Goal: Task Accomplishment & Management: Manage account settings

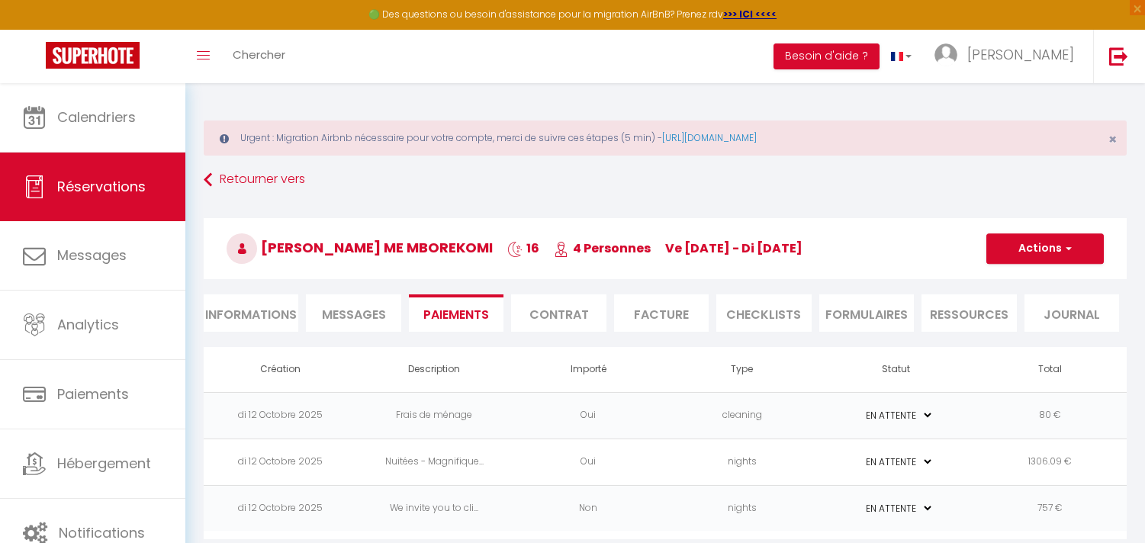
select select "0"
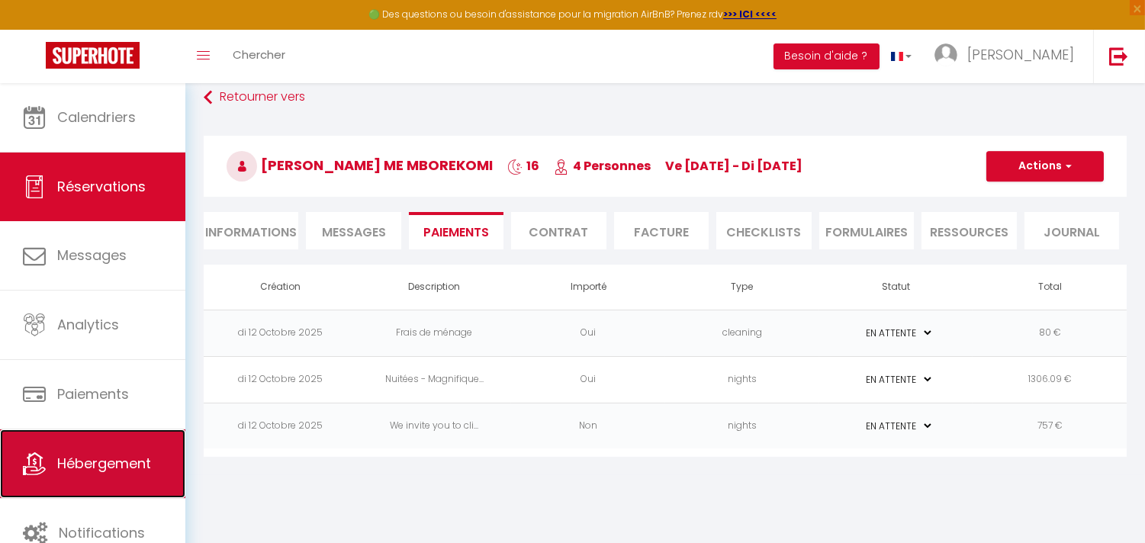
click at [77, 488] on link "Hébergement" at bounding box center [92, 463] width 185 height 69
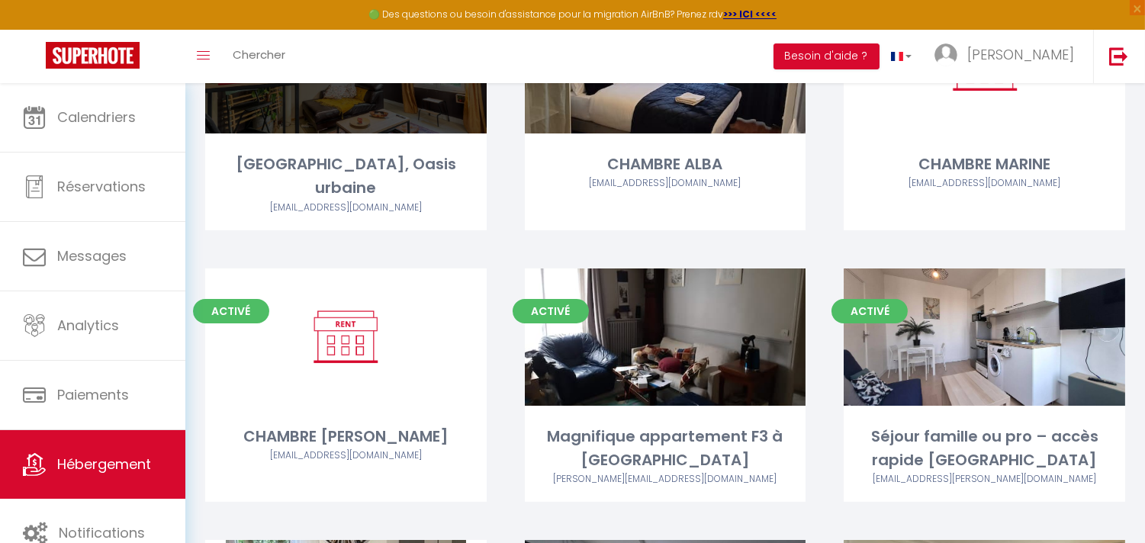
scroll to position [254, 0]
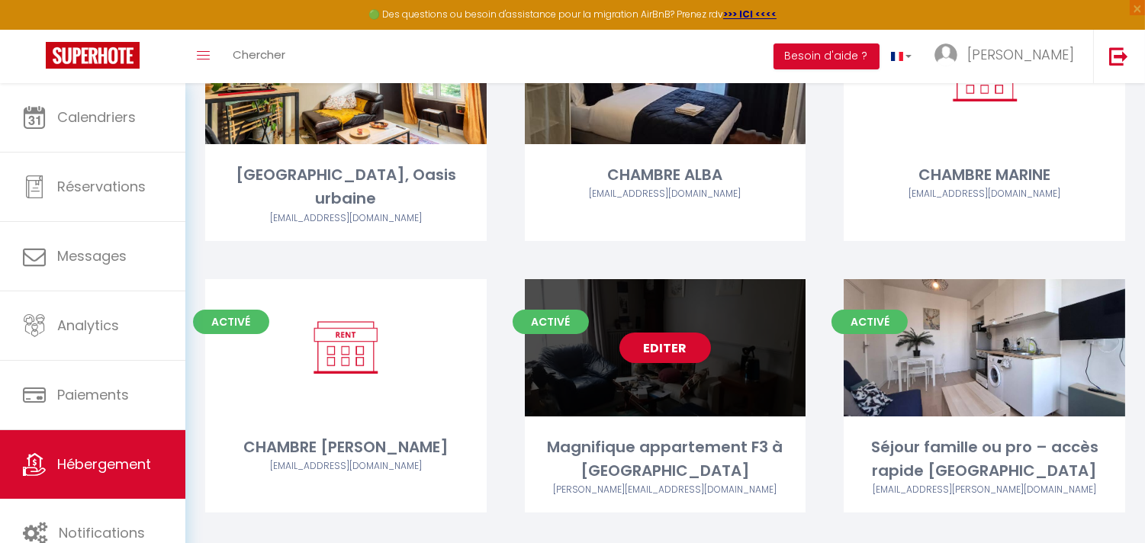
click at [676, 339] on div "Editer" at bounding box center [665, 347] width 281 height 137
select select "3"
select select "2"
select select "1"
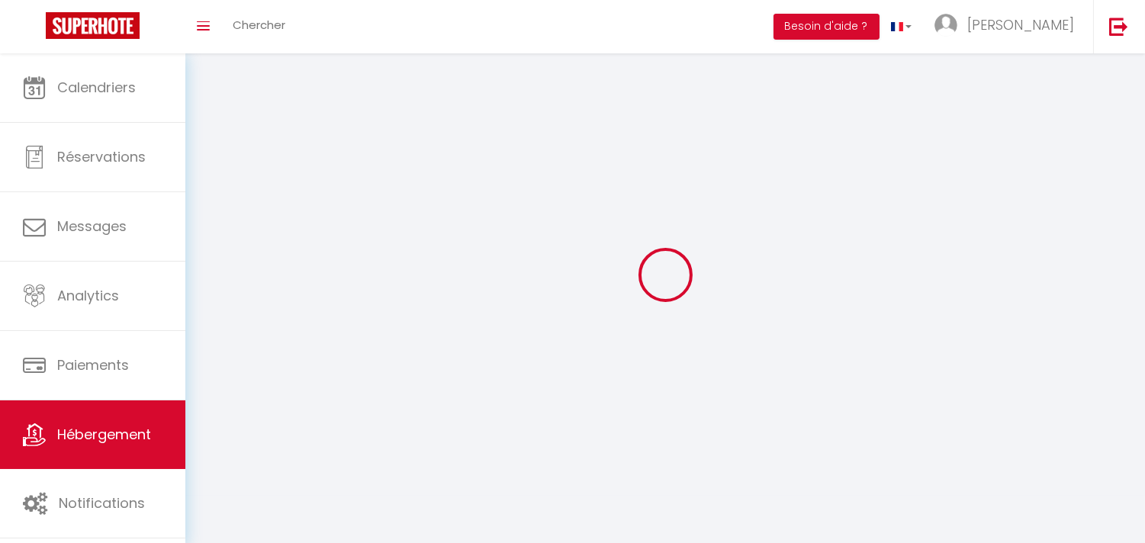
select select
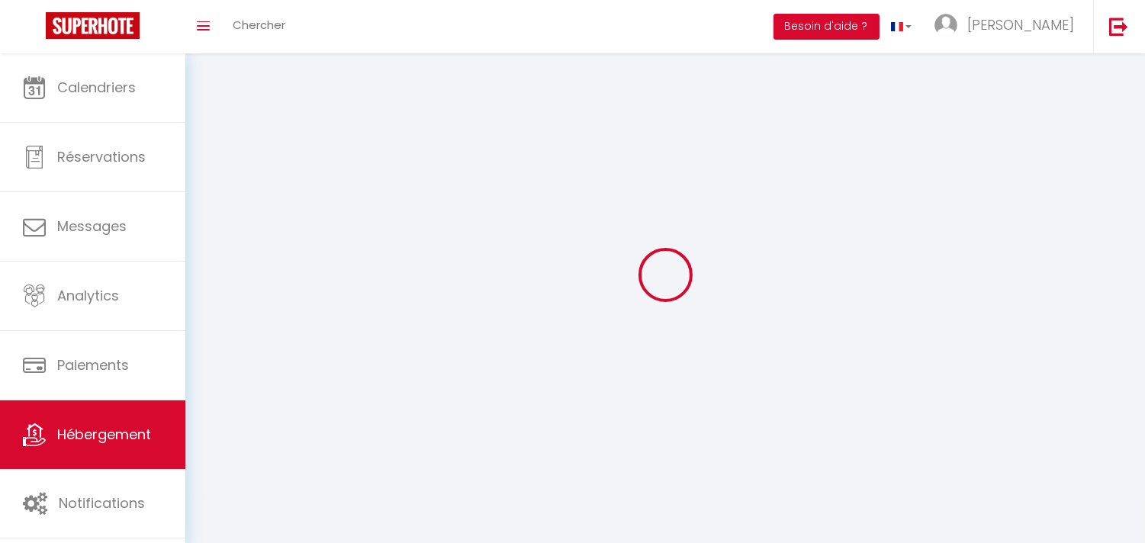
select select
checkbox input "false"
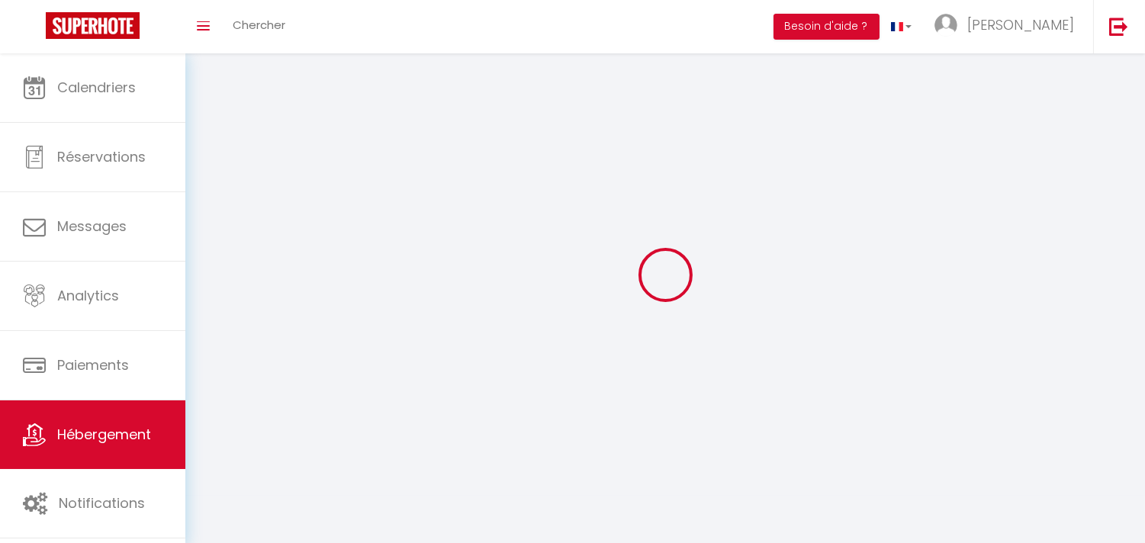
select select
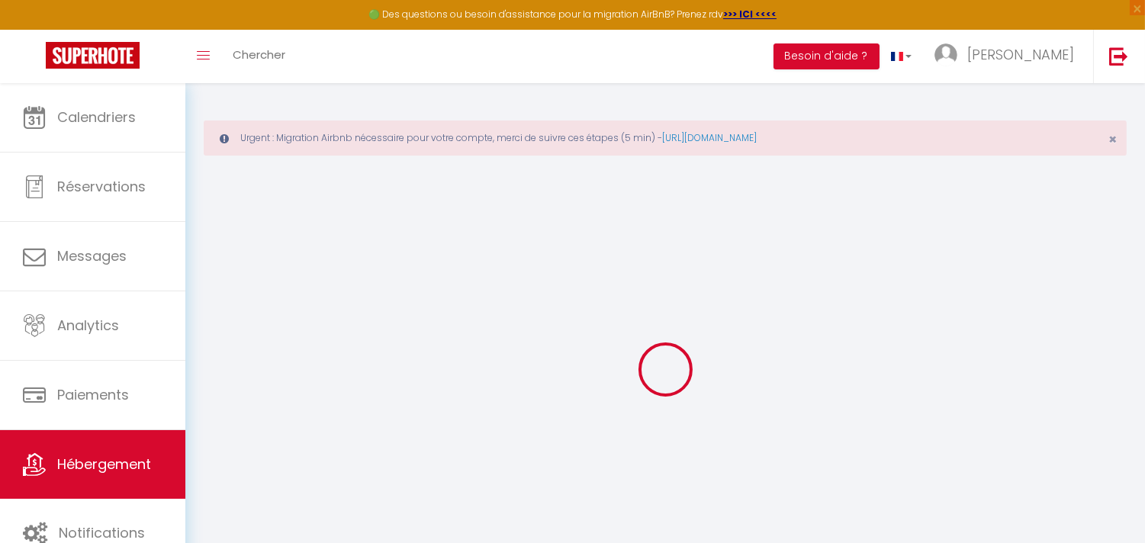
checkbox input "false"
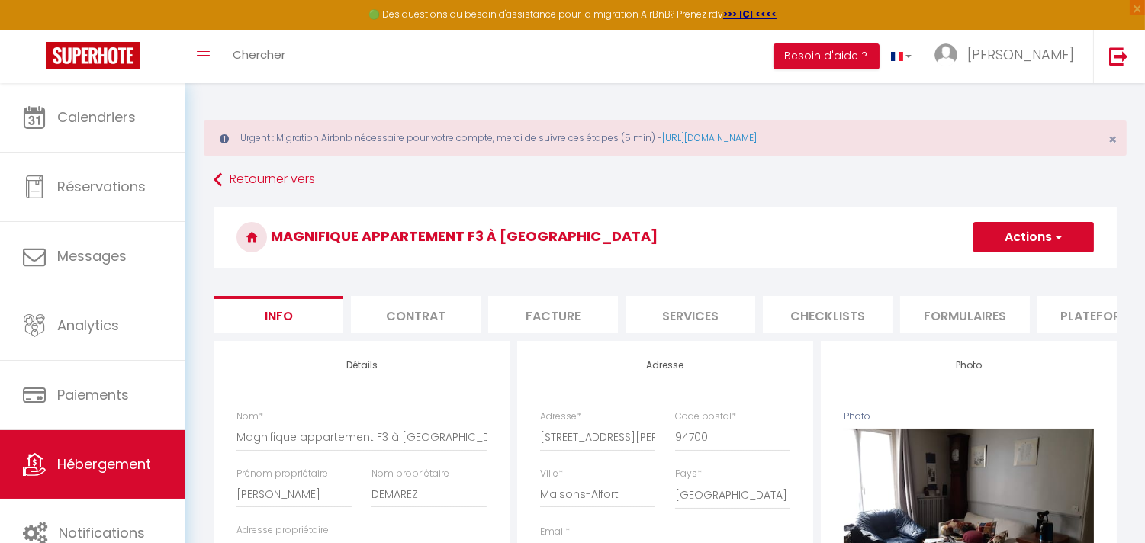
click at [1077, 315] on li "Plateformes" at bounding box center [1102, 314] width 130 height 37
select select
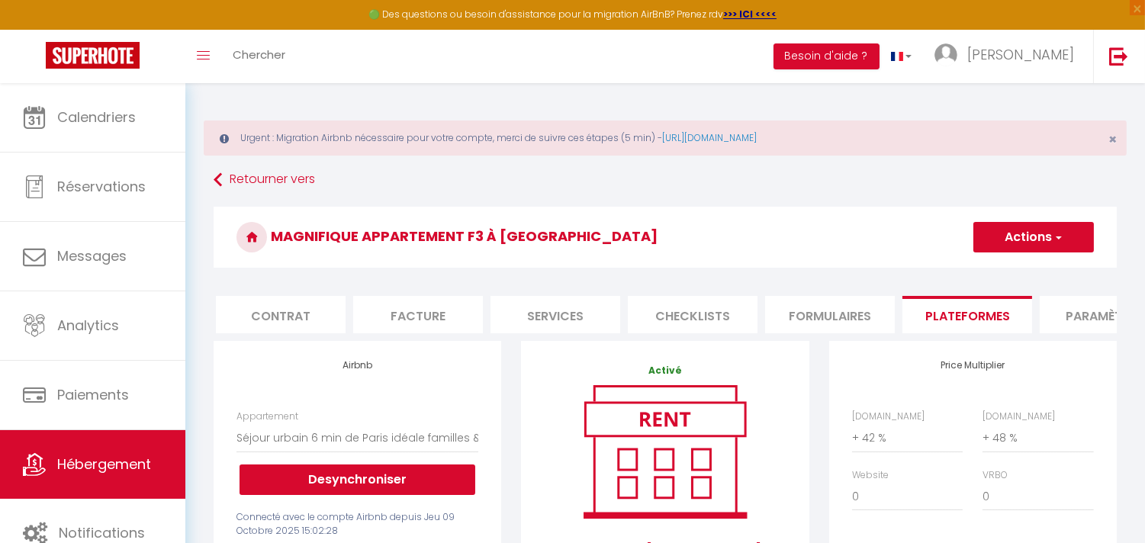
scroll to position [0, 169]
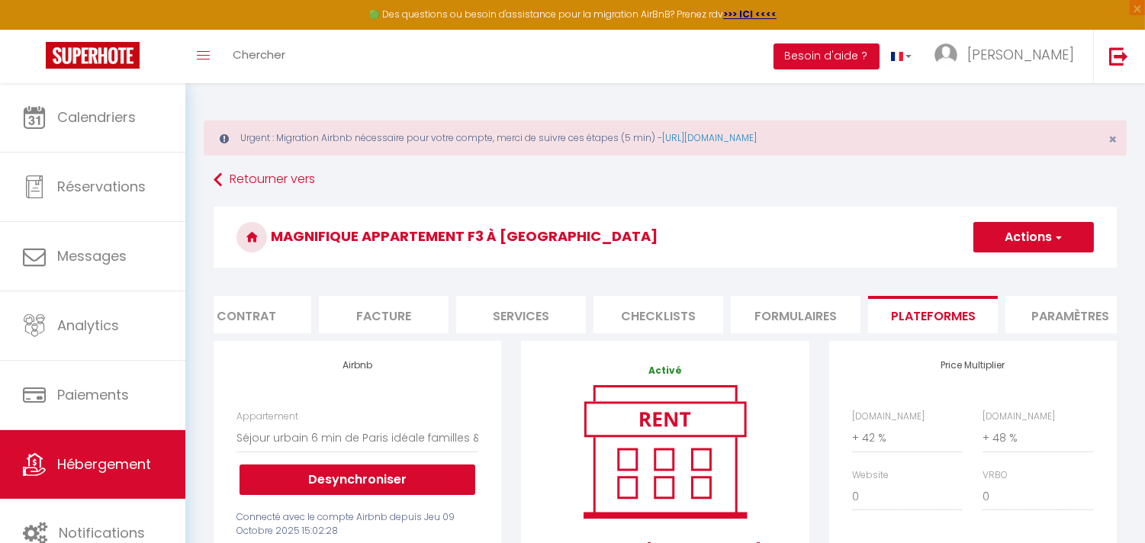
click at [1088, 319] on li "Paramètres" at bounding box center [1070, 314] width 130 height 37
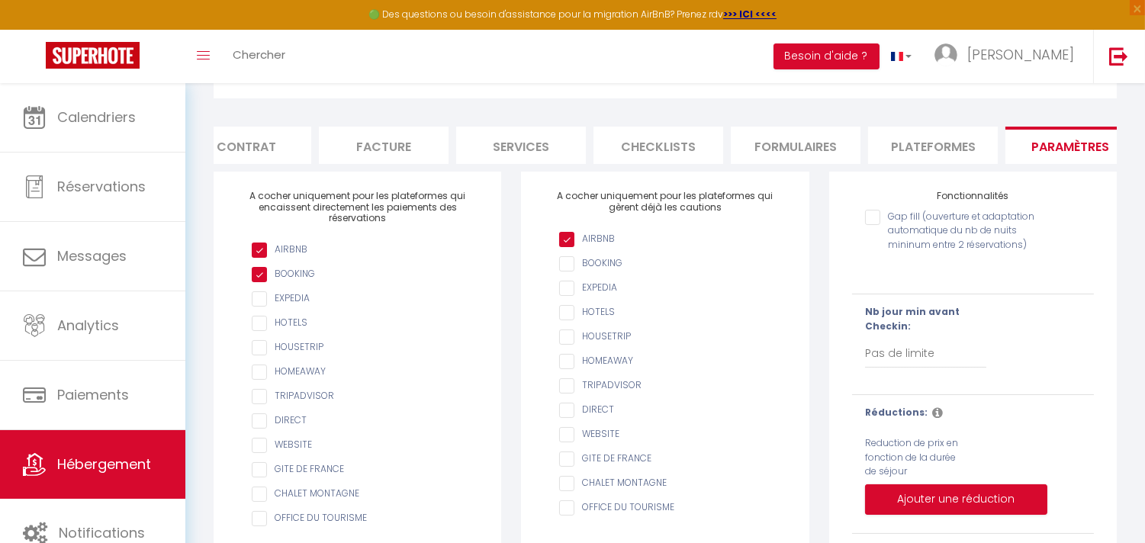
scroll to position [254, 0]
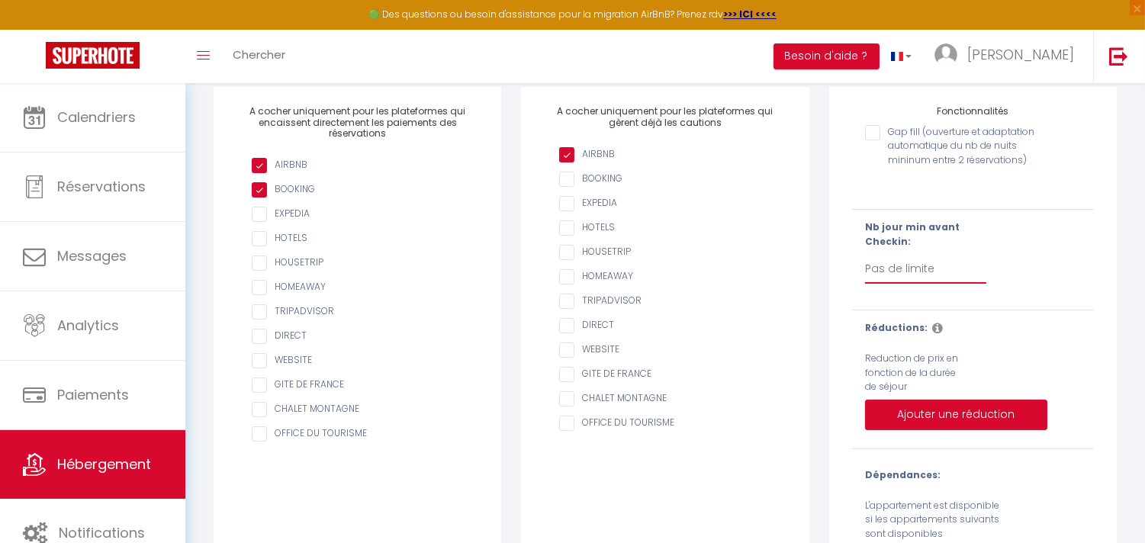
click at [882, 275] on select "Pas de limite 1 2 3 4 5 6 7" at bounding box center [925, 269] width 121 height 29
select select "1"
click at [865, 266] on select "Pas de limite 1 2 3 4 5 6 7" at bounding box center [925, 269] width 121 height 29
checkbox input "false"
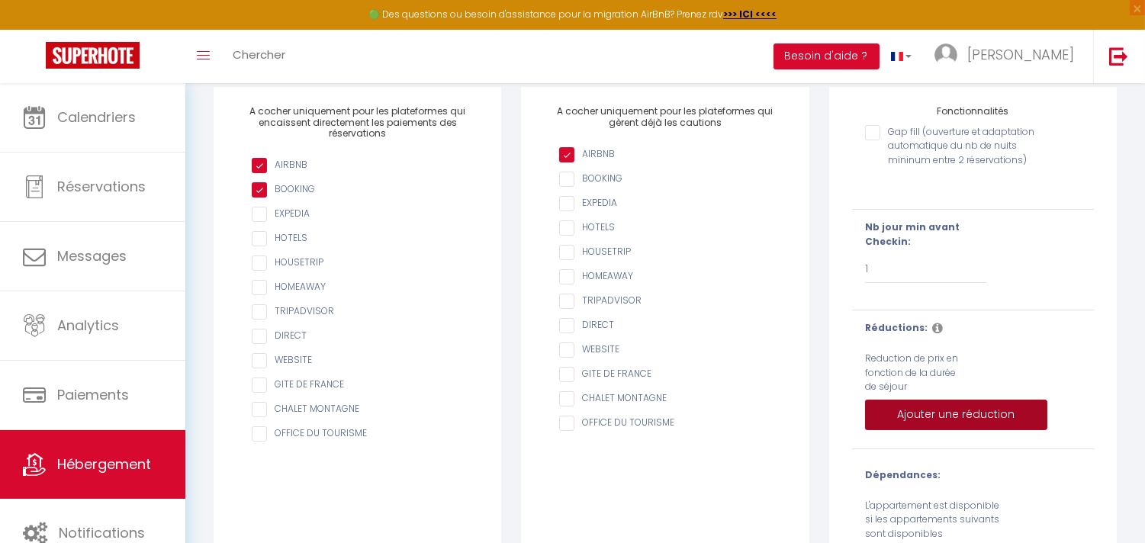
click at [904, 430] on button "Ajouter une réduction" at bounding box center [956, 415] width 182 height 31
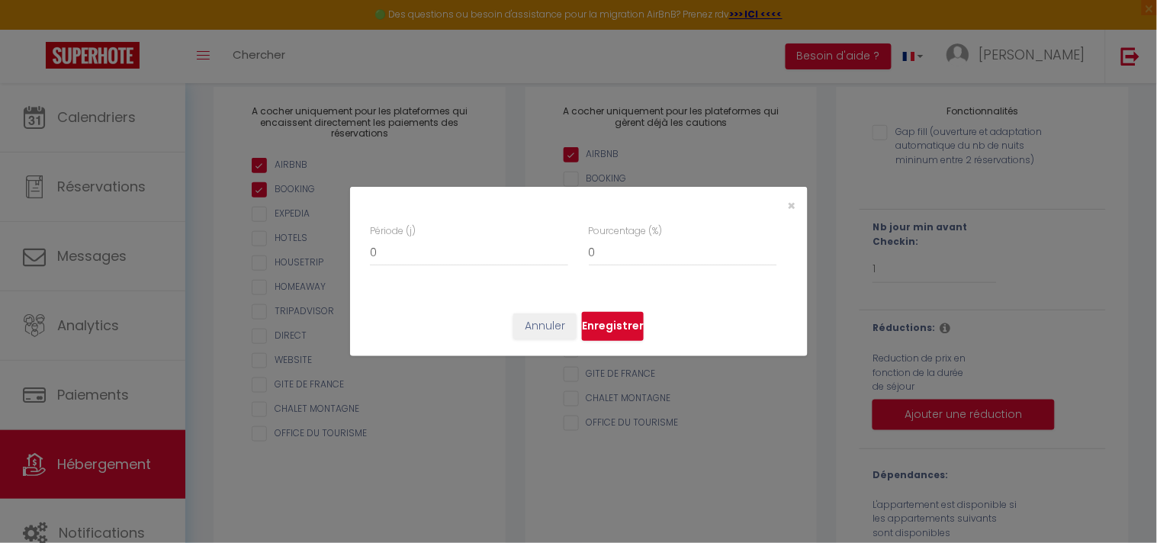
click at [509, 324] on div "Annuler Enregistrer" at bounding box center [579, 326] width 458 height 59
click at [549, 328] on button "Annuler" at bounding box center [544, 326] width 63 height 26
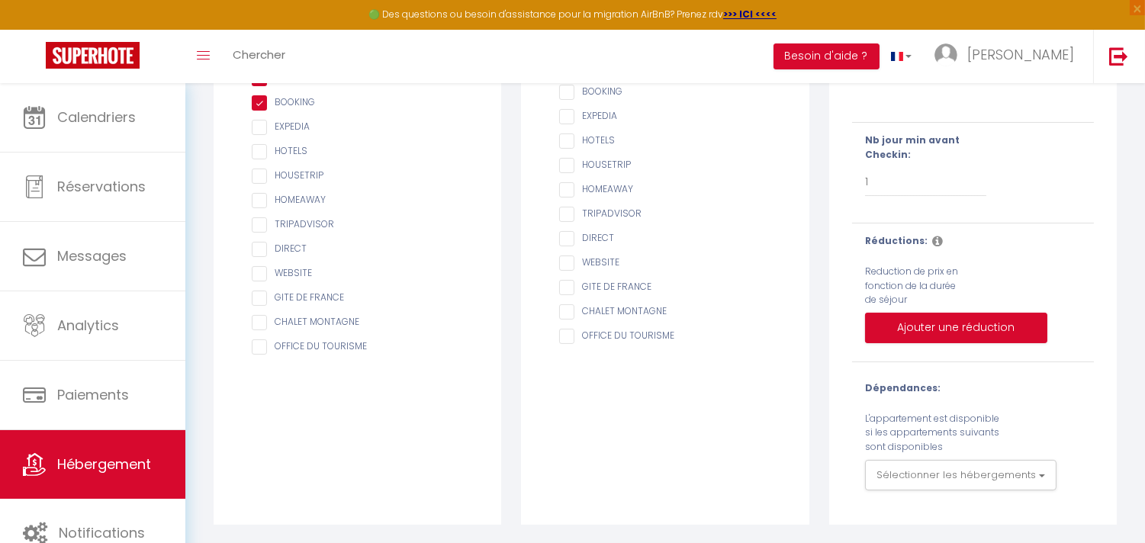
scroll to position [353, 0]
click at [1029, 470] on button "Sélectionner les hébergements" at bounding box center [960, 475] width 191 height 31
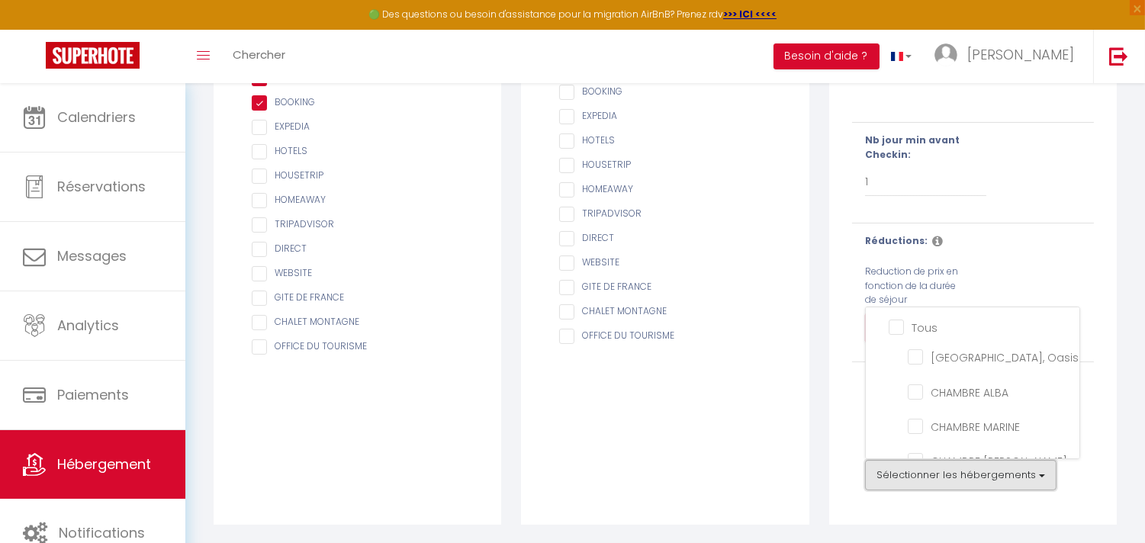
click at [1029, 470] on button "Sélectionner les hébergements" at bounding box center [960, 475] width 191 height 31
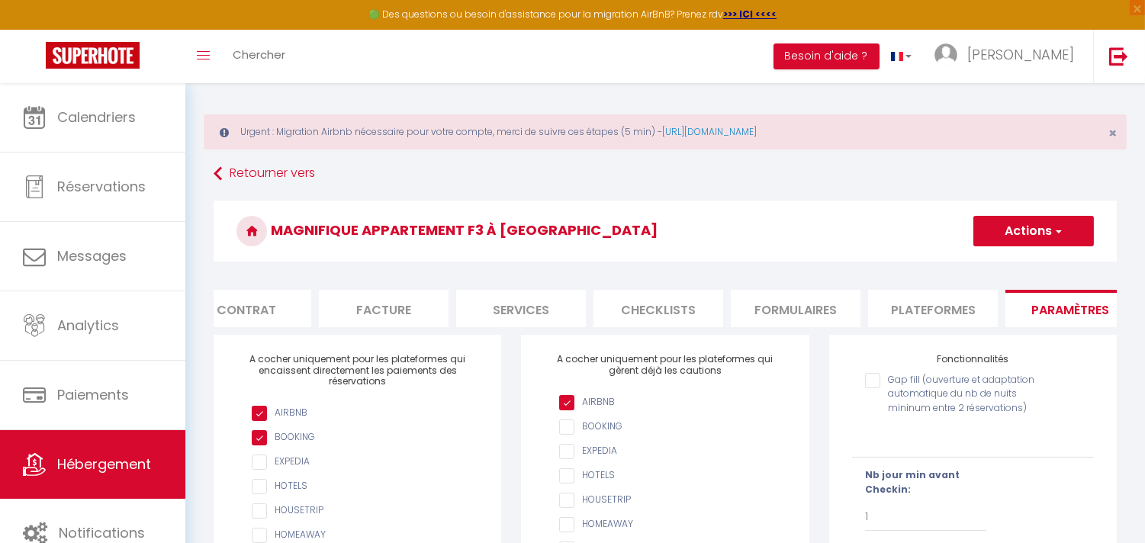
scroll to position [0, 0]
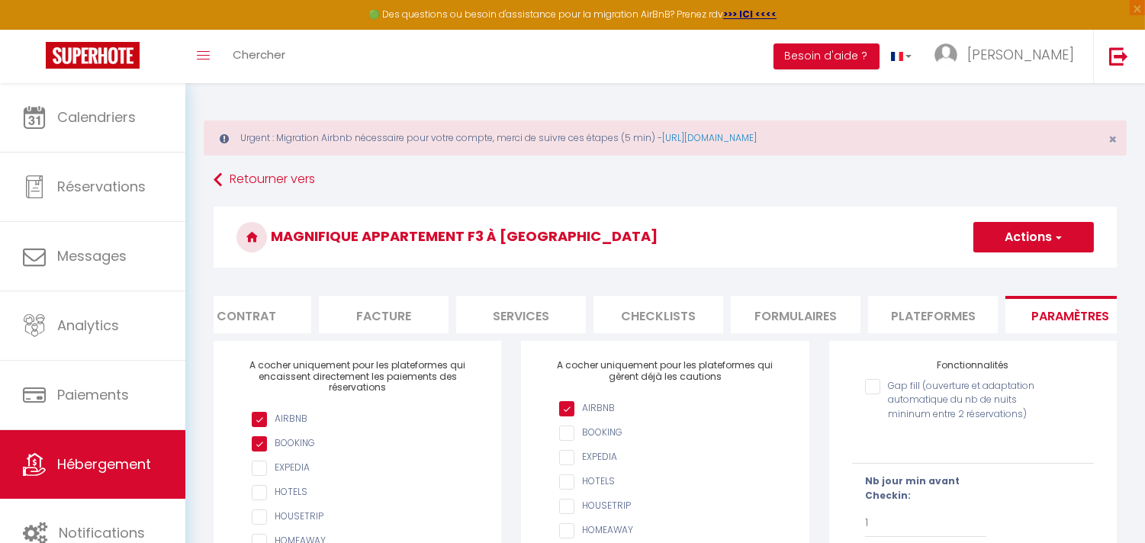
click at [1061, 231] on span "button" at bounding box center [1057, 237] width 10 height 15
click at [1012, 278] on input "Enregistrer" at bounding box center [1015, 270] width 56 height 15
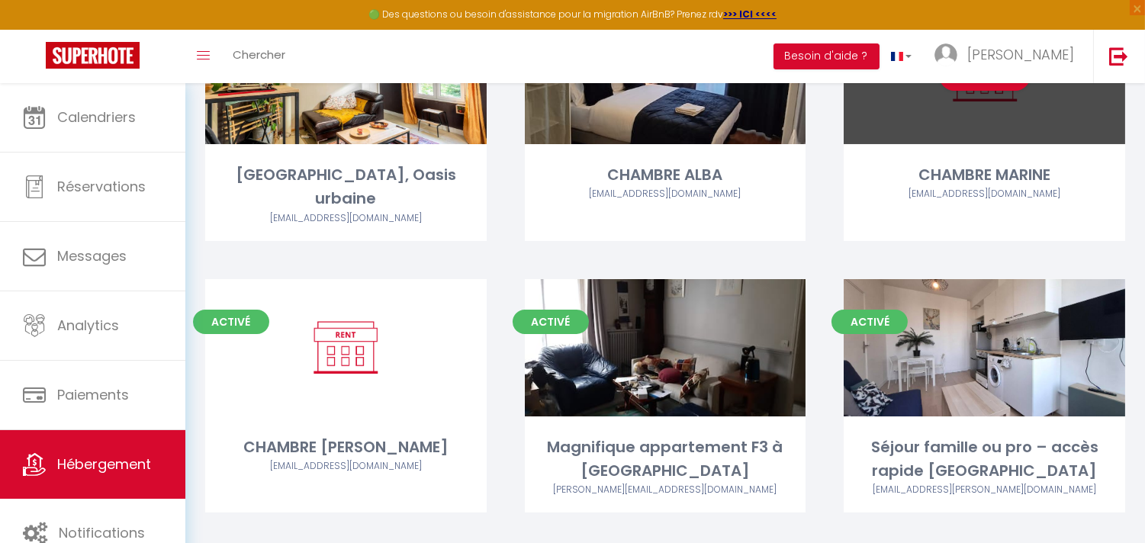
scroll to position [423, 0]
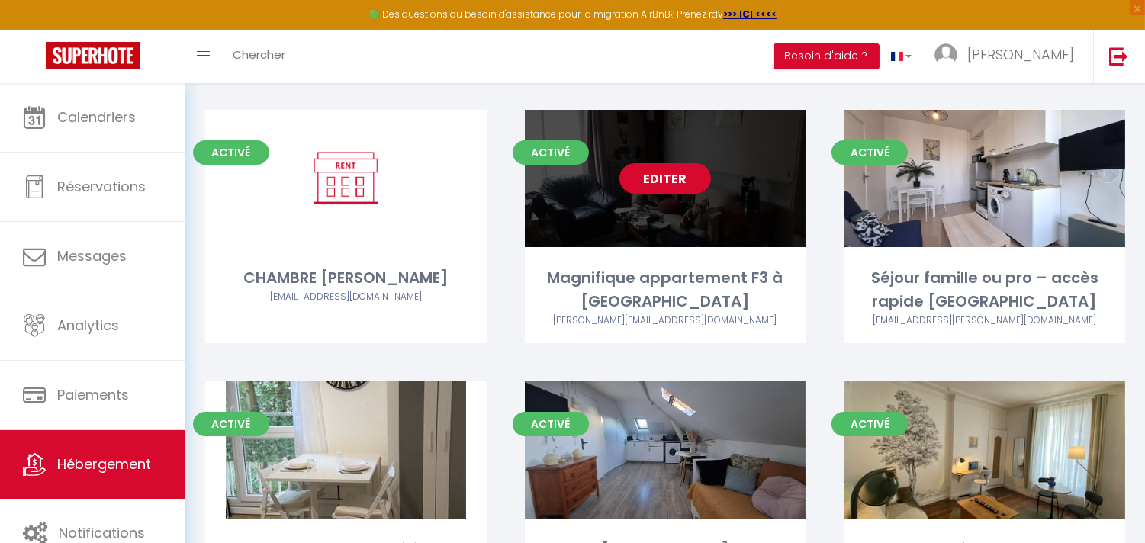
click at [670, 163] on link "Editer" at bounding box center [665, 178] width 92 height 31
select select "3"
select select "2"
select select "1"
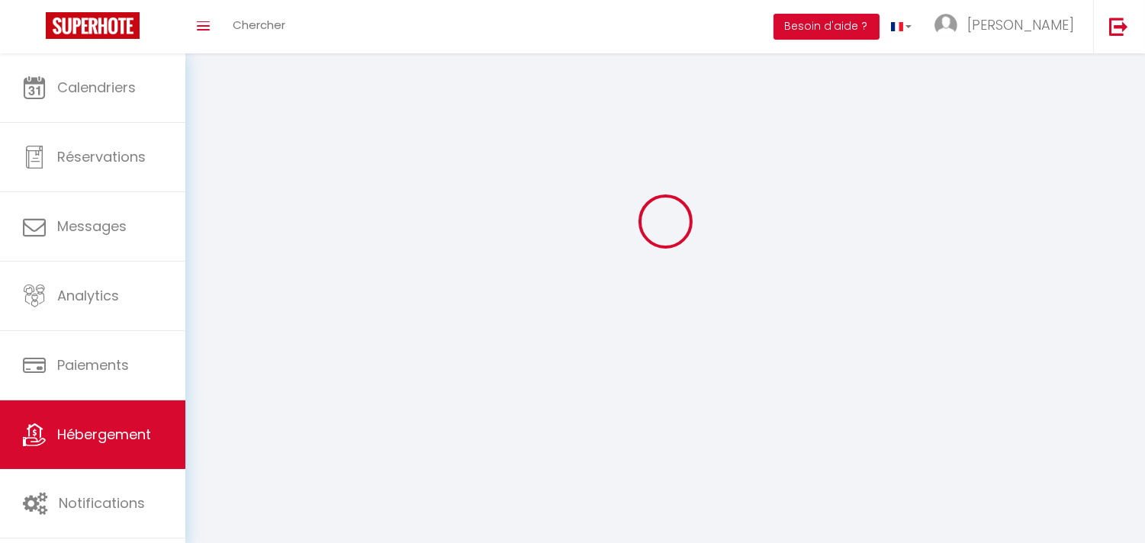
select select
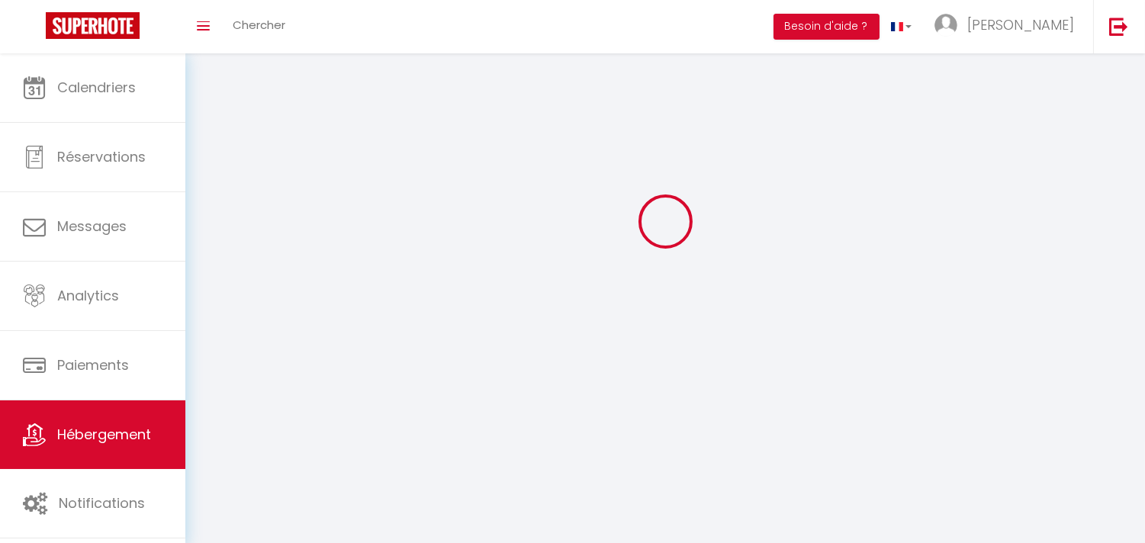
checkbox input "false"
select select
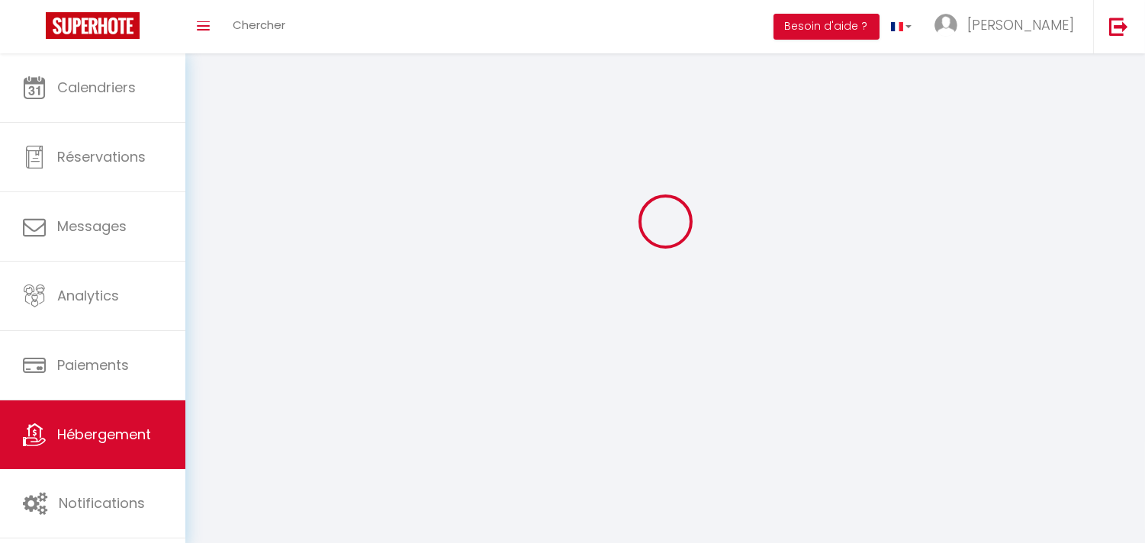
select select
select select "1"
select select
select select "28"
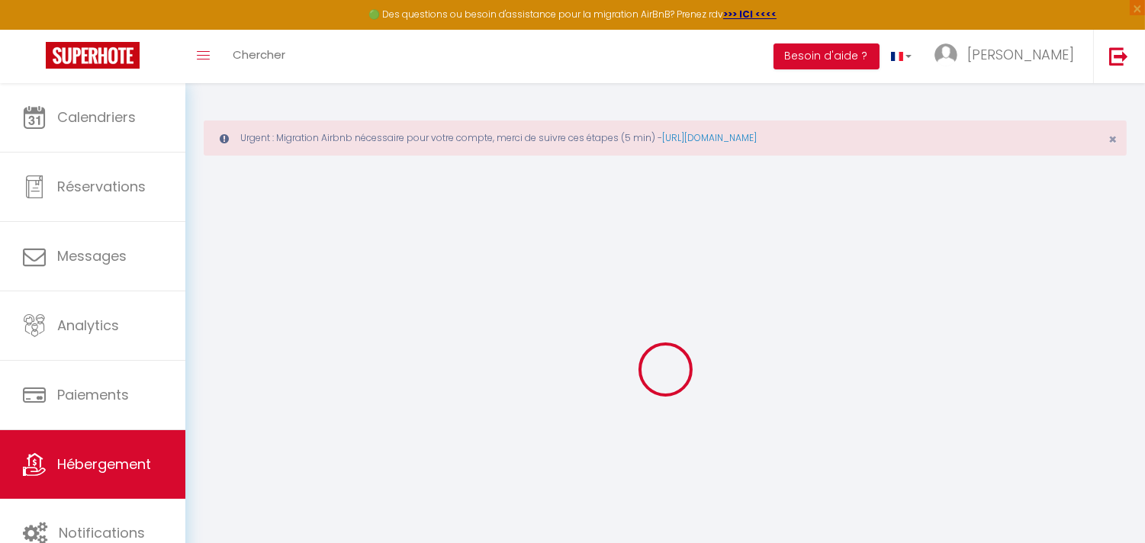
select select
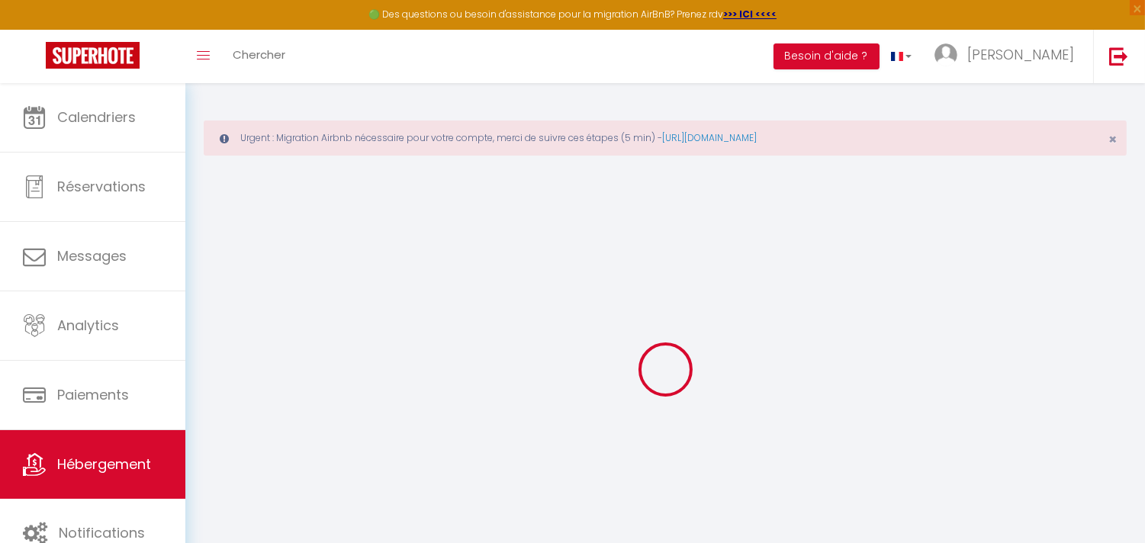
select select
checkbox input "false"
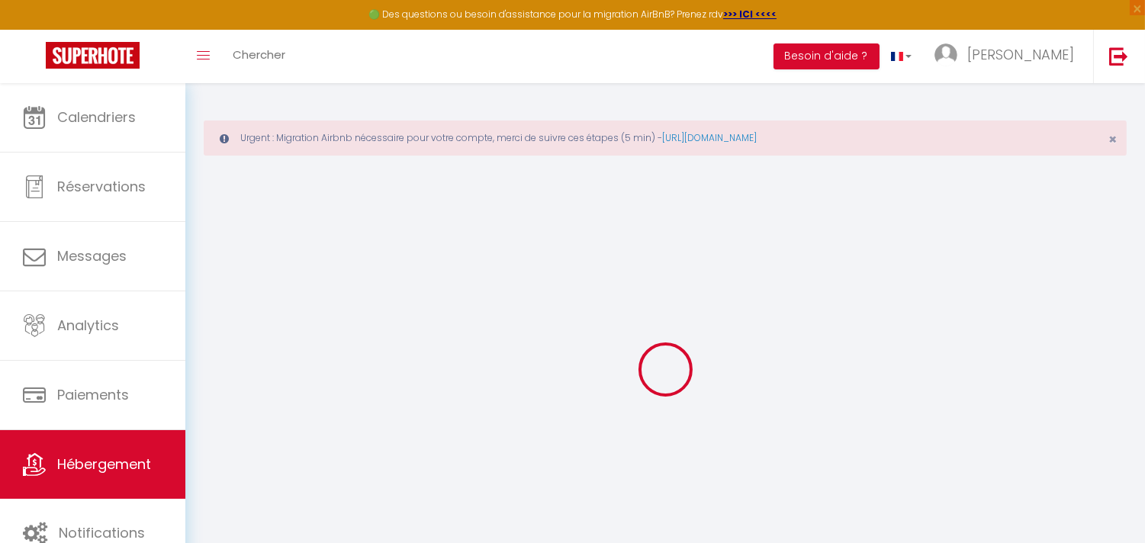
select select
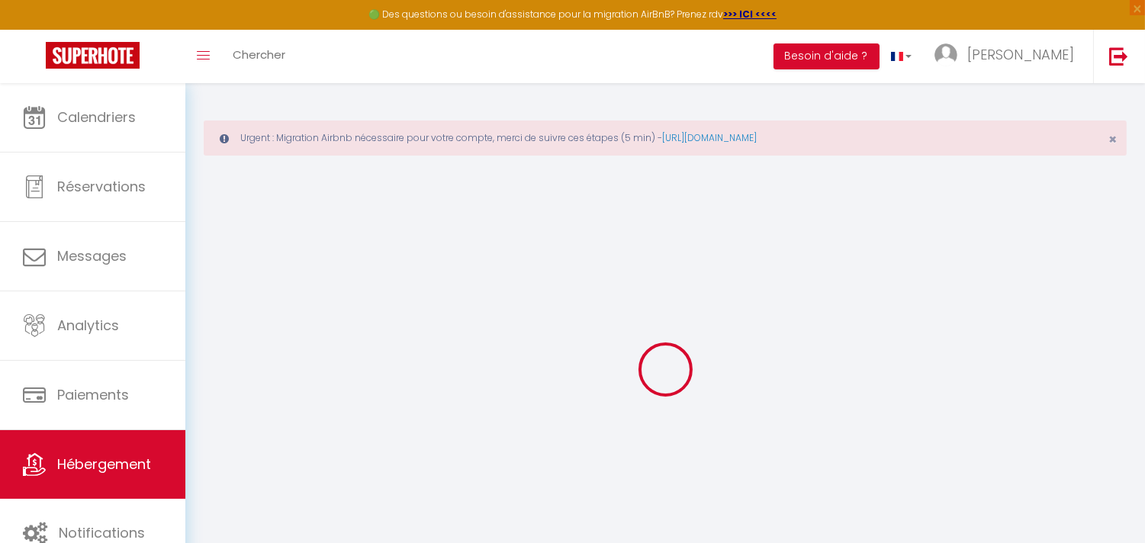
select select
checkbox input "false"
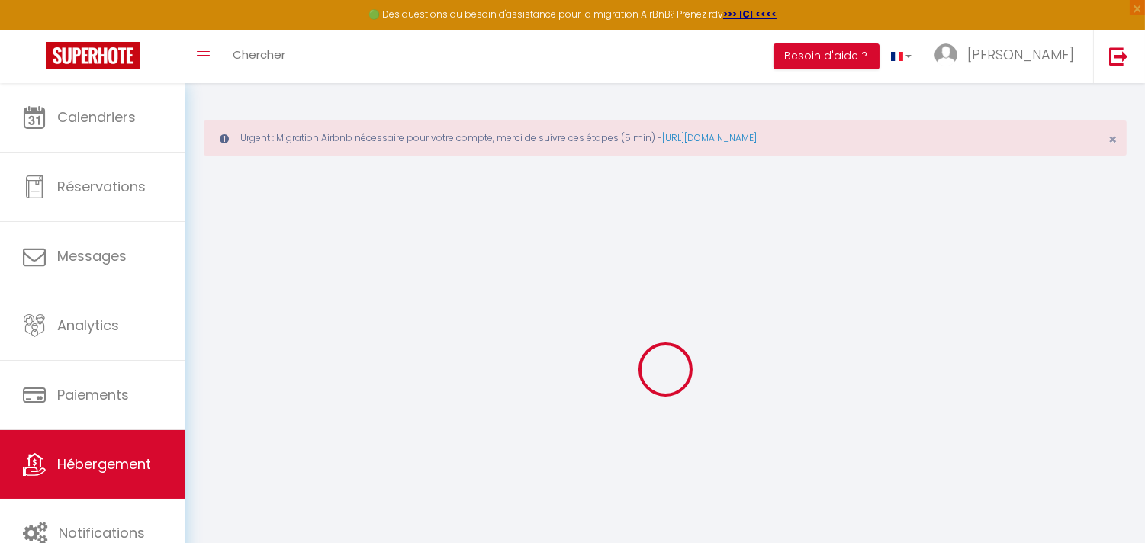
checkbox input "false"
select select
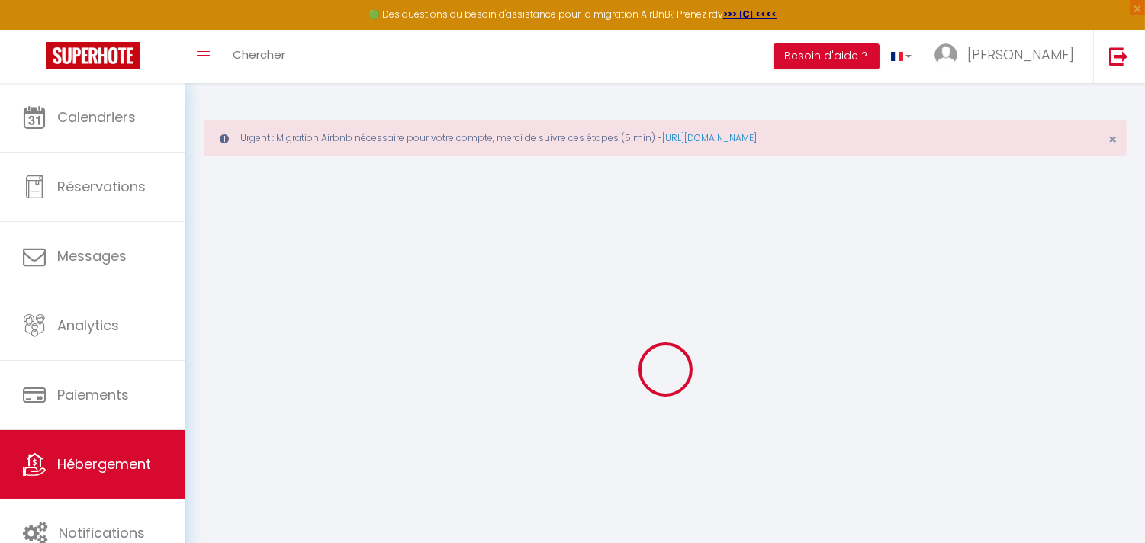
select select
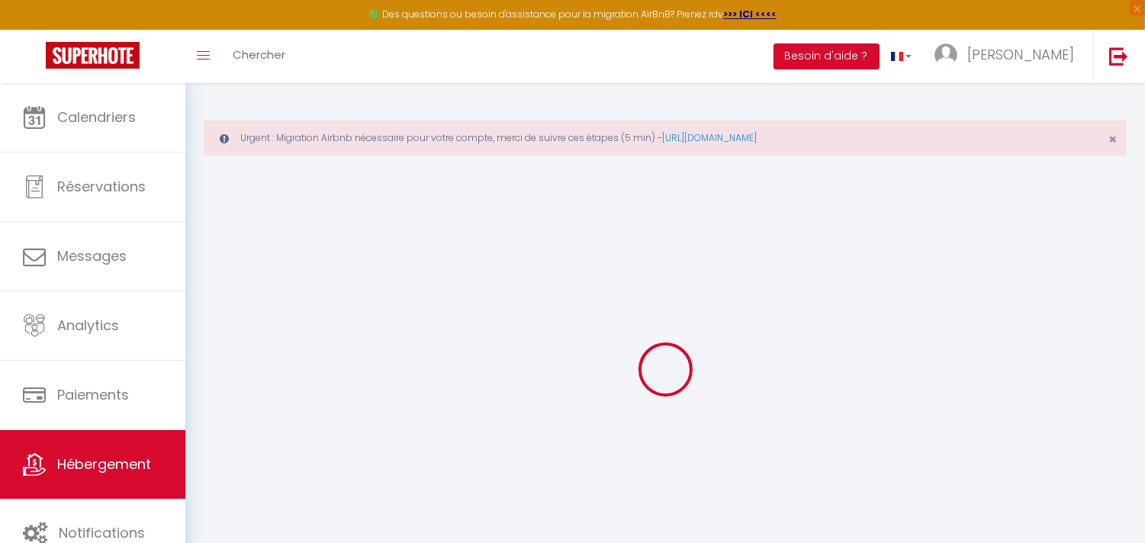
checkbox input "false"
select select
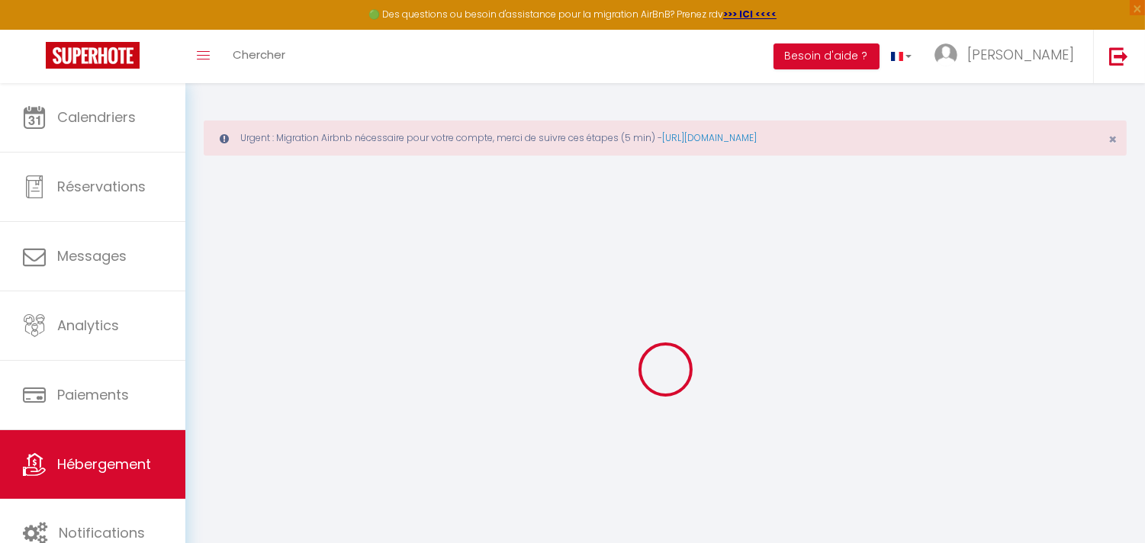
select select
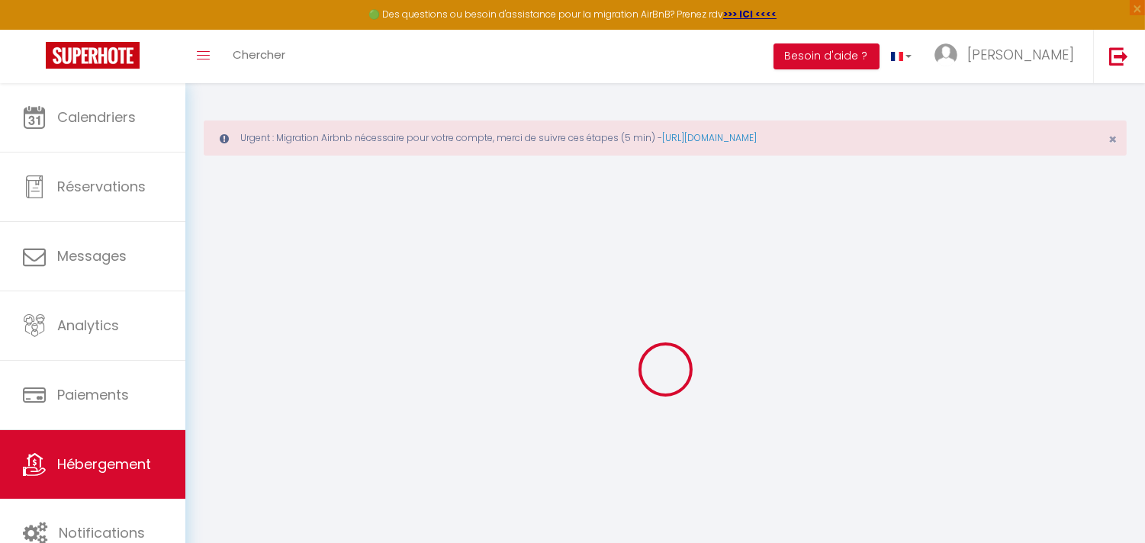
select select
checkbox input "false"
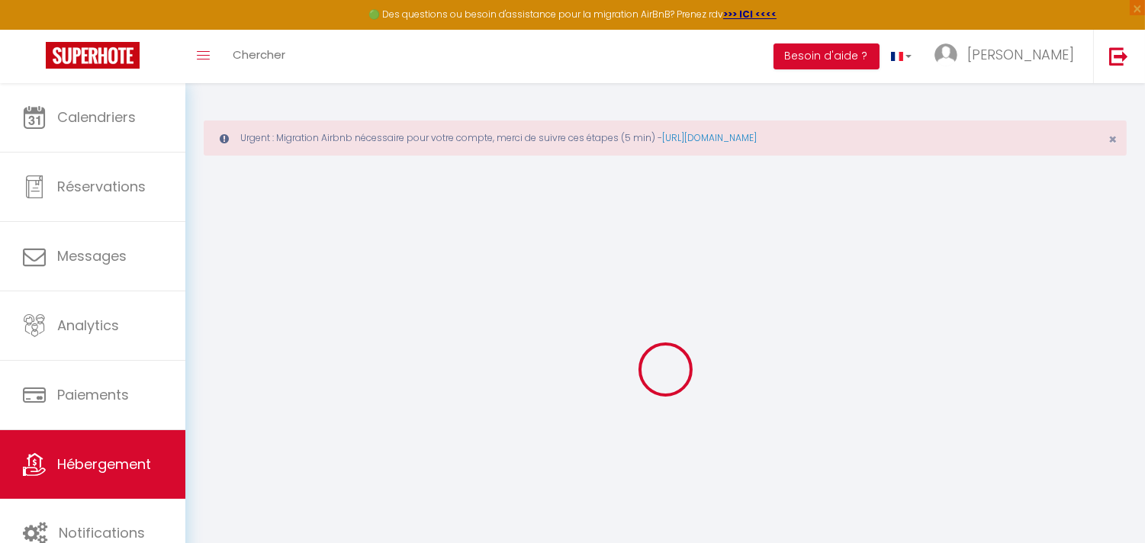
checkbox input "false"
select select
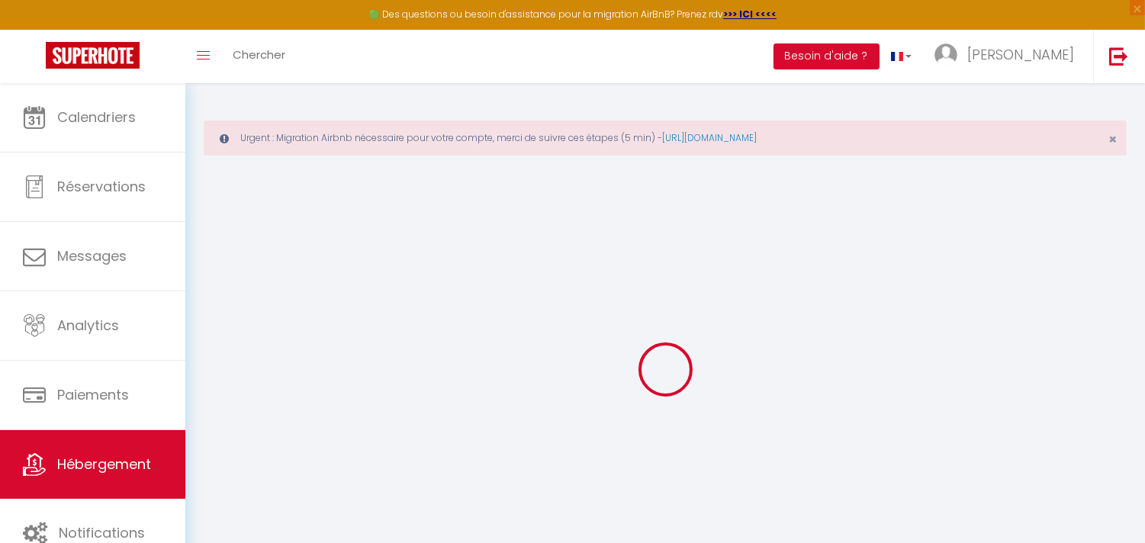
select select
checkbox input "false"
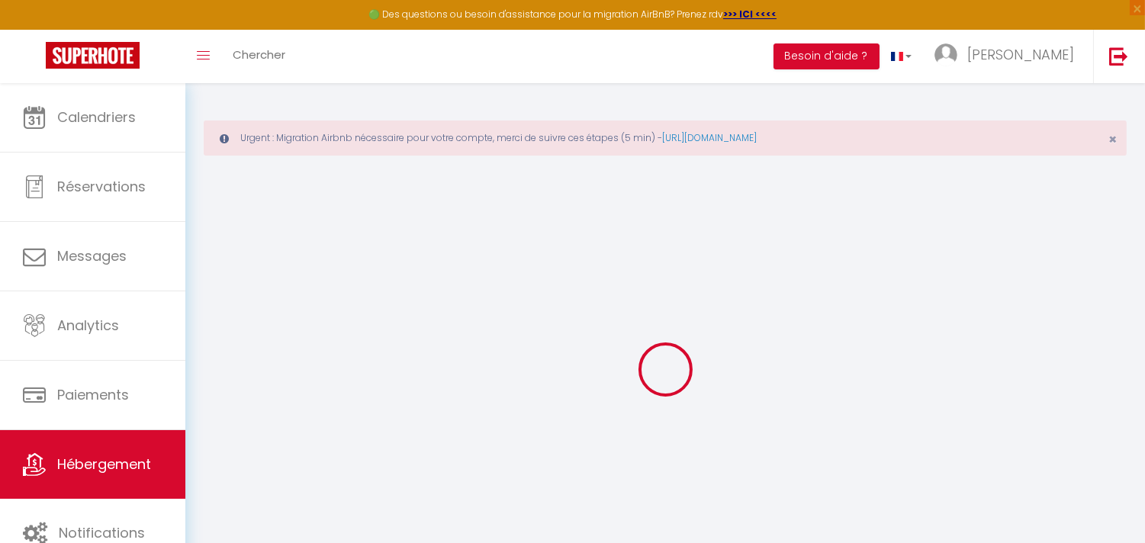
checkbox input "false"
select select
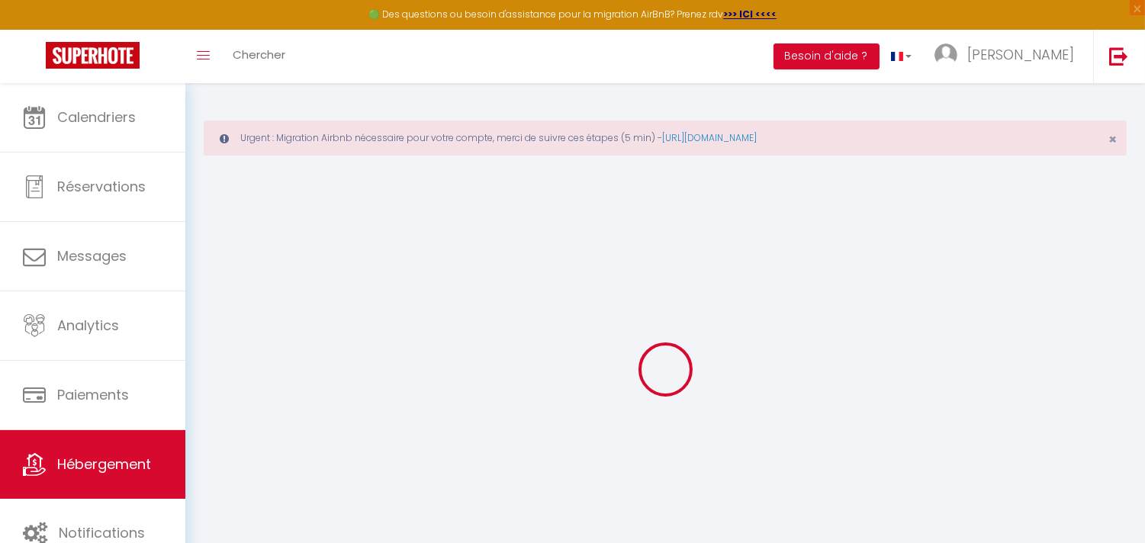
type input "Magnifique appartement F3 à [GEOGRAPHIC_DATA]"
type input "Adrien"
type input "DEMAREZ"
type input "45 Avenue du Général de Gaulle"
type input "94700"
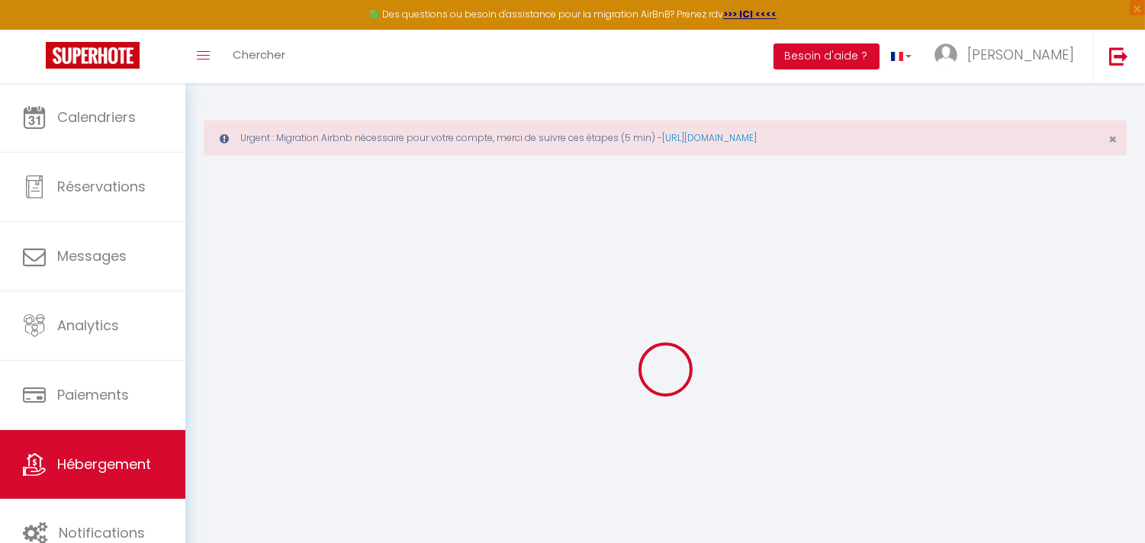
type input "Maisons-Alfort"
select select "4"
select select "2"
type input "999"
type input "70"
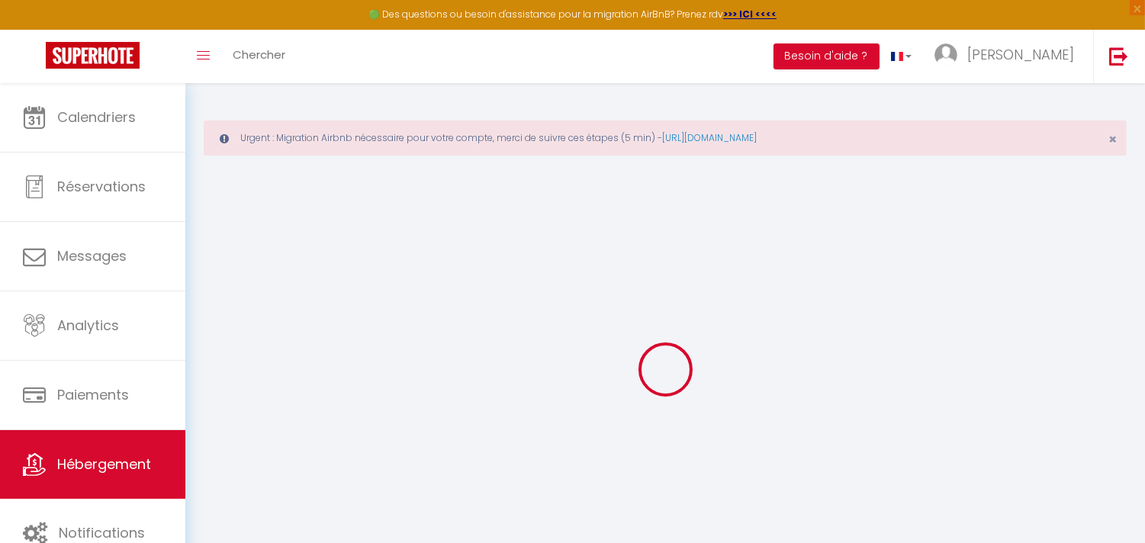
type input "510"
select select
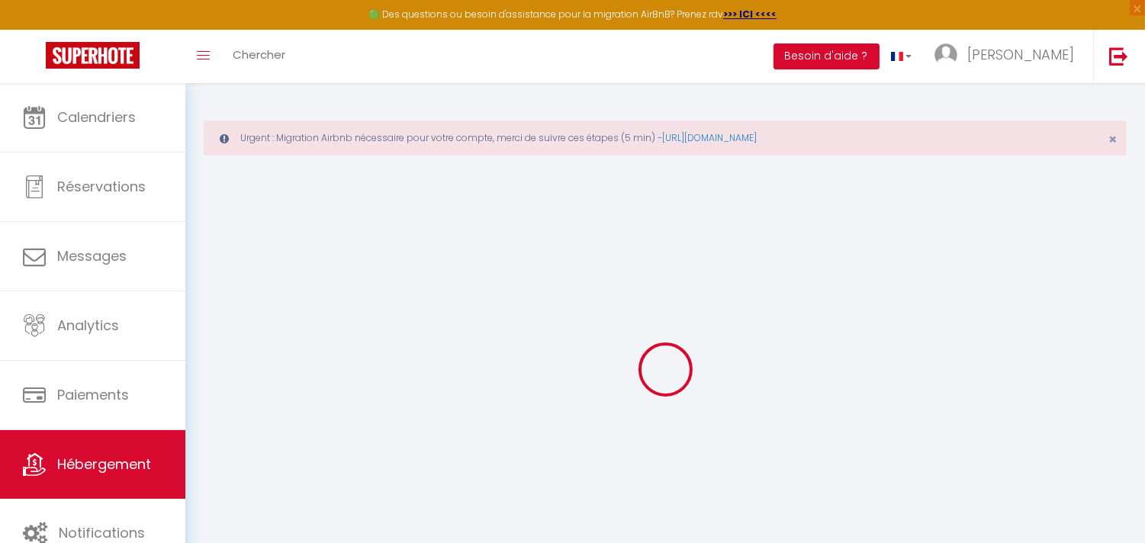
select select
type input "45 Avenue du Général de Gaulle"
type input "94700"
type input "Maisons-Alfort"
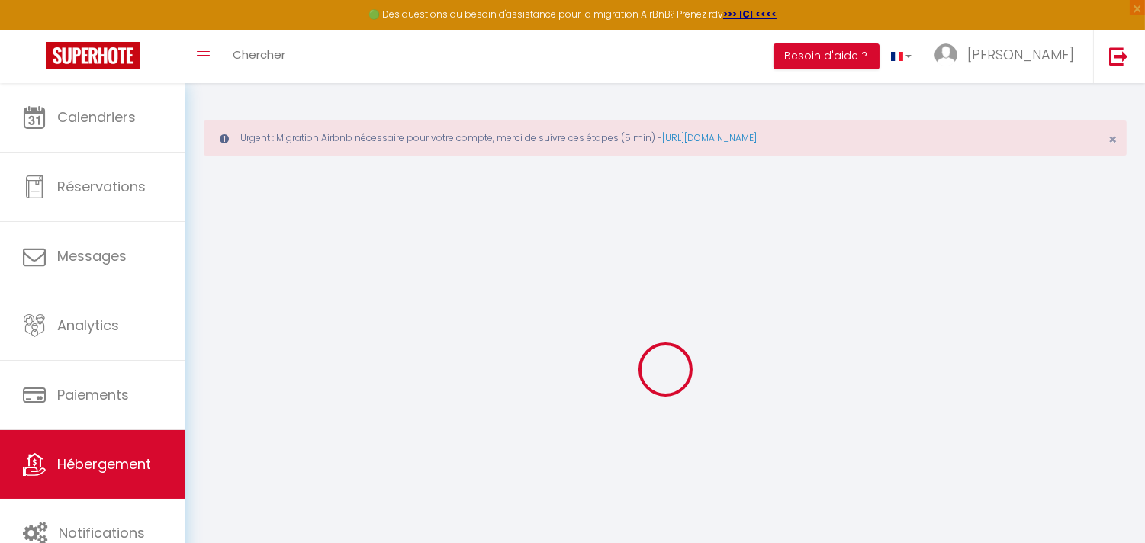
type input "contact@rena-conciergerie.com"
select select "16244"
checkbox input "false"
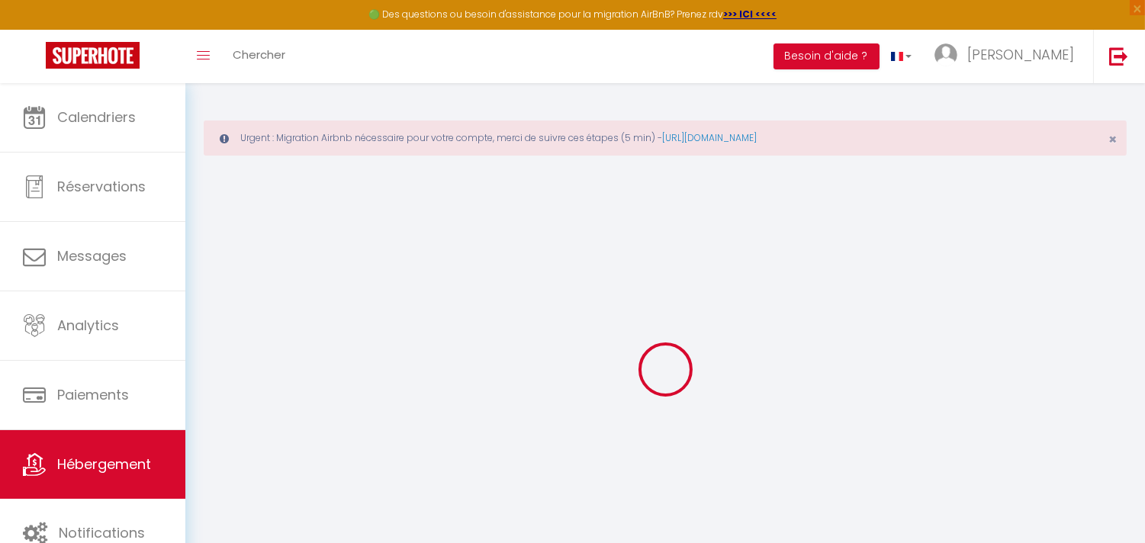
checkbox input "false"
type input "0"
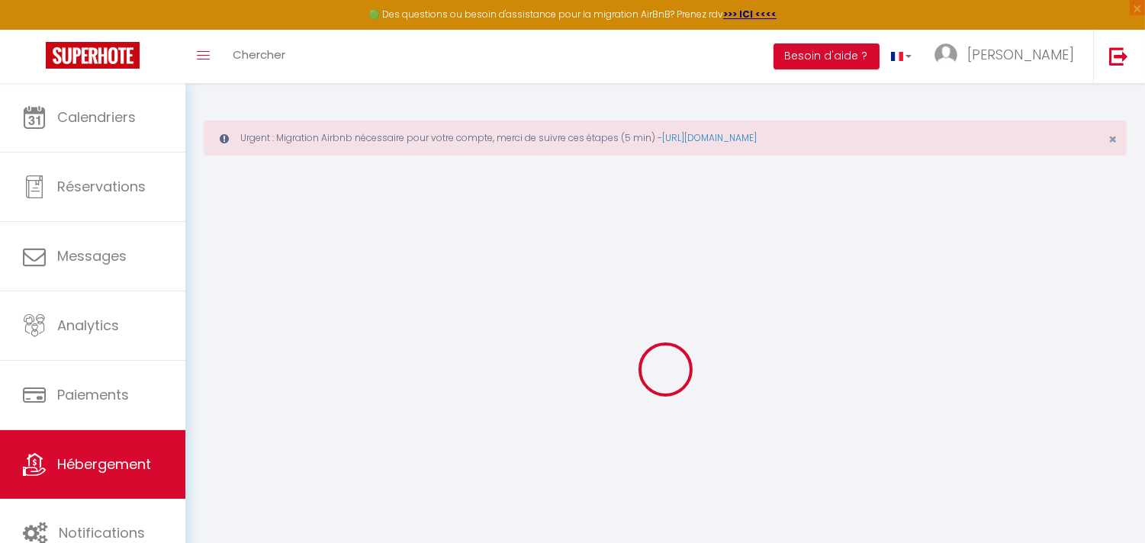
select select
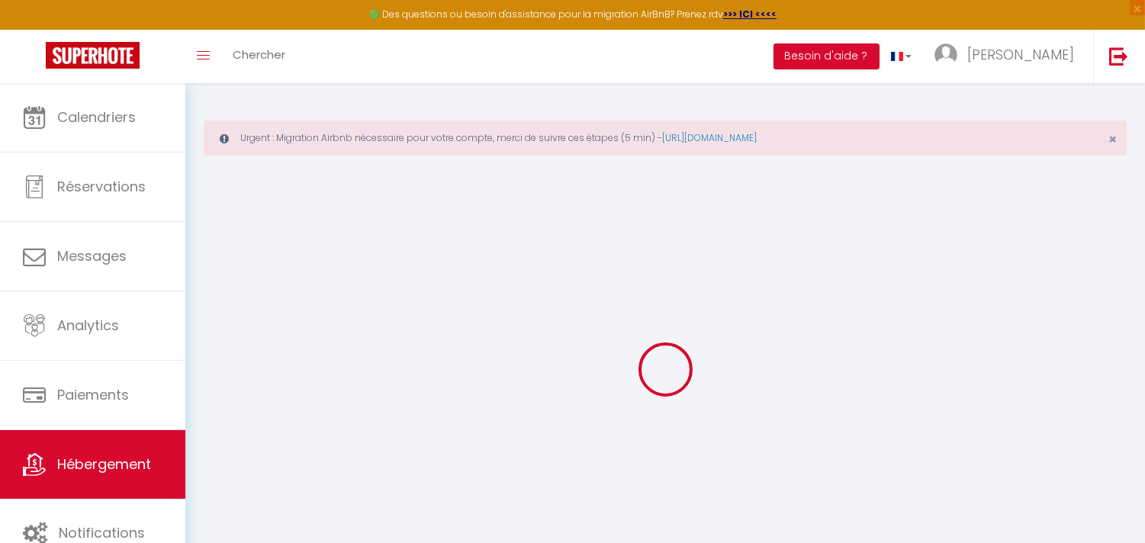
select select
checkbox input "false"
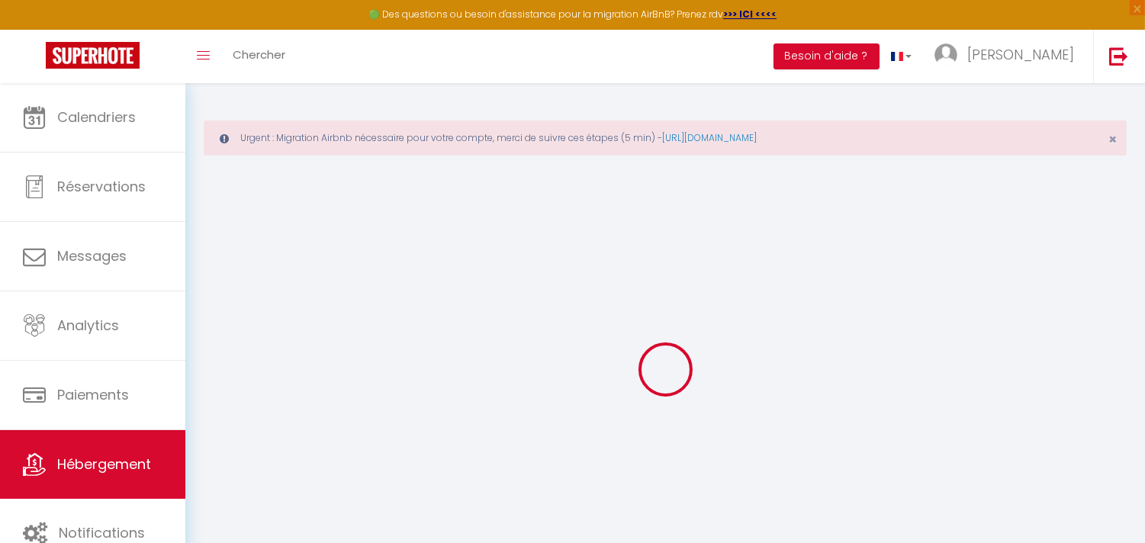
select select
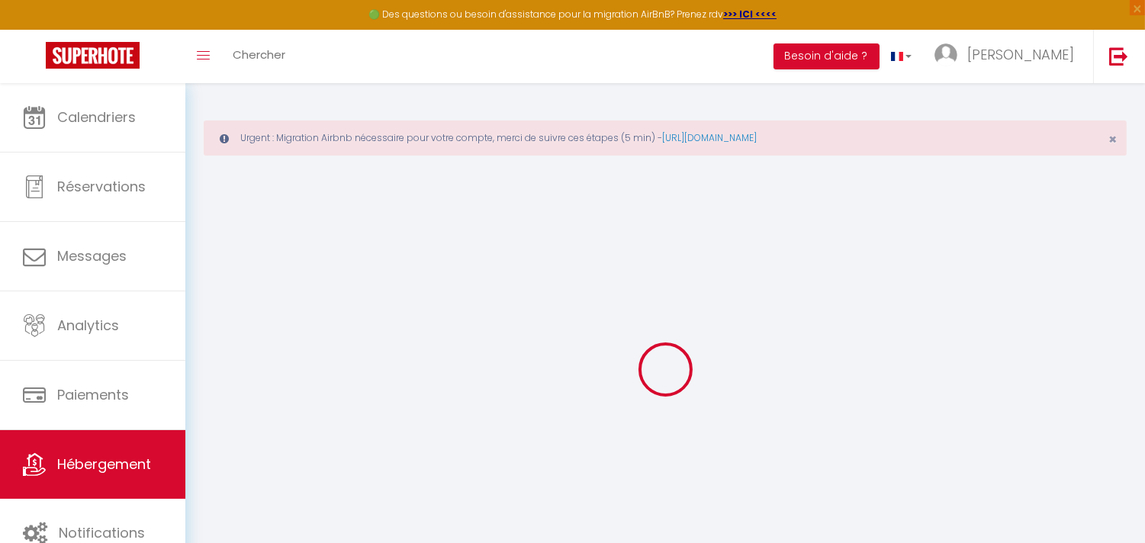
select select
checkbox input "false"
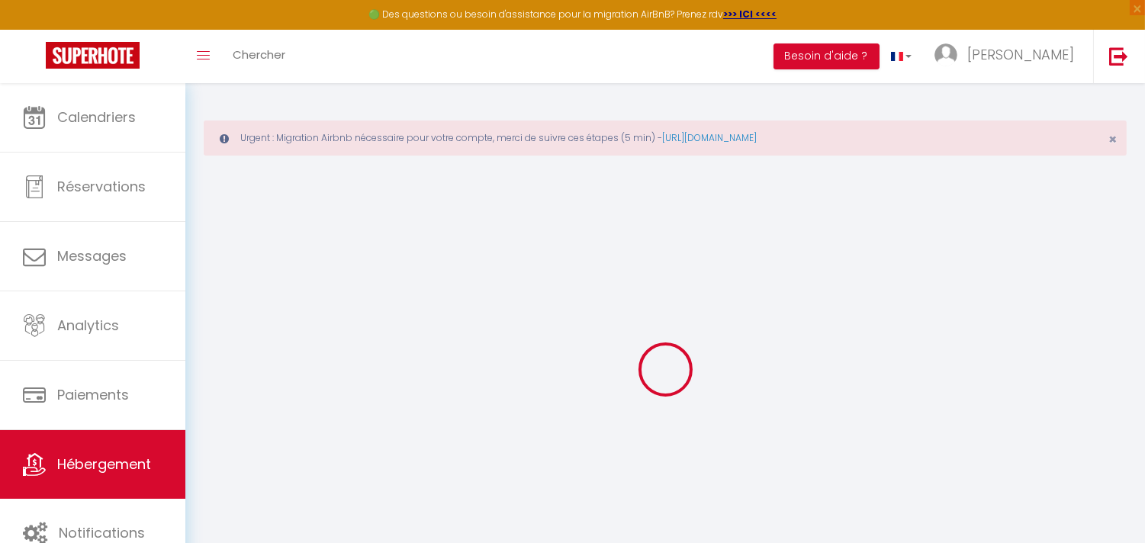
checkbox input "false"
select select "15:00"
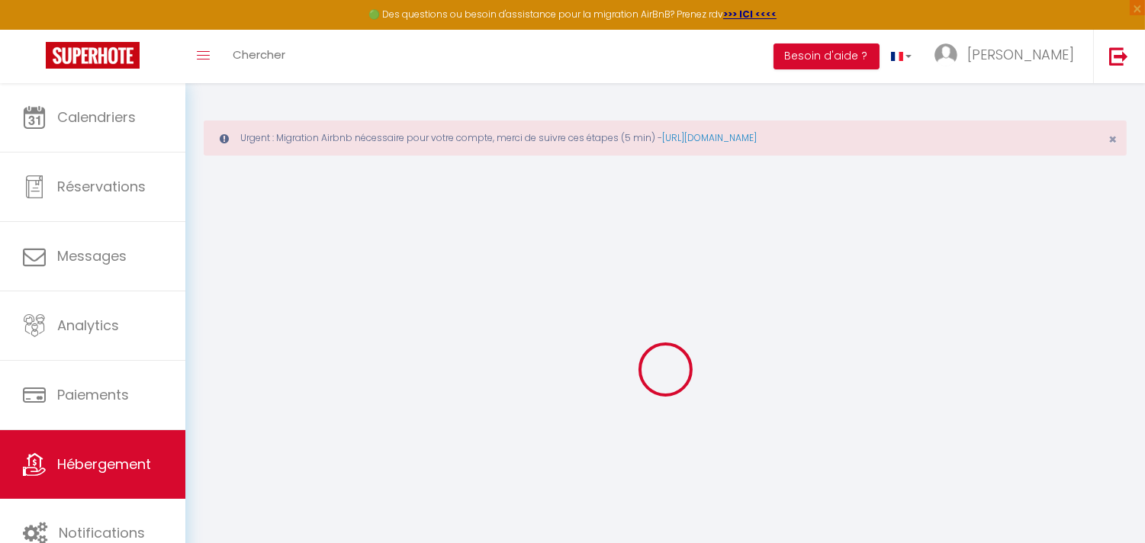
select select "22:00"
select select "11:00"
select select "15"
select select "18:00"
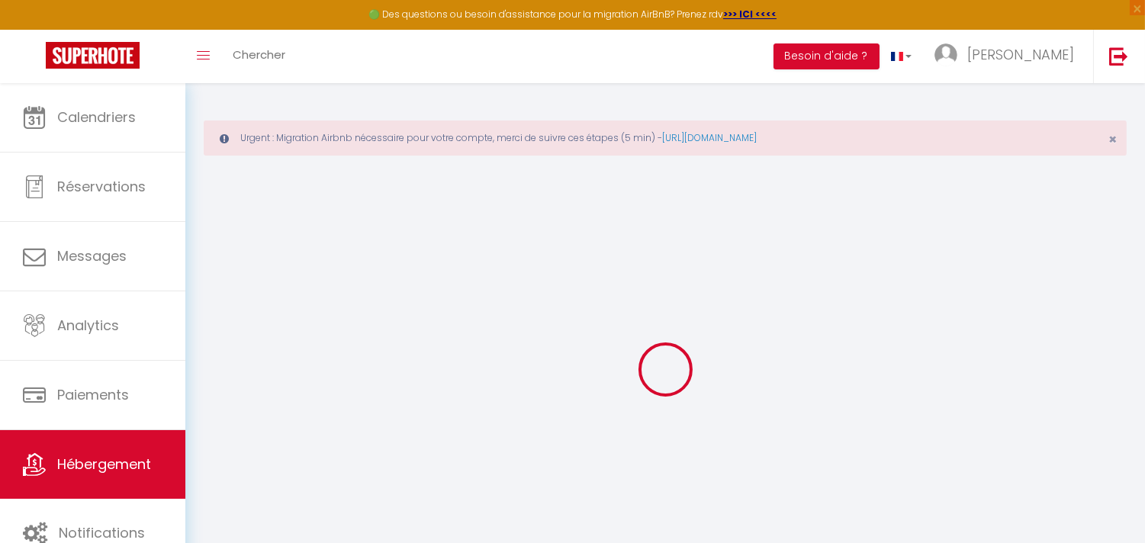
checkbox input "false"
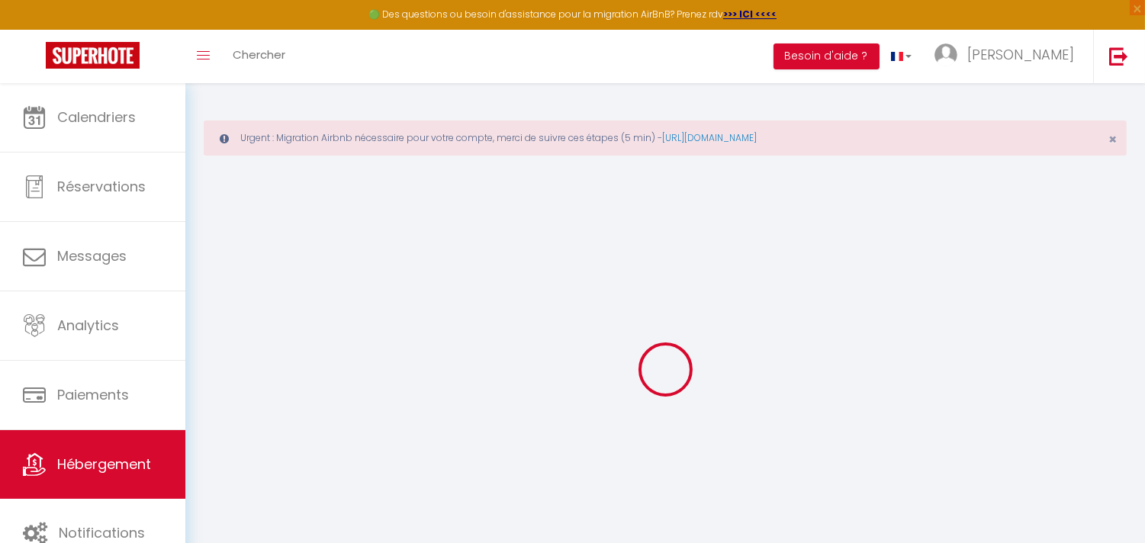
checkbox input "false"
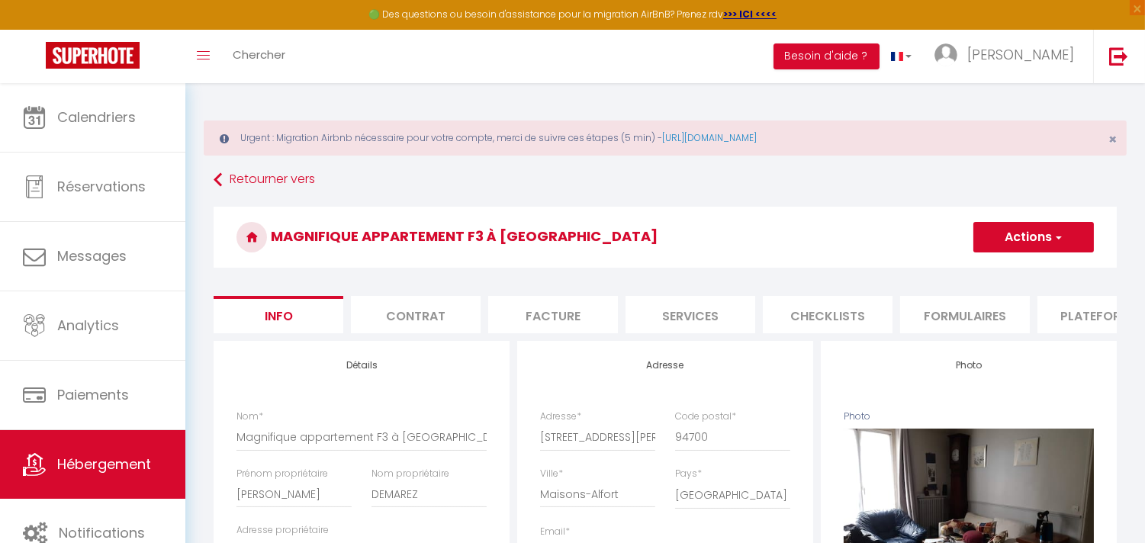
checkbox input "false"
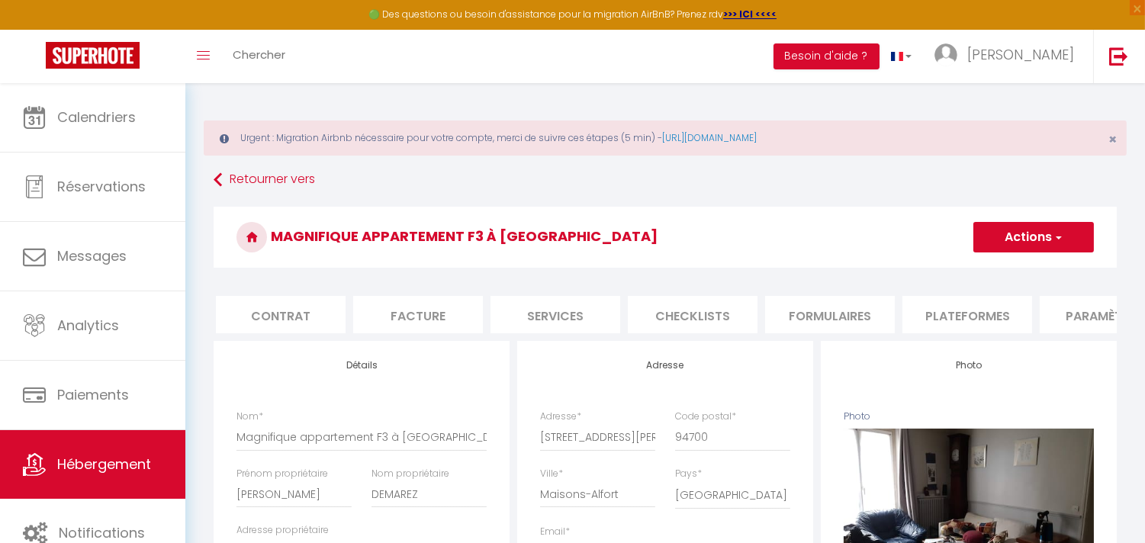
click at [1098, 316] on li "Paramètres" at bounding box center [1104, 314] width 130 height 37
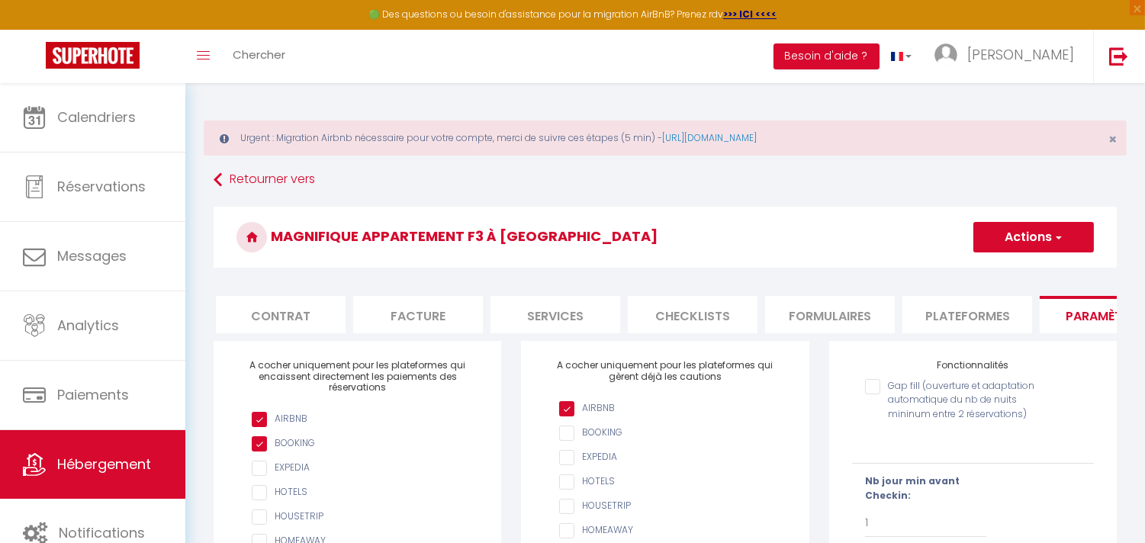
click at [1073, 233] on button "Actions" at bounding box center [1033, 237] width 120 height 31
click at [1025, 268] on input "Enregistrer" at bounding box center [1015, 270] width 56 height 15
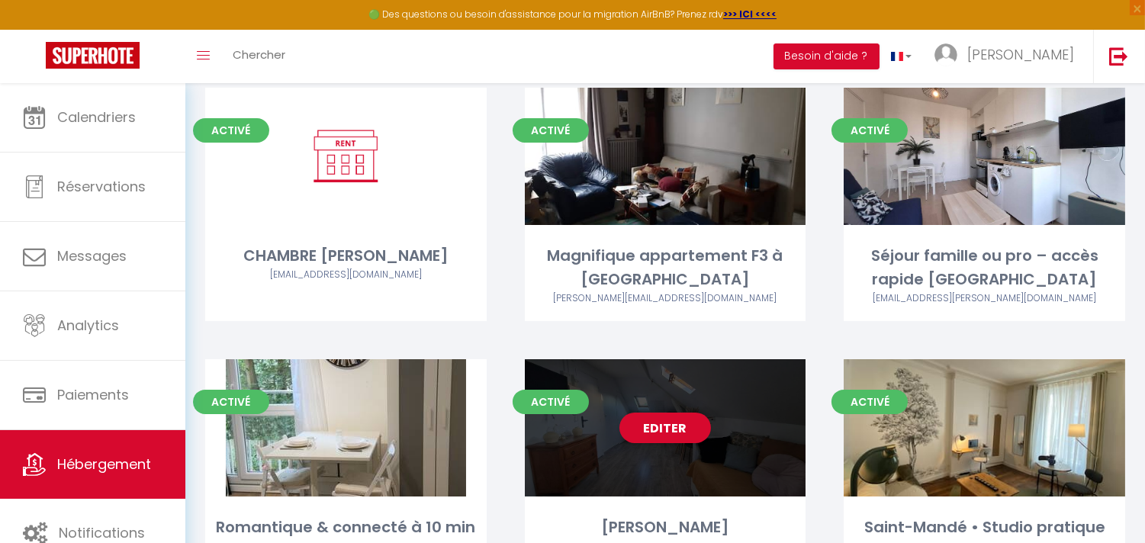
scroll to position [339, 0]
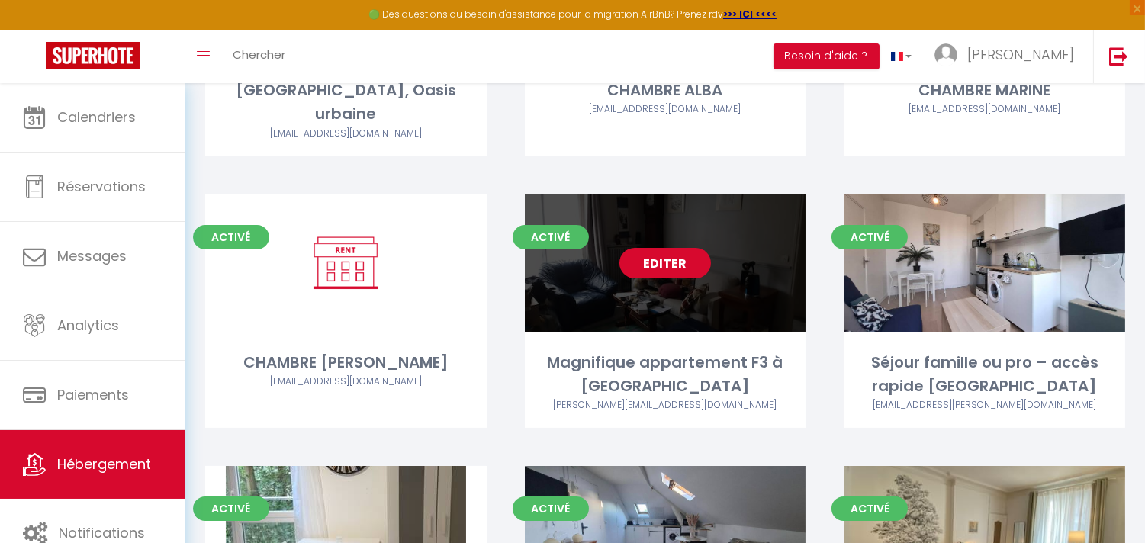
click at [672, 248] on link "Editer" at bounding box center [665, 263] width 92 height 31
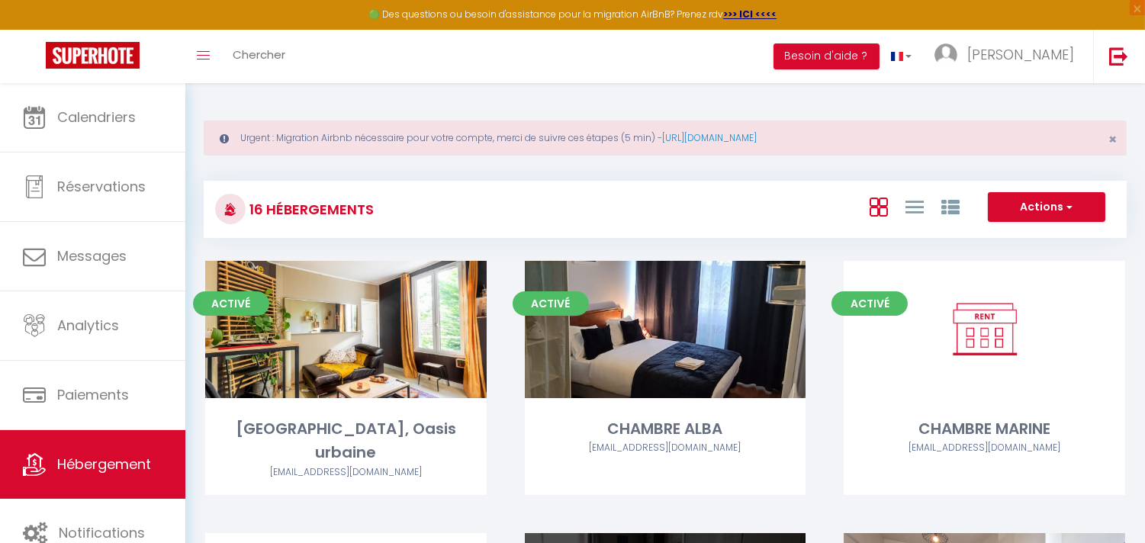
select select "3"
select select "2"
select select "1"
select select
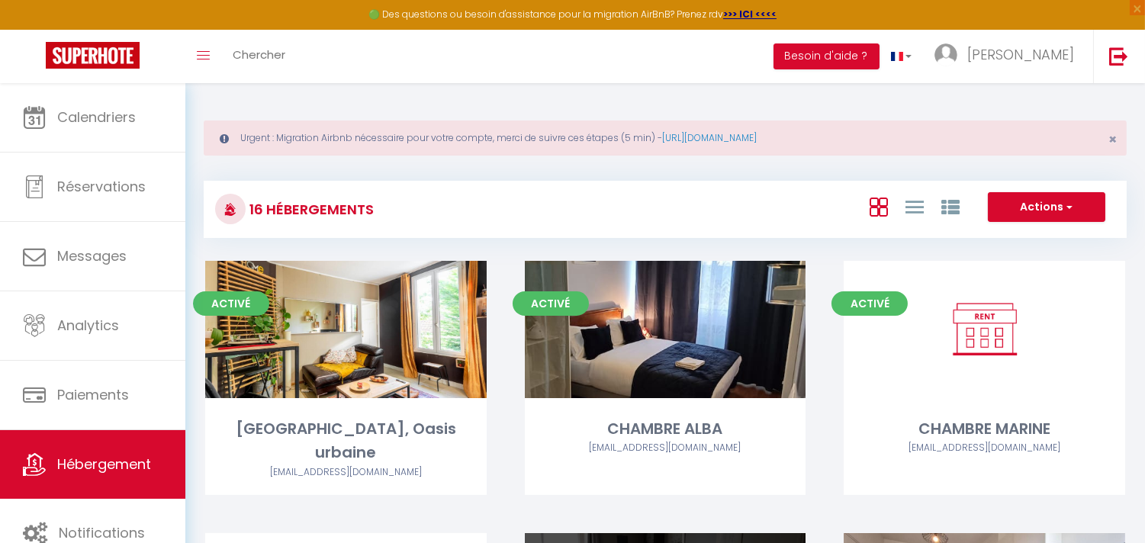
select select "28"
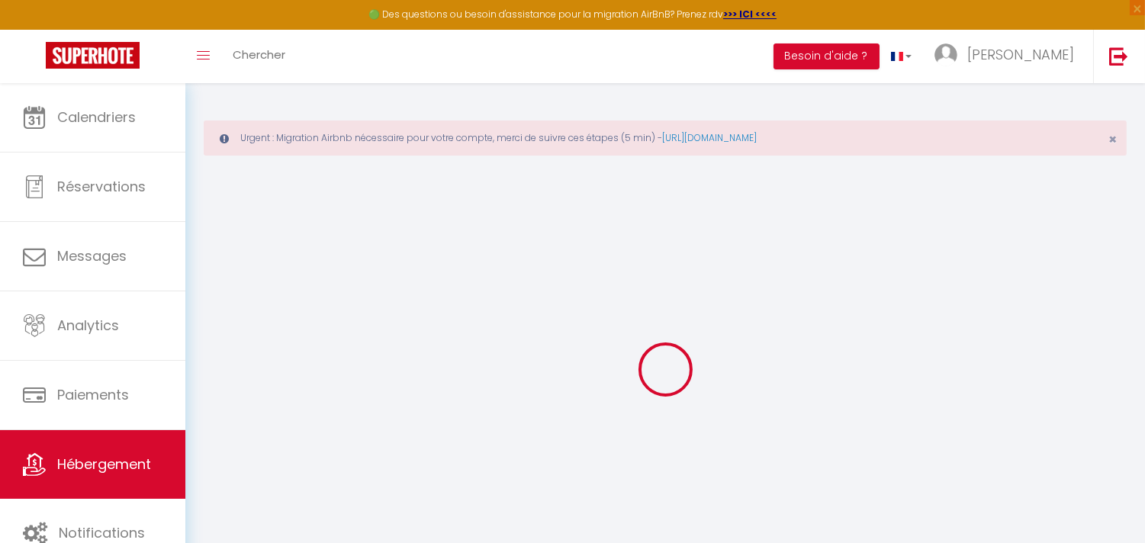
select select
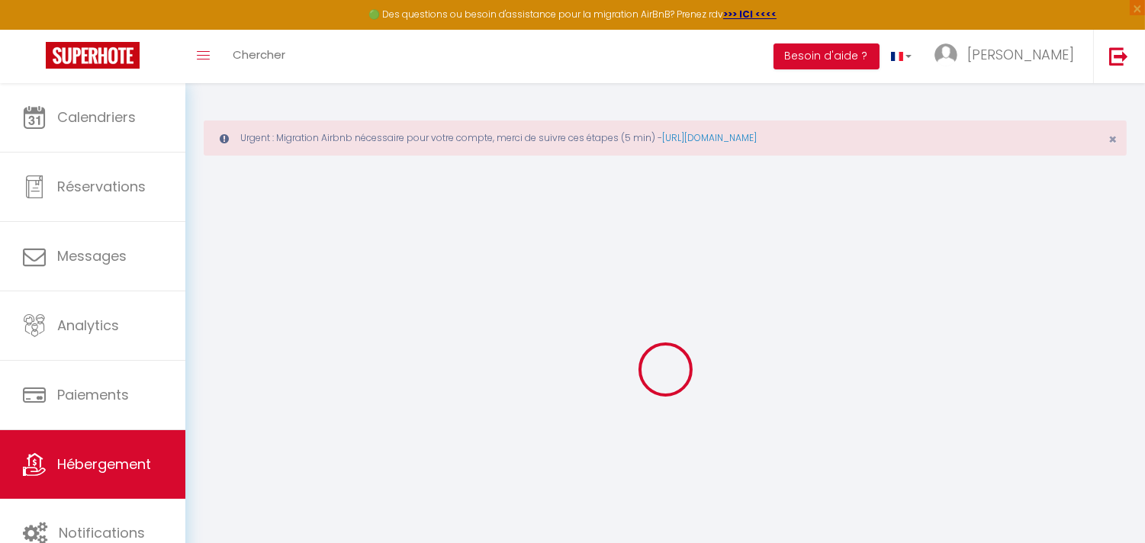
select select
checkbox input "false"
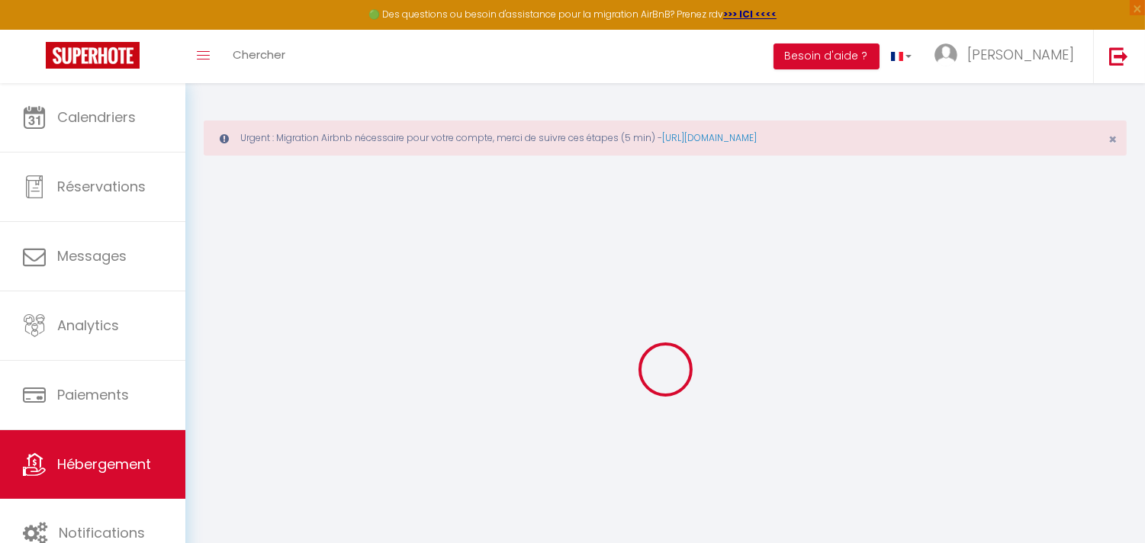
select select
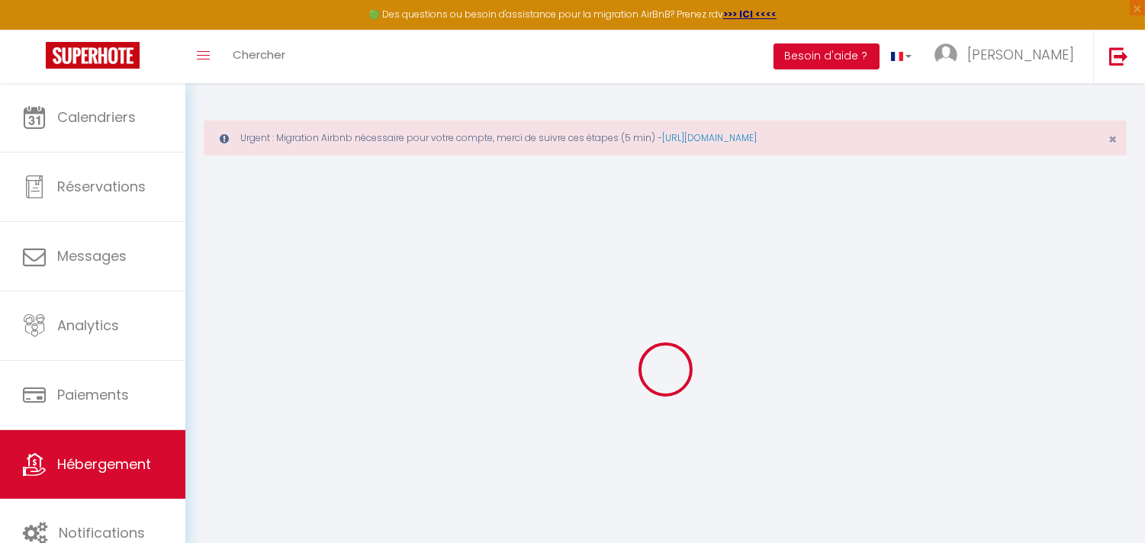
select select
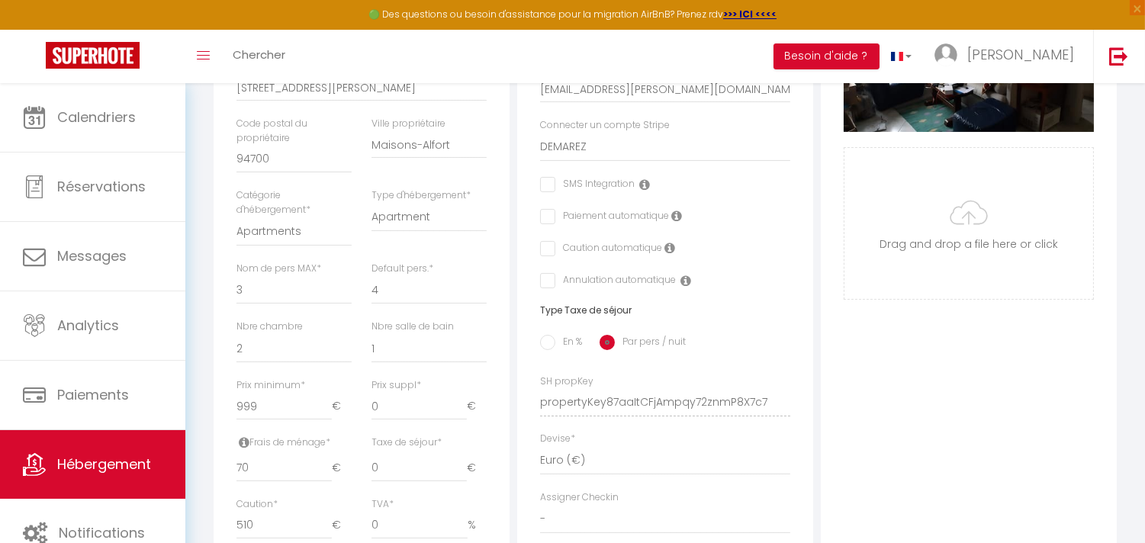
scroll to position [423, 0]
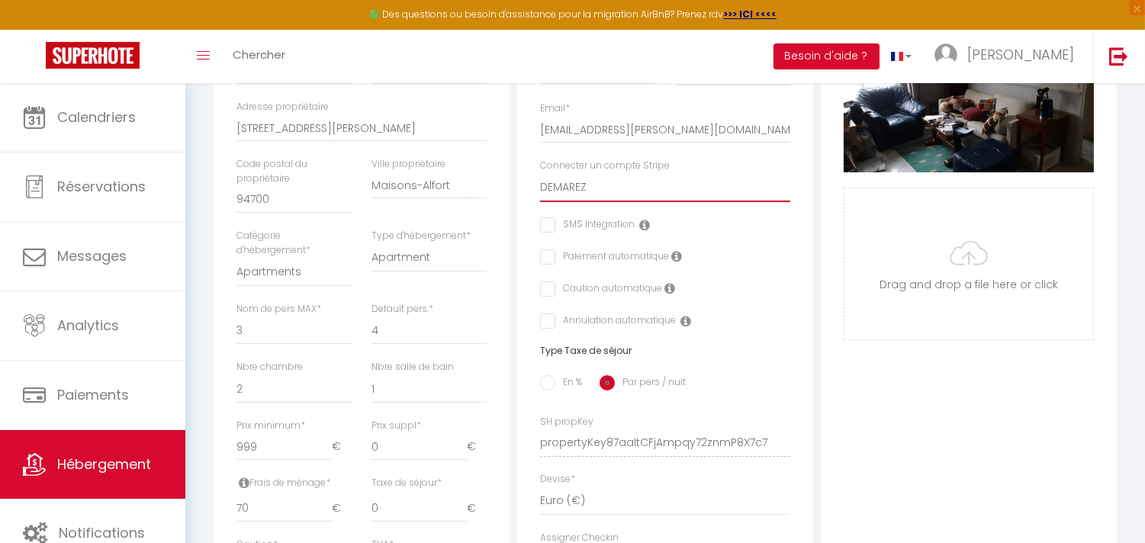
click at [616, 202] on select "Rena-Conciergerie Abdoulaye SY sy abdoulaye ok CHARLES KAMRACH CADASSE BOHDOU V…" at bounding box center [665, 187] width 250 height 29
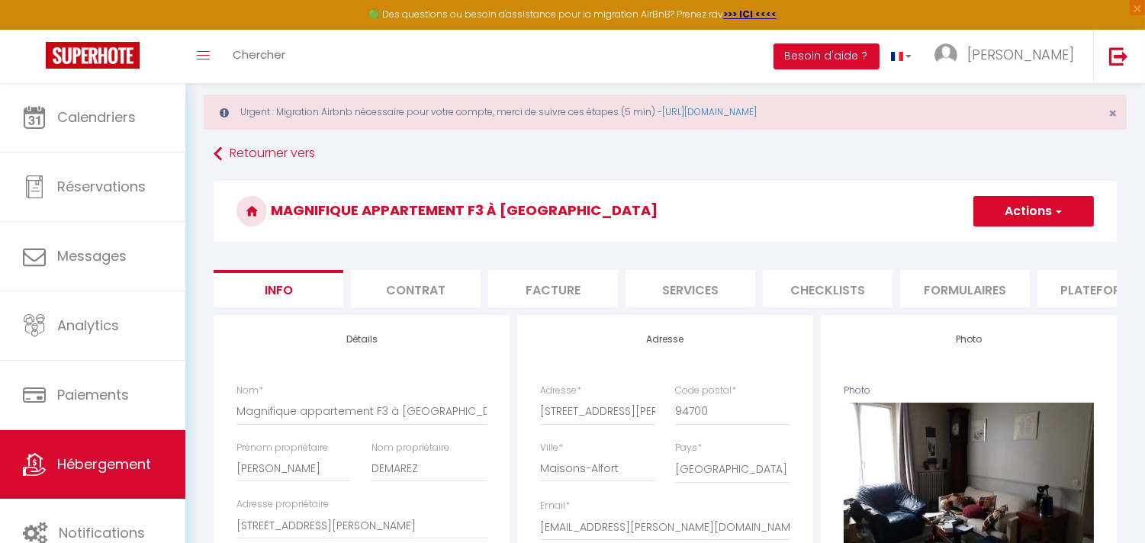
scroll to position [0, 0]
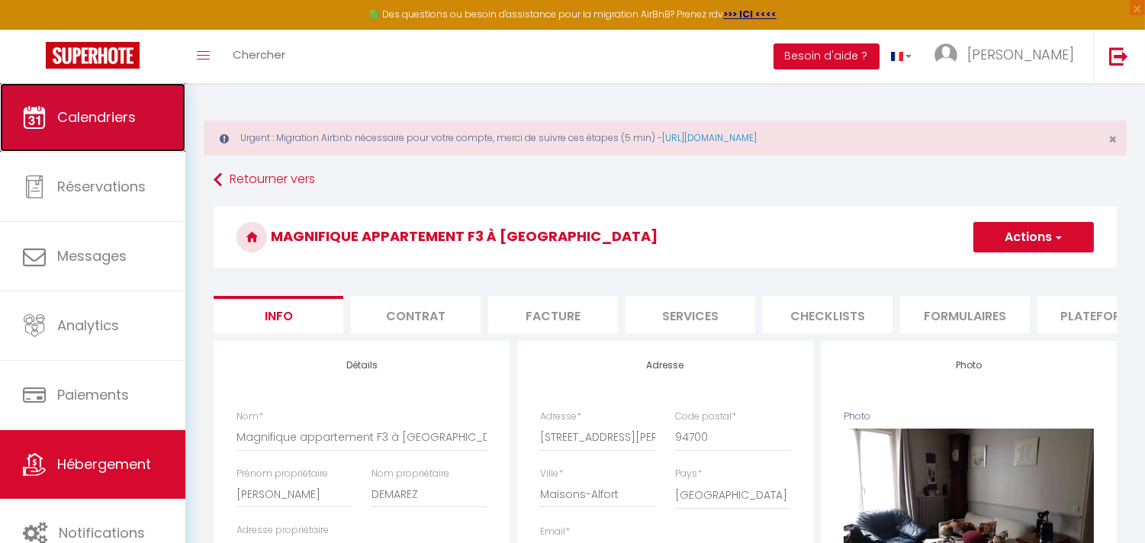
click at [72, 108] on span "Calendriers" at bounding box center [96, 117] width 79 height 19
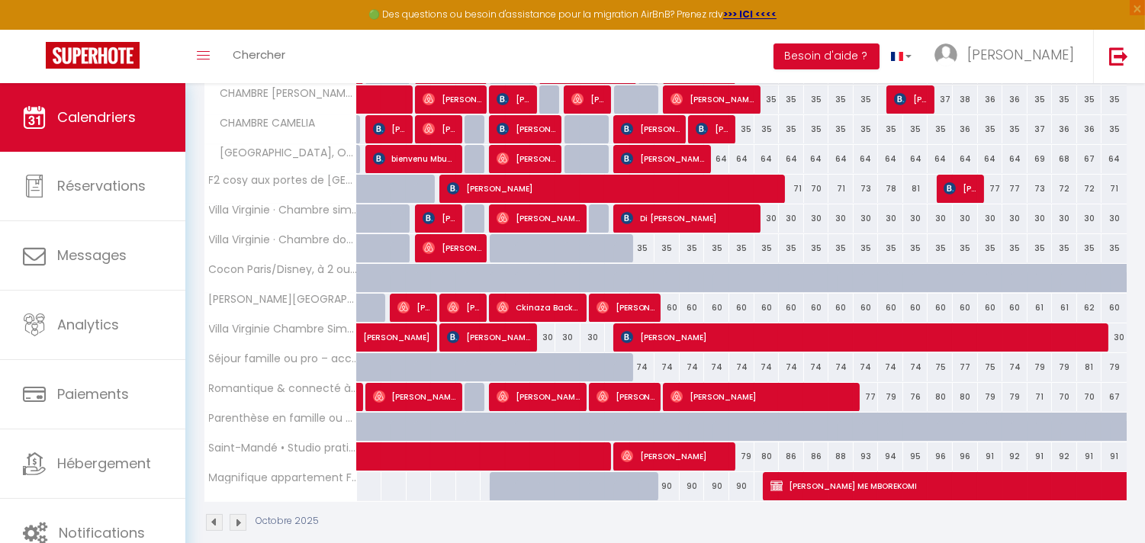
scroll to position [409, 0]
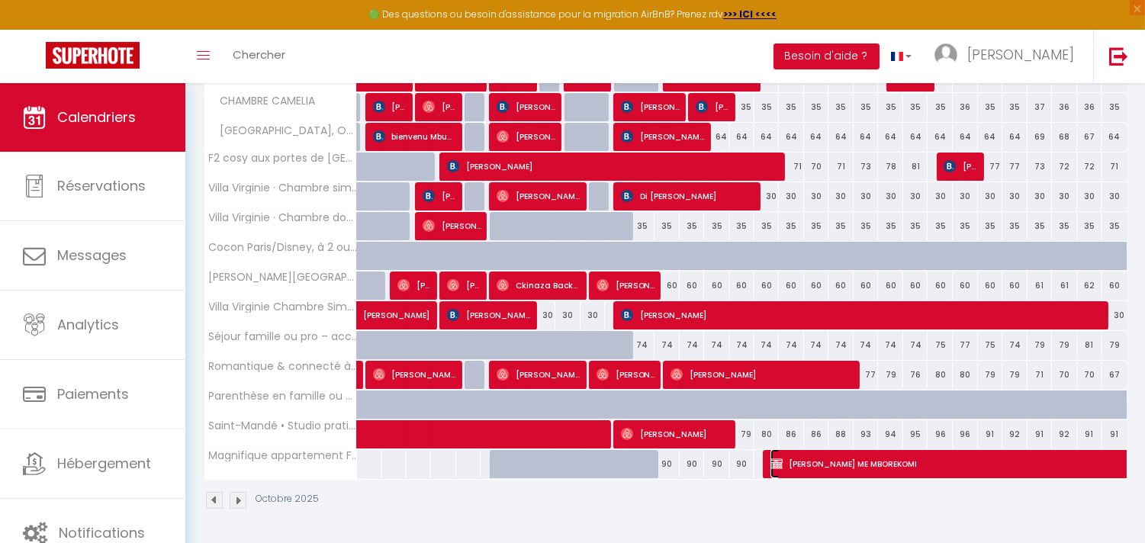
click at [831, 460] on span "JEREMIE MELIGHE ME MBOREKOMI" at bounding box center [1050, 463] width 561 height 29
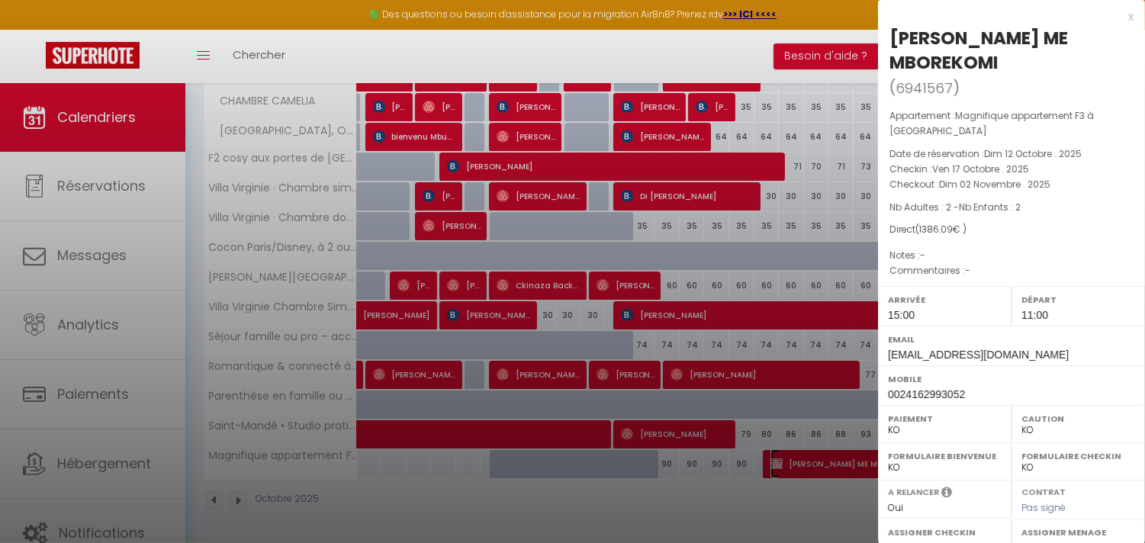
scroll to position [233, 0]
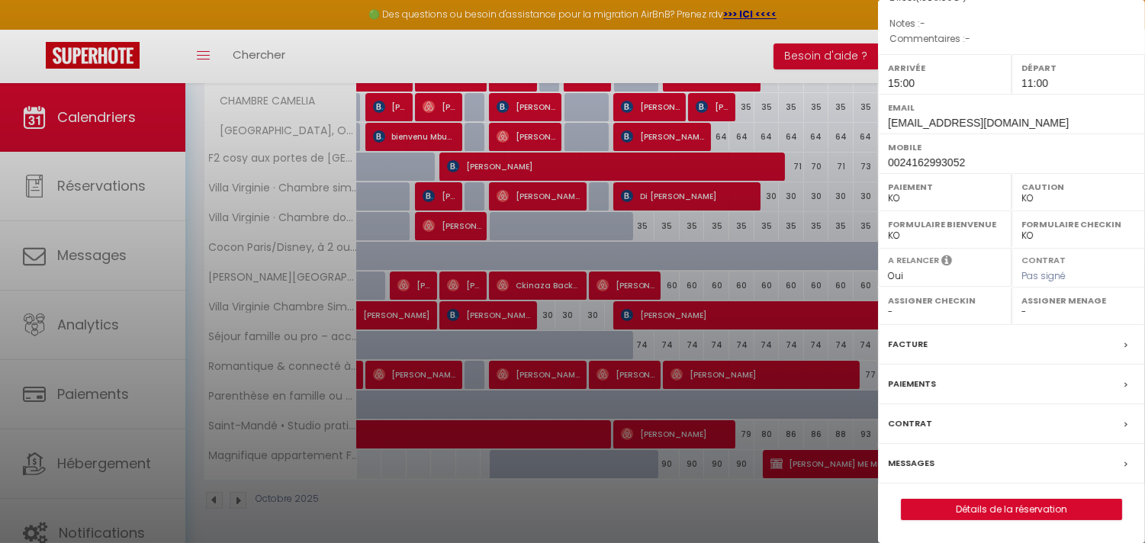
click at [931, 461] on label "Messages" at bounding box center [911, 463] width 47 height 16
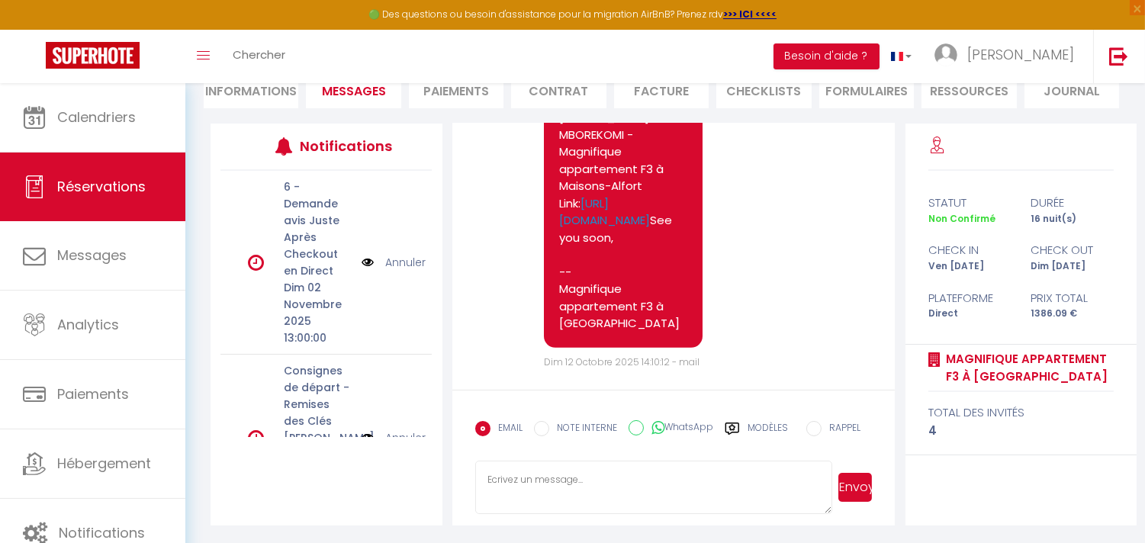
scroll to position [2227, 0]
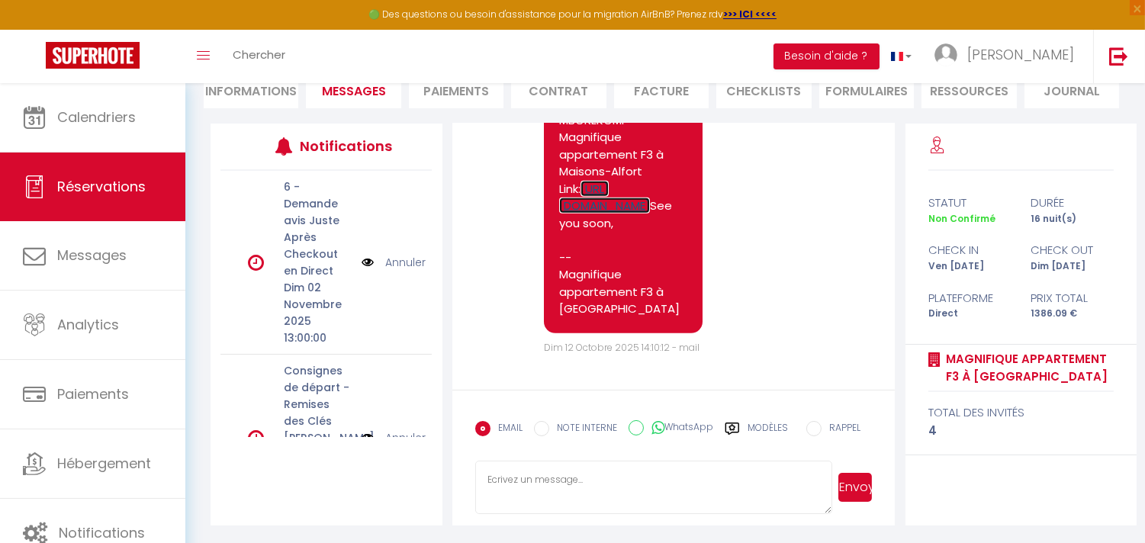
click at [596, 181] on link "https://superhote.com/applink/p/w22cltAP" at bounding box center [604, 198] width 91 height 34
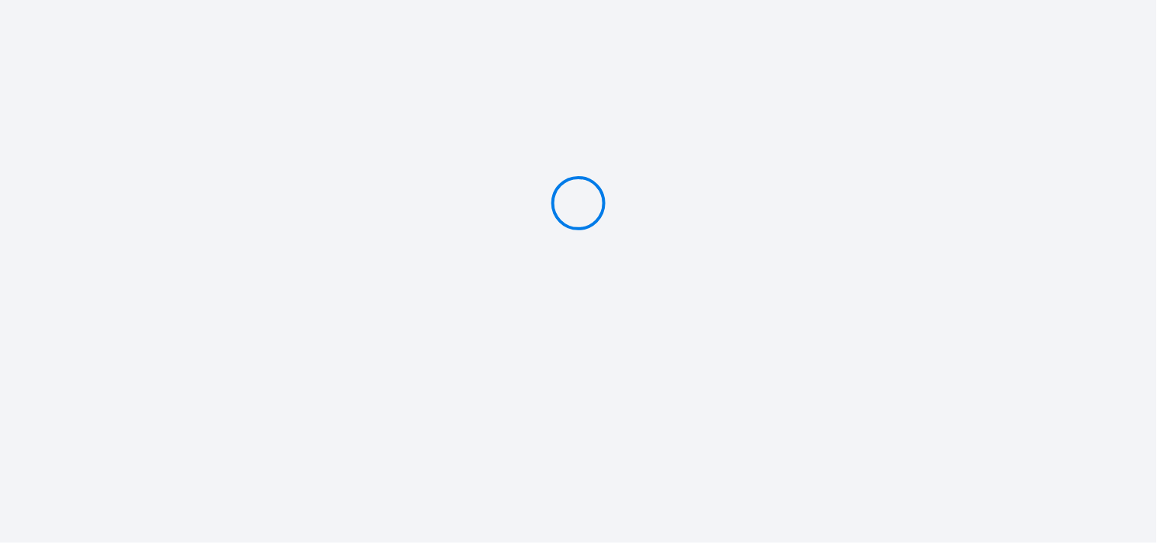
type input "PAYER 757 €"
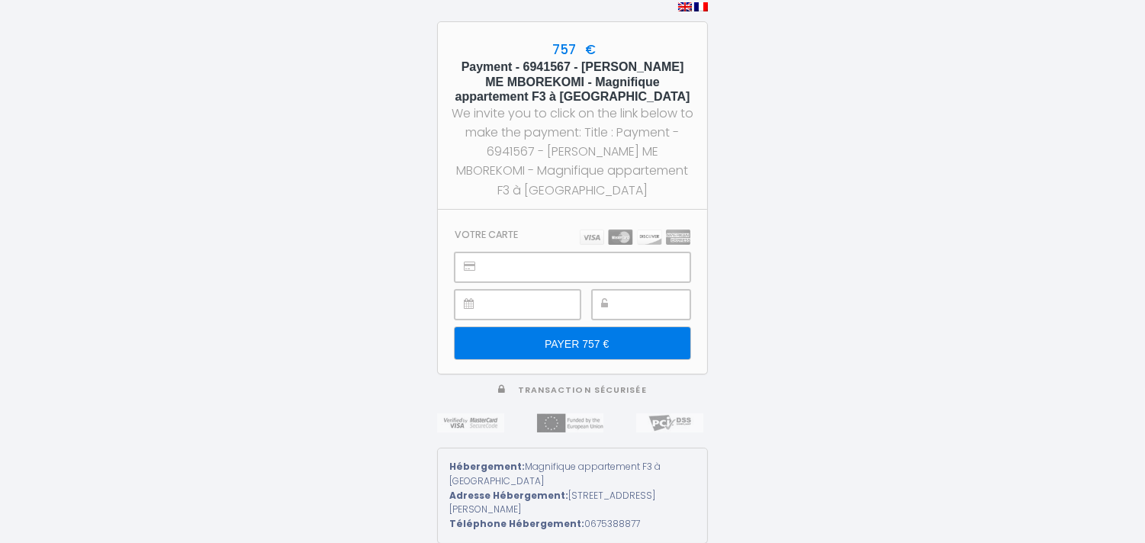
click at [570, 340] on input "PAYER 757 €" at bounding box center [572, 343] width 236 height 32
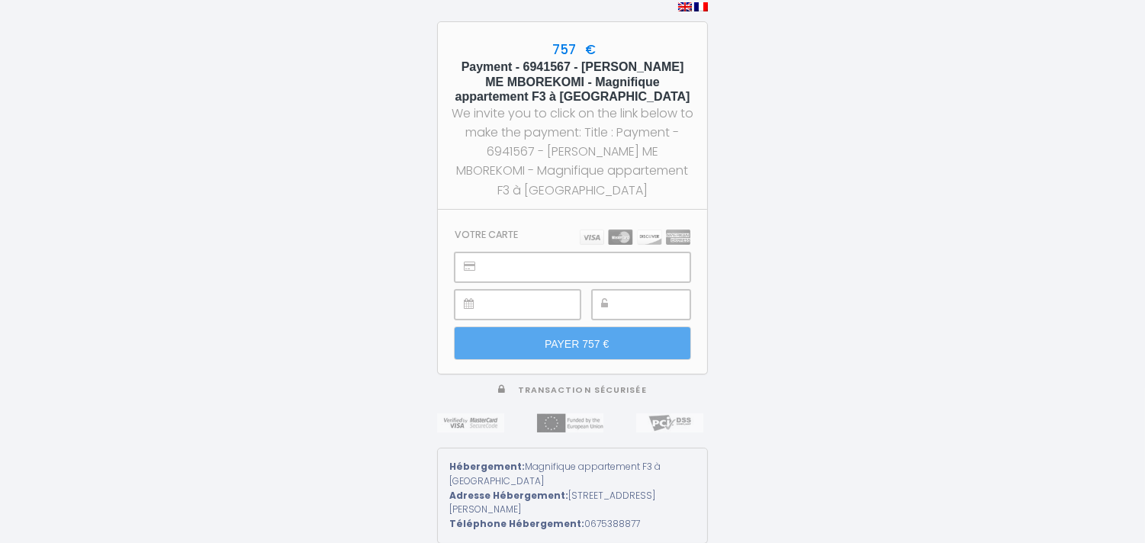
click at [384, 265] on div "757 € Payment - 6941567 - [PERSON_NAME] ME MBOREKOMI - Magnifique appartement F…" at bounding box center [572, 271] width 1145 height 543
click at [870, 306] on div "757 € Payment - 6941567 - [PERSON_NAME] ME MBOREKOMI - Magnifique appartement F…" at bounding box center [572, 271] width 1145 height 543
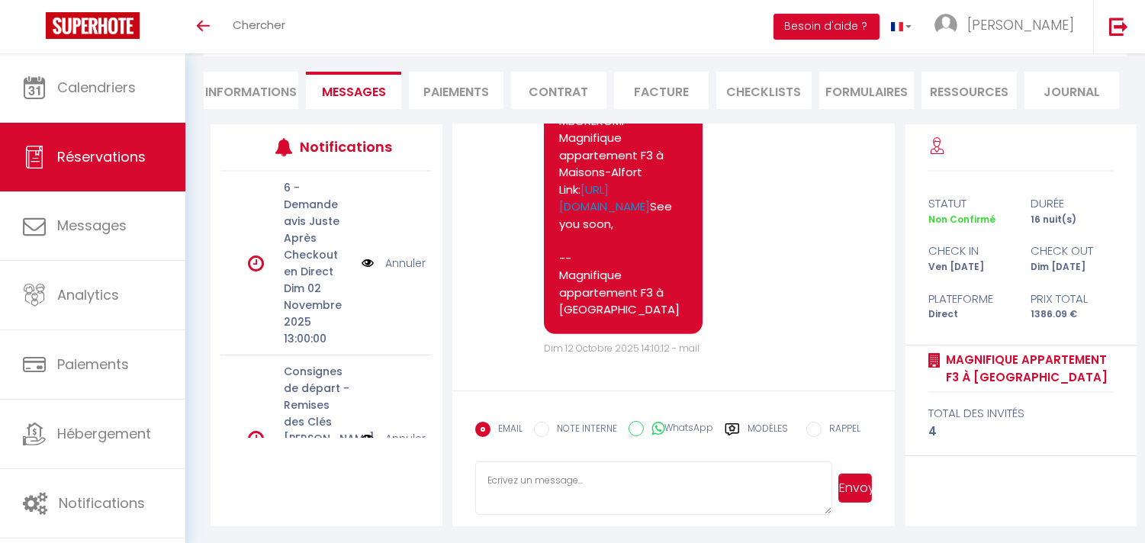
scroll to position [194, 0]
click at [649, 181] on link "[URL][DOMAIN_NAME]" at bounding box center [604, 198] width 91 height 34
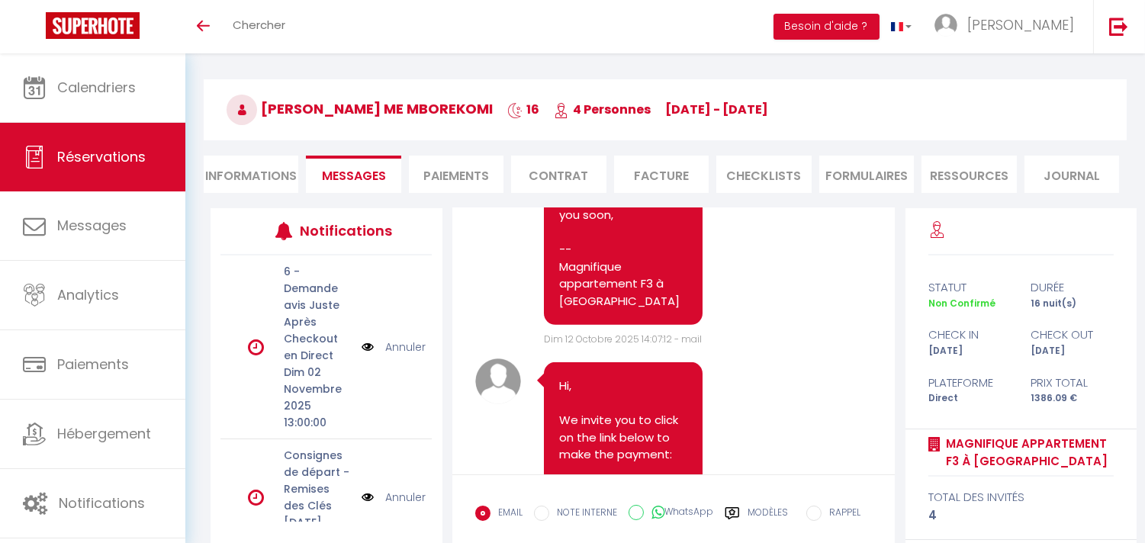
scroll to position [1525, 0]
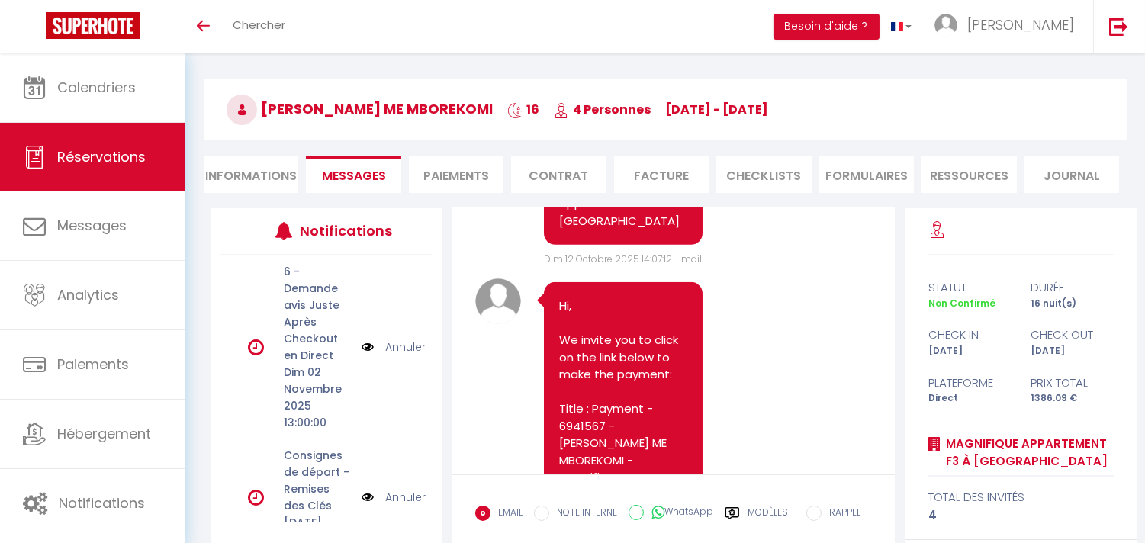
click at [453, 173] on li "Paiements" at bounding box center [456, 174] width 95 height 37
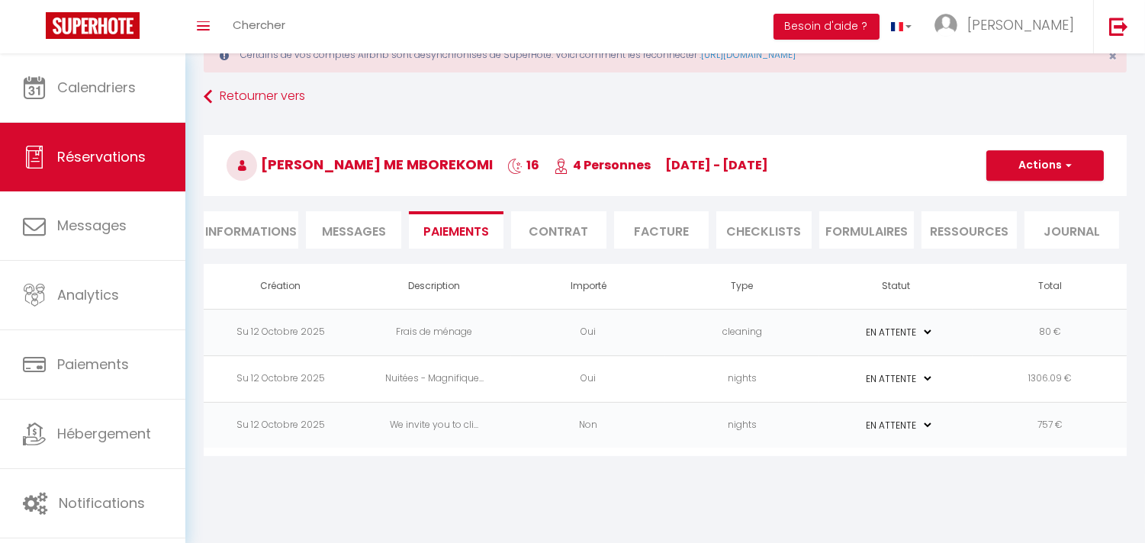
click at [604, 424] on td "Non" at bounding box center [588, 425] width 154 height 47
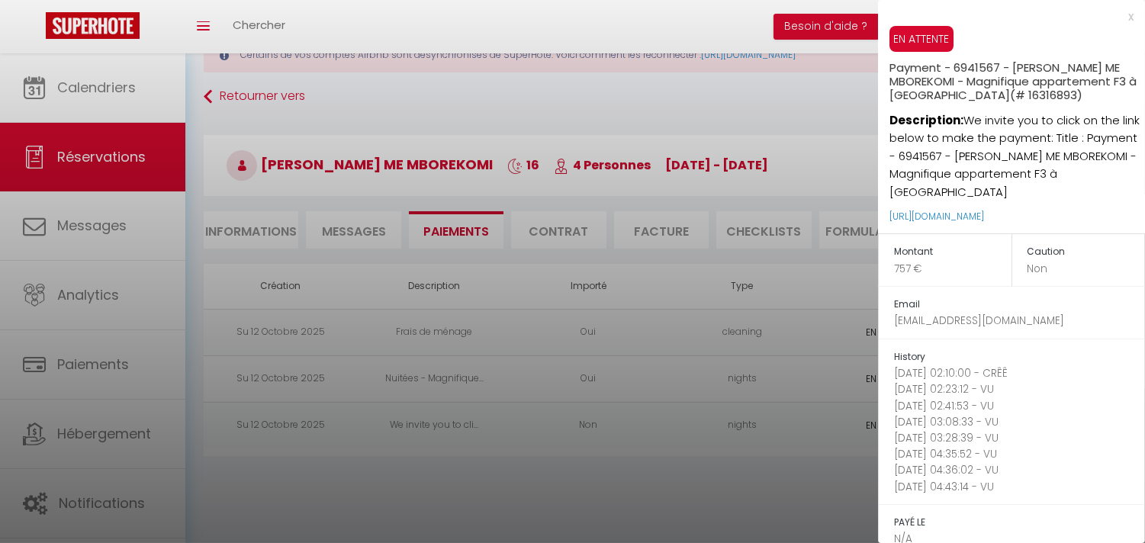
click at [621, 454] on div at bounding box center [572, 271] width 1145 height 543
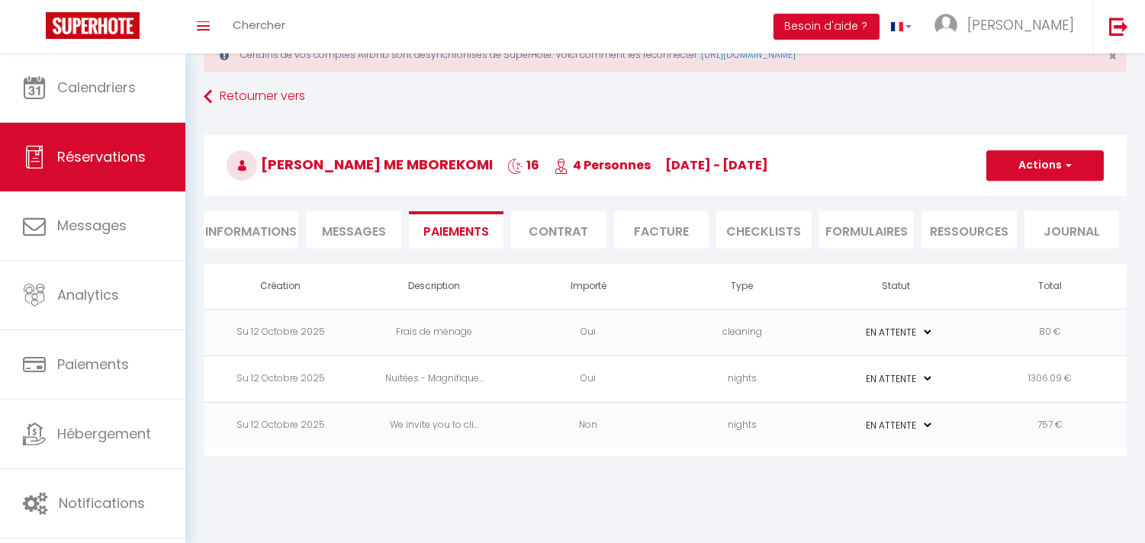
click at [589, 419] on td "Non" at bounding box center [588, 425] width 154 height 47
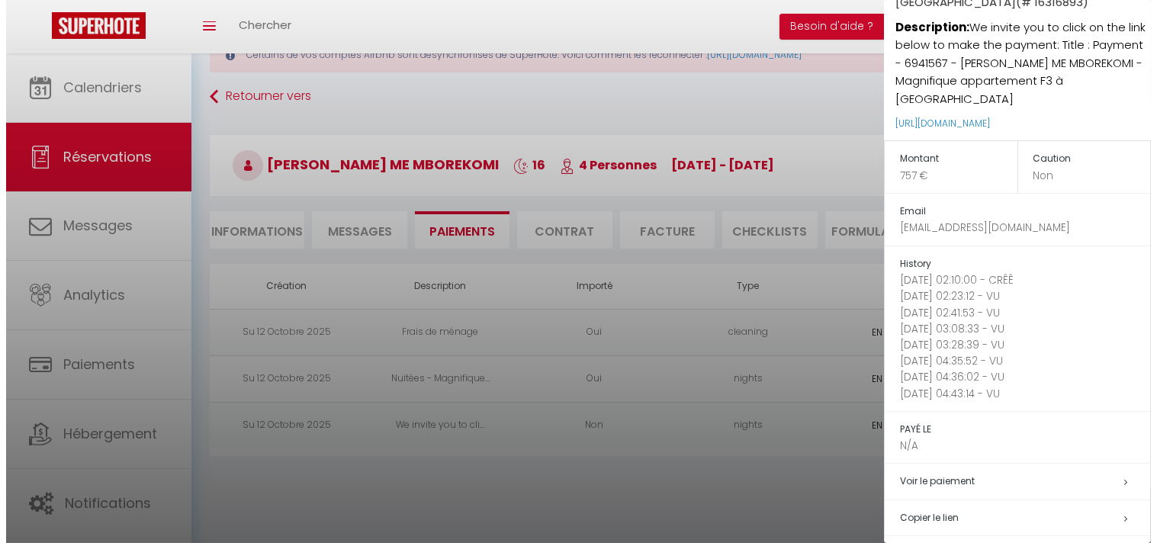
scroll to position [178, 0]
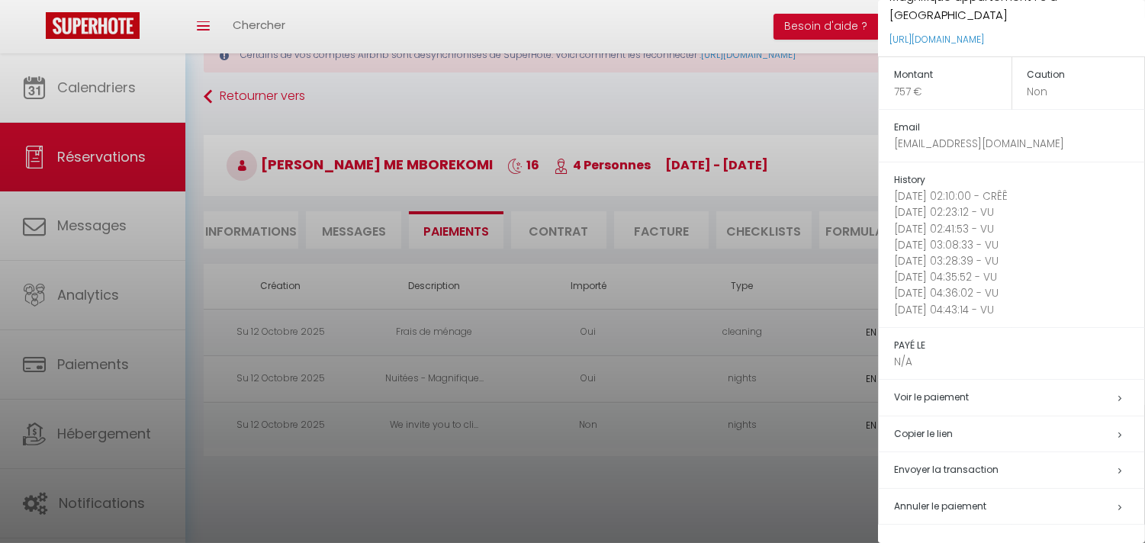
click at [918, 500] on span "Annuler le paiement" at bounding box center [940, 505] width 92 height 13
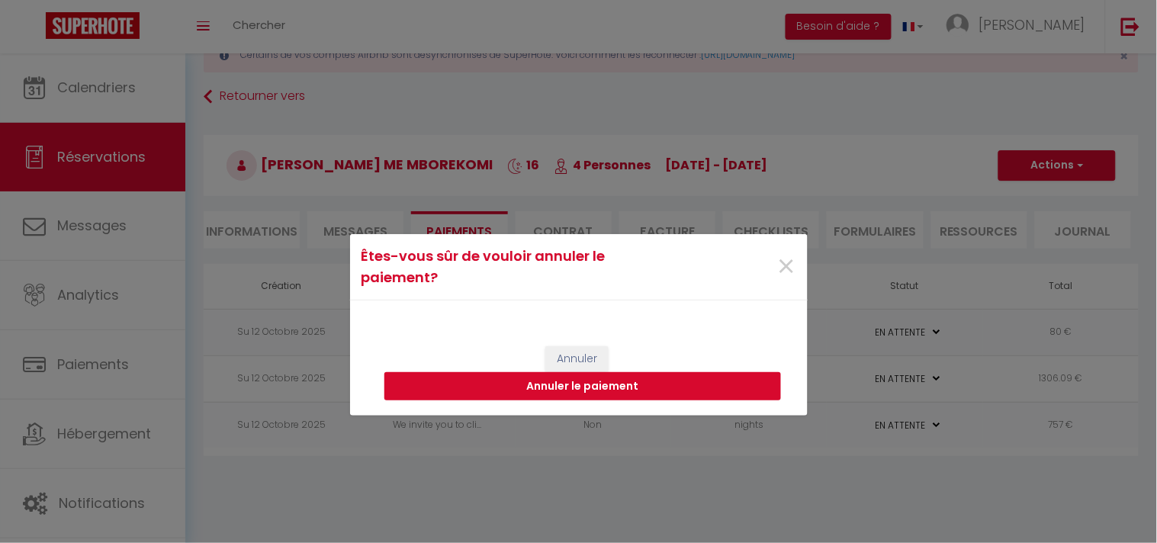
click at [657, 384] on button "Annuler le paiement" at bounding box center [582, 386] width 397 height 29
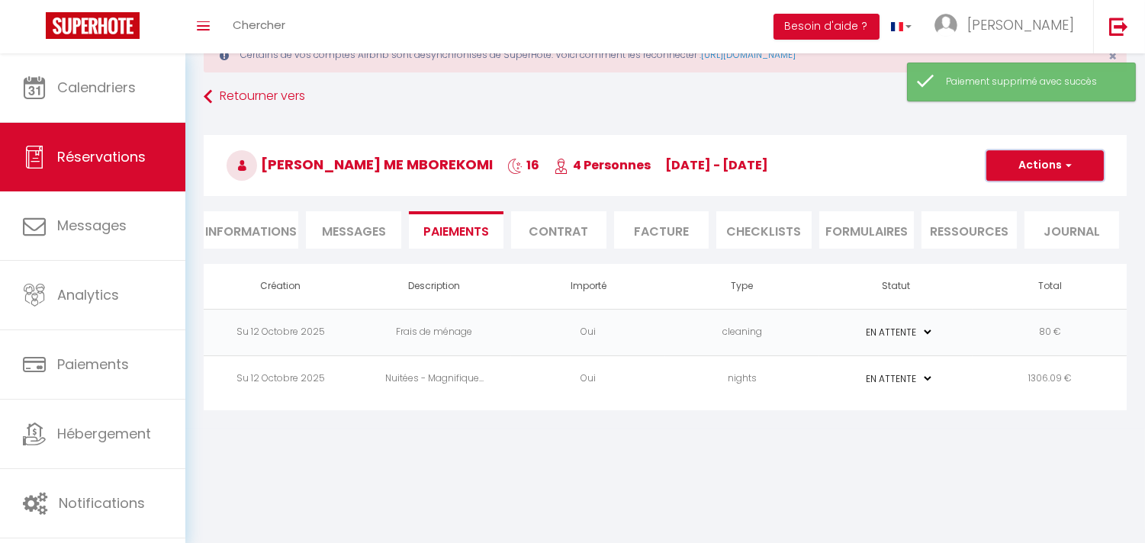
click at [1069, 174] on button "Actions" at bounding box center [1044, 165] width 117 height 31
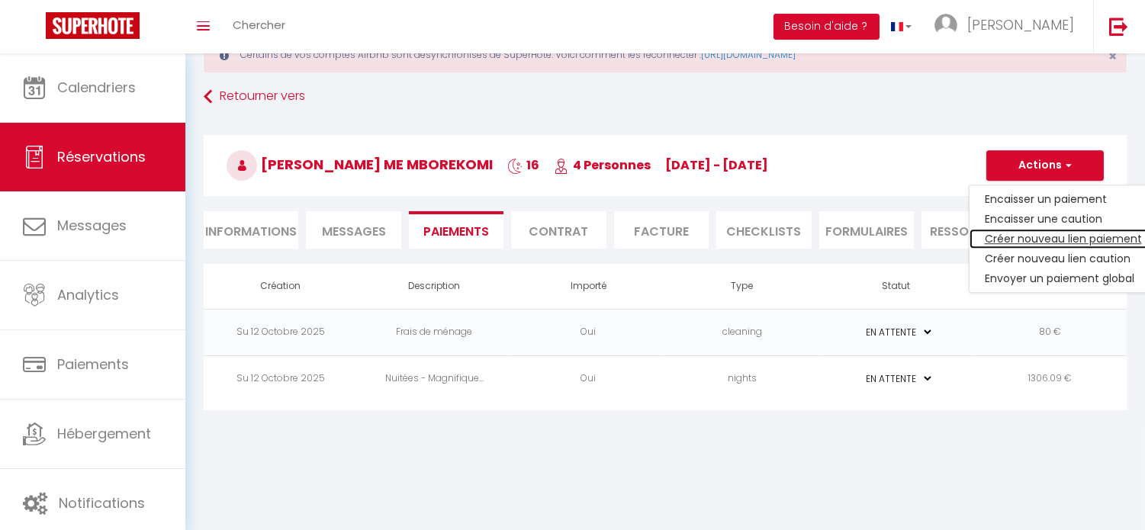
click at [1075, 236] on link "Créer nouveau lien paiement" at bounding box center [1063, 239] width 188 height 20
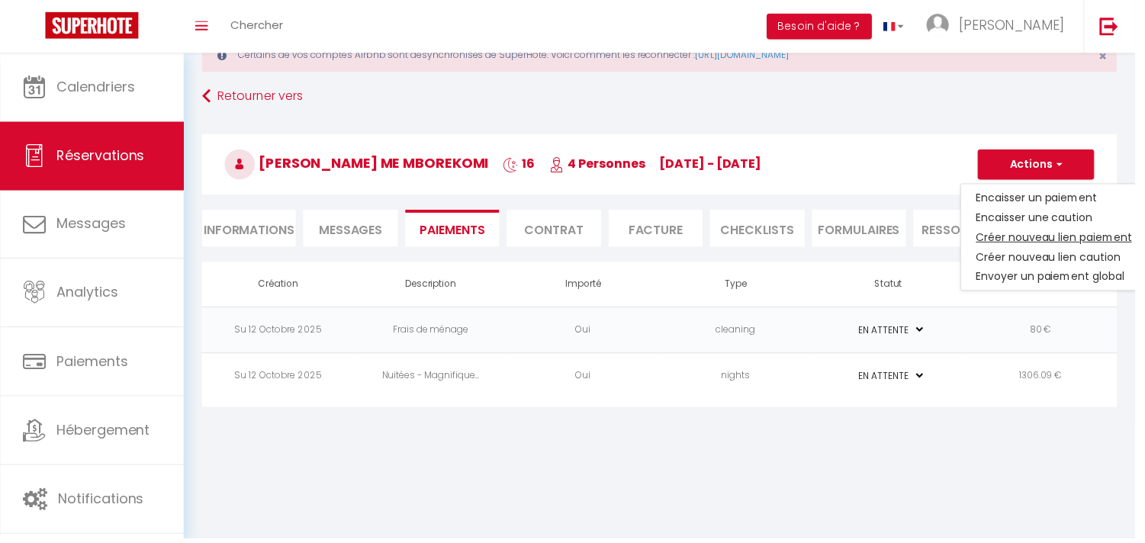
select select "nights"
type input "herv_melighemembore@yahoo.fr"
select select "16244"
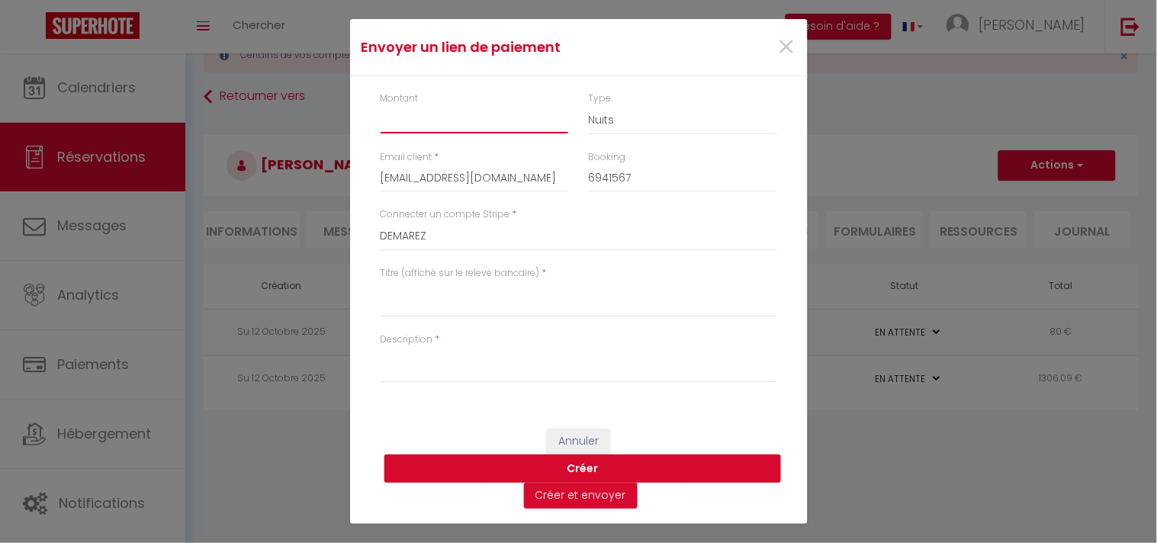
click at [484, 107] on input "Montant" at bounding box center [475, 119] width 188 height 27
type input "757"
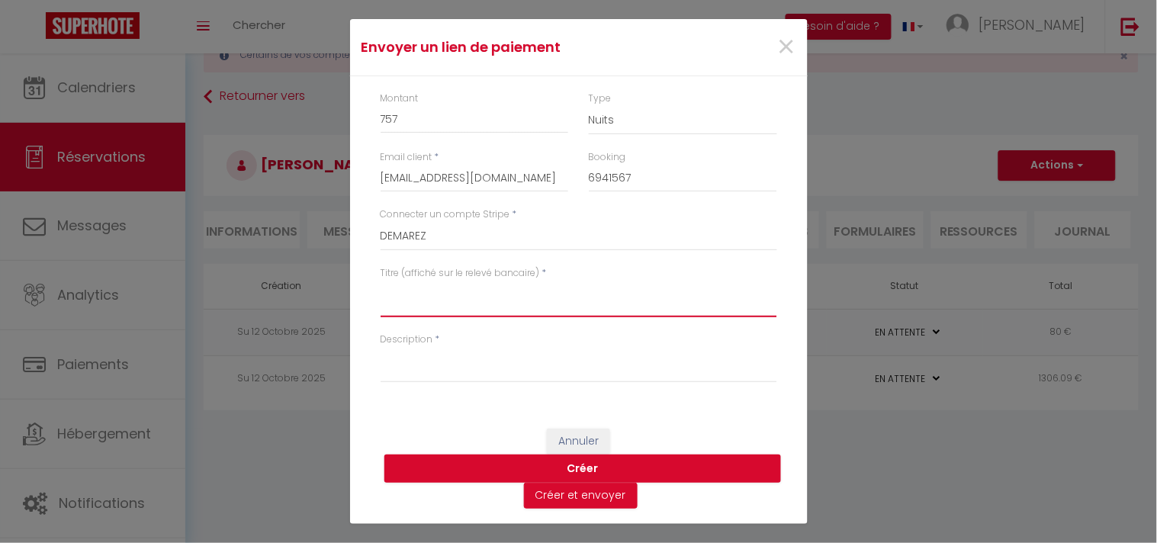
click at [517, 292] on textarea "Titre (affiché sur le relevé bancaire)" at bounding box center [579, 299] width 397 height 37
paste textarea "We invite you to click on the link below to make the payment: Title : Payment -…"
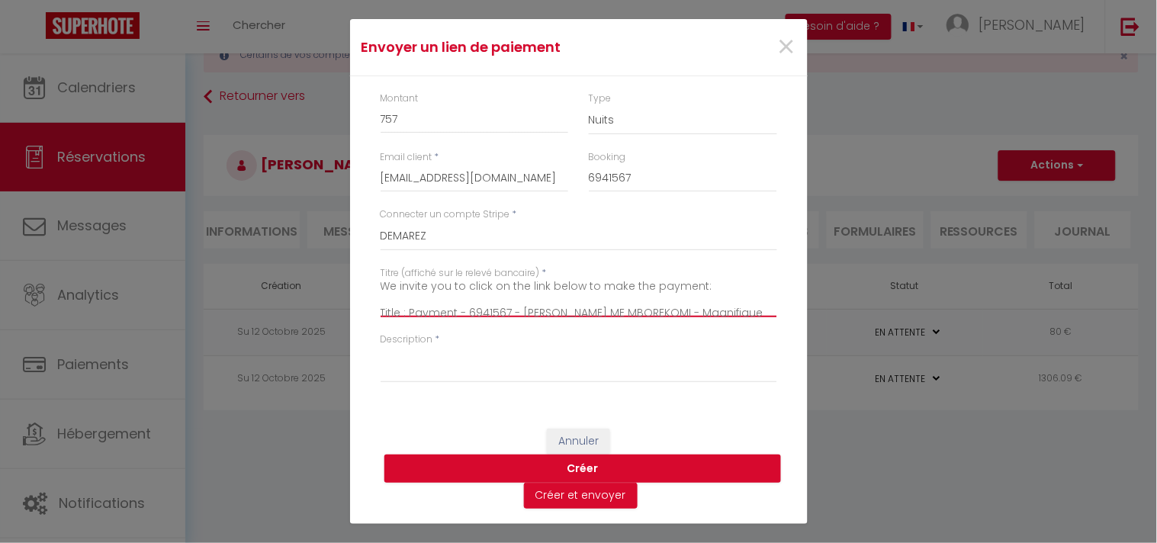
scroll to position [0, 0]
drag, startPoint x: 694, startPoint y: 306, endPoint x: 424, endPoint y: 293, distance: 270.3
click at [424, 293] on textarea "We invite you to click on the link below to make the payment: Title : Payment -…" at bounding box center [579, 299] width 397 height 37
type textarea "We invite you to click on the link below to make the payment: Title : Payment -…"
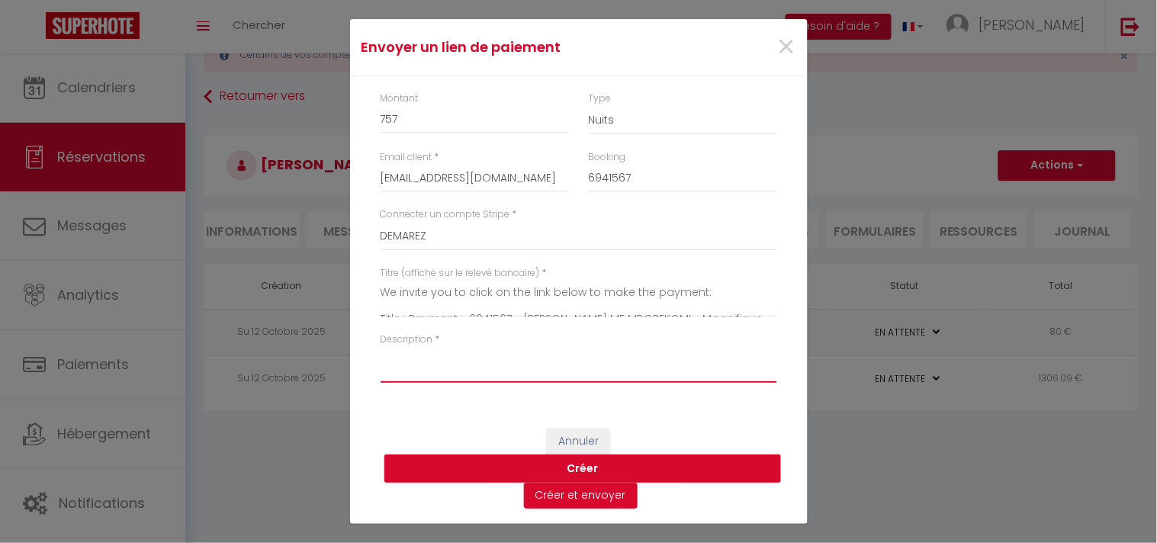
click at [413, 351] on textarea "Description" at bounding box center [579, 364] width 397 height 37
paste textarea "We invite you to click on the link below to make the payment: Title : Payment -…"
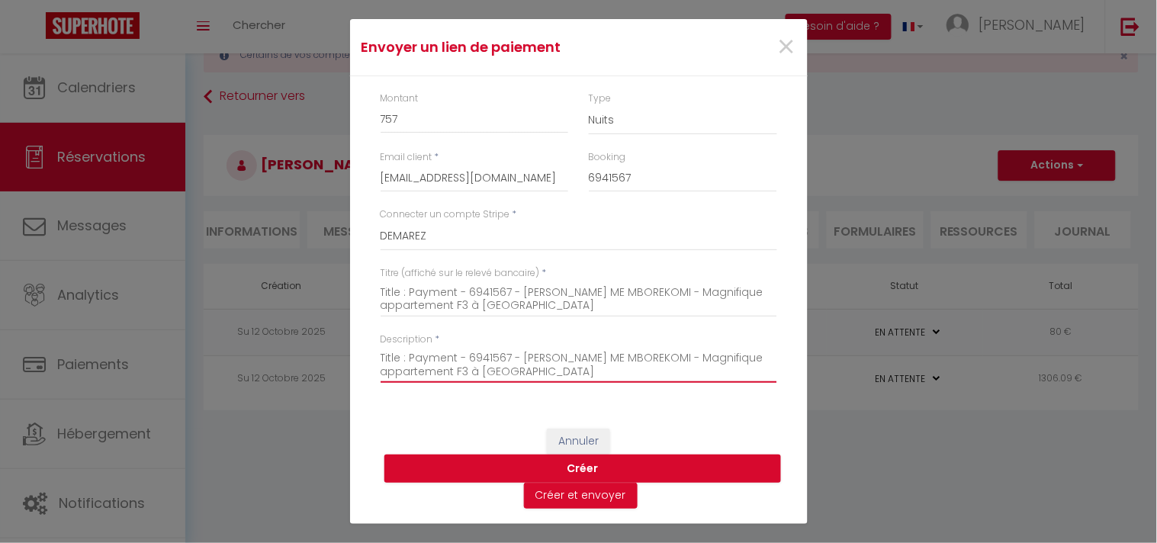
scroll to position [53, 0]
type textarea "We invite you to click on the link below to make the payment: Title : Payment -…"
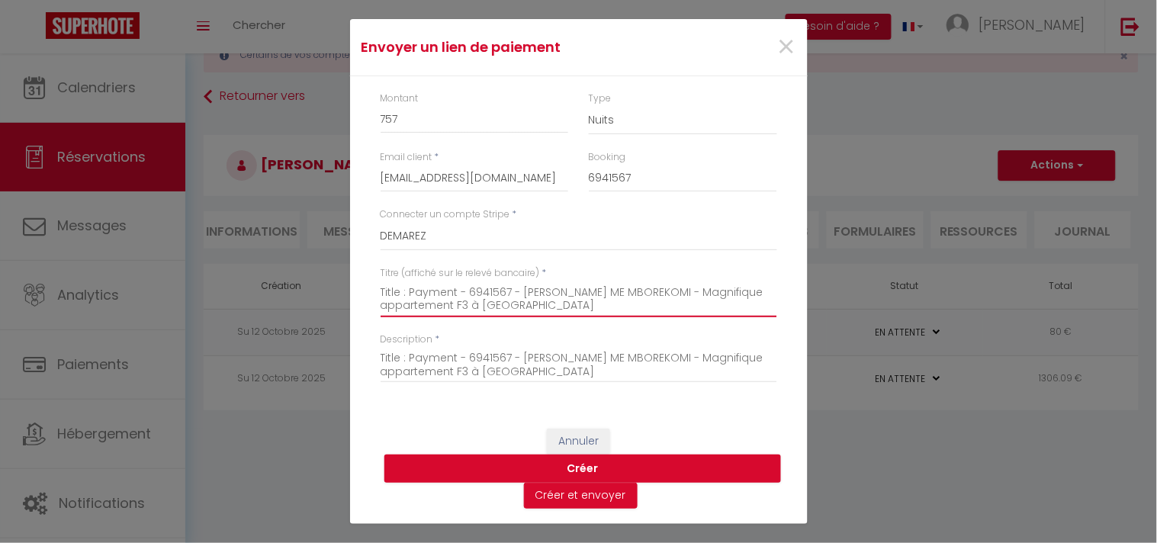
click at [565, 281] on textarea "We invite you to click on the link below to make the payment: Title : Payment -…" at bounding box center [579, 299] width 397 height 37
drag, startPoint x: 409, startPoint y: 300, endPoint x: 363, endPoint y: 294, distance: 46.2
click at [363, 294] on div "Montant 757 Type Nuits Frais de ménage Taxe de séjour Autre Email client * herv…" at bounding box center [579, 244] width 458 height 337
type textarea "Payment - 6941567 - [PERSON_NAME] ME MBOREKOMI - Magnifique appartement F3 à [G…"
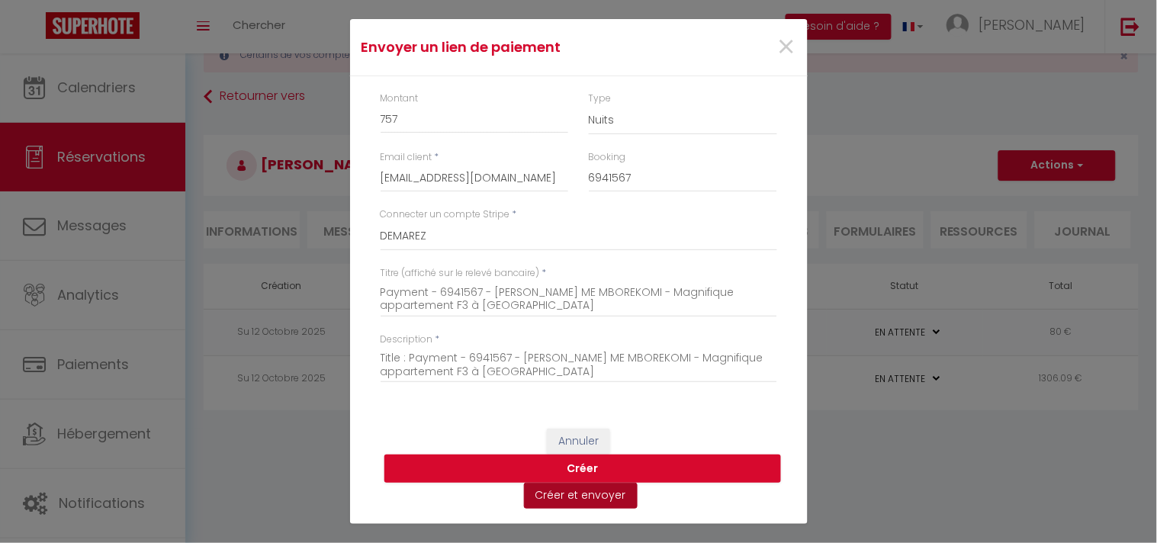
click at [573, 496] on button "Créer et envoyer" at bounding box center [581, 496] width 114 height 26
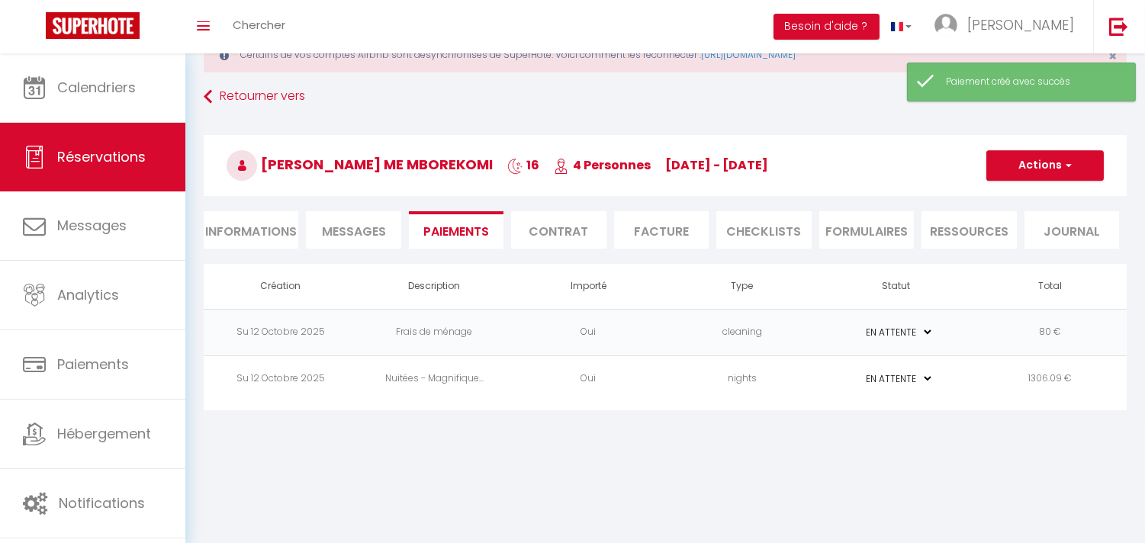
type input "herv_melighemembore@yahoo.fr"
type input "Payment request"
type textarea "Hi, We invite you to click on the link below to make the payment: Title : Payme…"
select select "0"
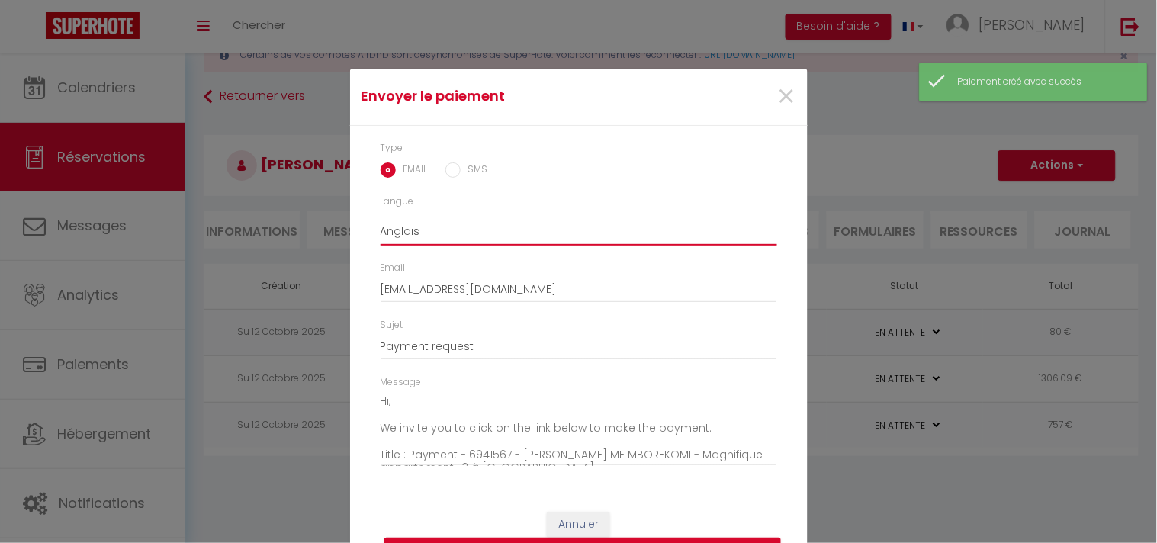
click at [470, 230] on select "Anglais Français Espagnol Portugais" at bounding box center [579, 231] width 397 height 29
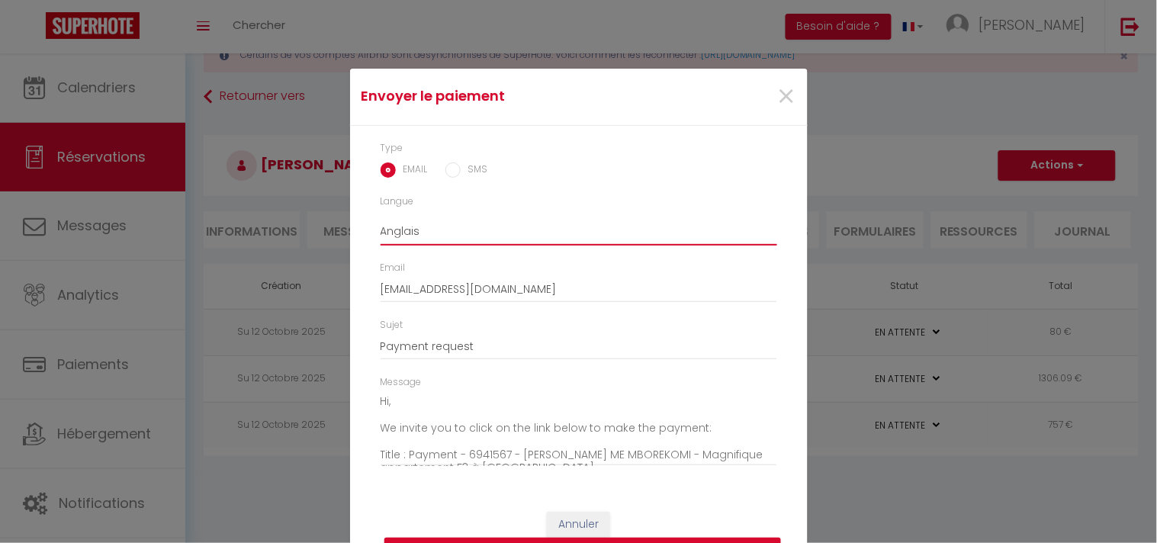
select select "fr"
click at [381, 217] on select "Anglais Français Espagnol Portugais" at bounding box center [579, 231] width 397 height 29
type input "Demande de paiement"
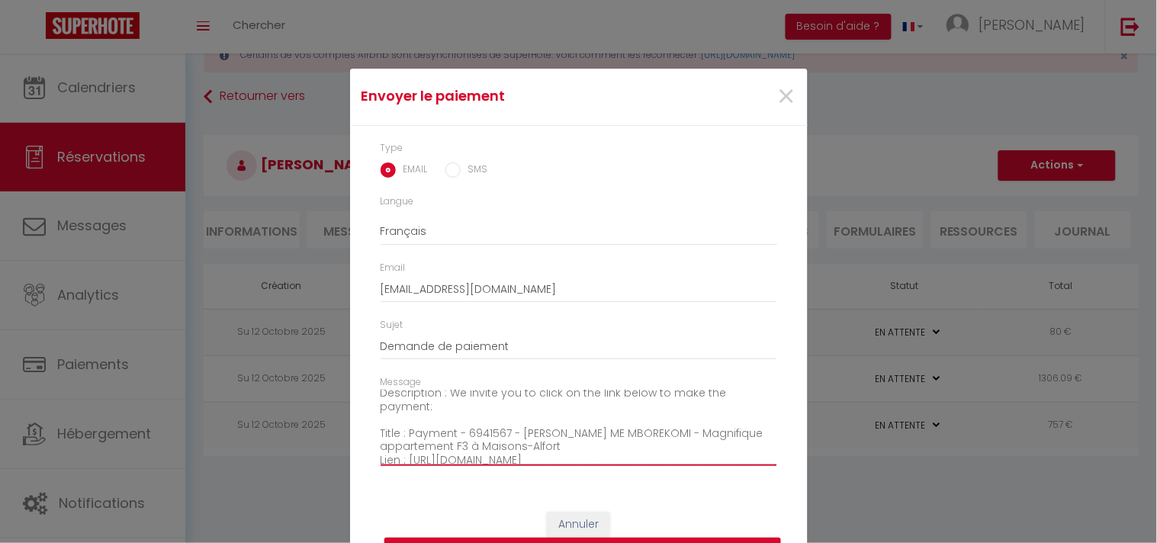
scroll to position [57, 0]
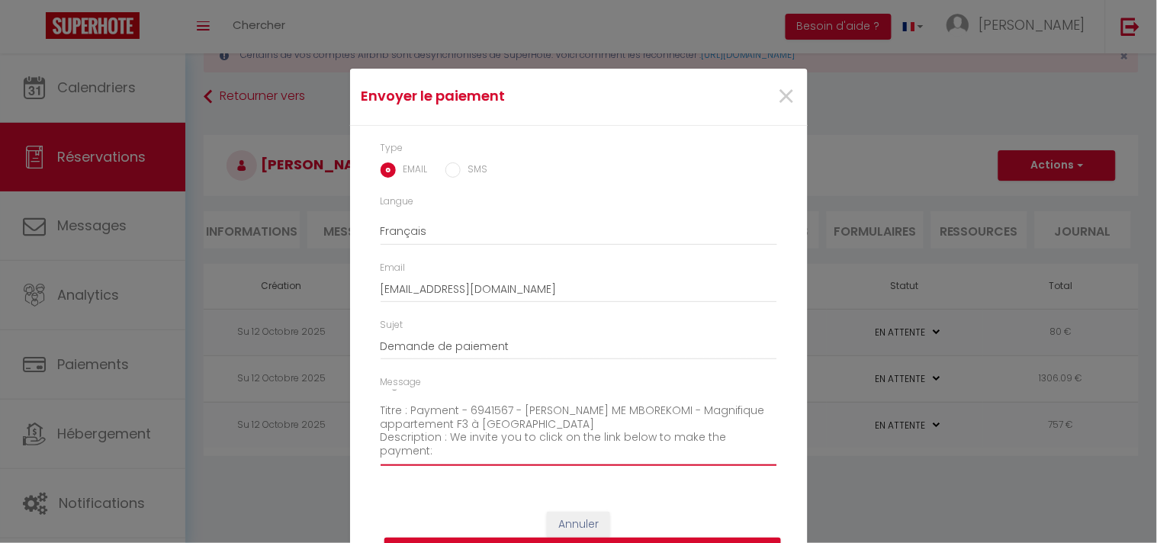
drag, startPoint x: 376, startPoint y: 394, endPoint x: 359, endPoint y: 416, distance: 27.2
click at [359, 416] on div "Type EMAIL SMS Langue Anglais Français Espagnol Portugais Email herv_melighemem…" at bounding box center [579, 311] width 458 height 371
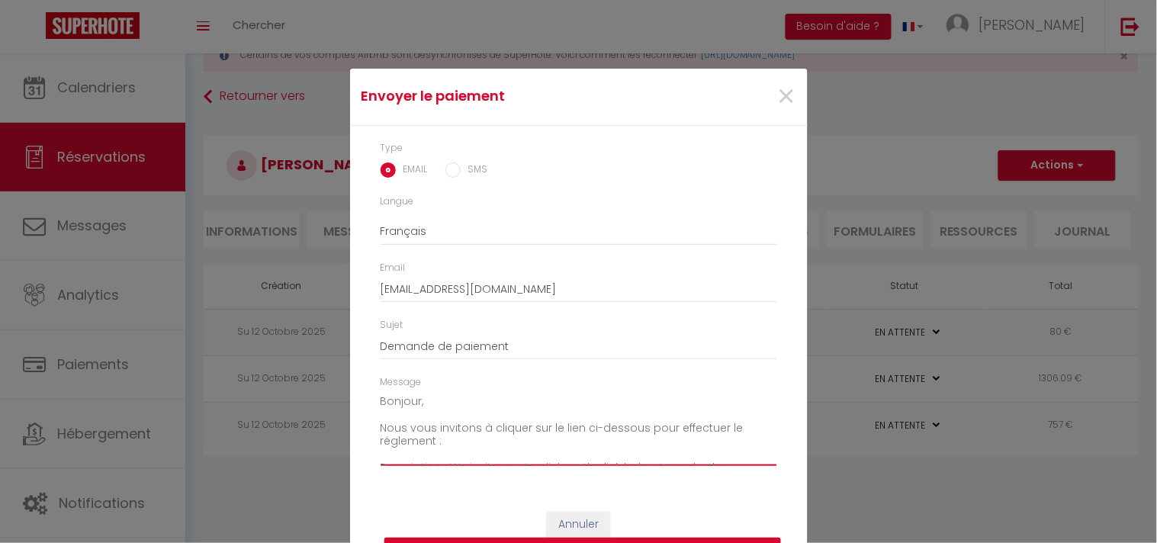
drag, startPoint x: 374, startPoint y: 429, endPoint x: 345, endPoint y: 429, distance: 29.0
click at [350, 429] on div "Type EMAIL SMS Langue Anglais Français Espagnol Portugais Email herv_melighemem…" at bounding box center [579, 311] width 458 height 371
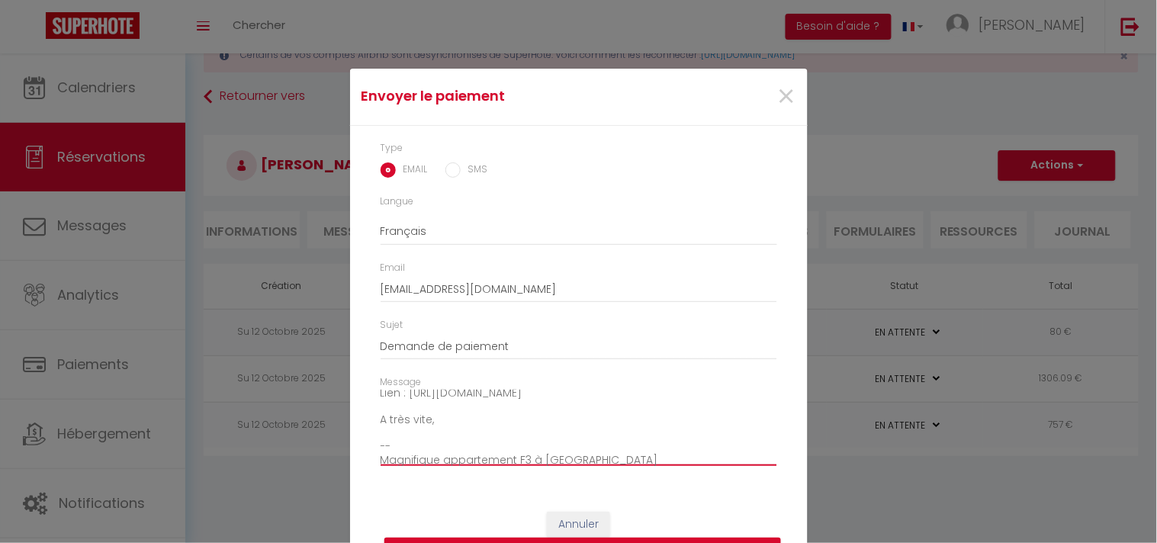
scroll to position [107, 0]
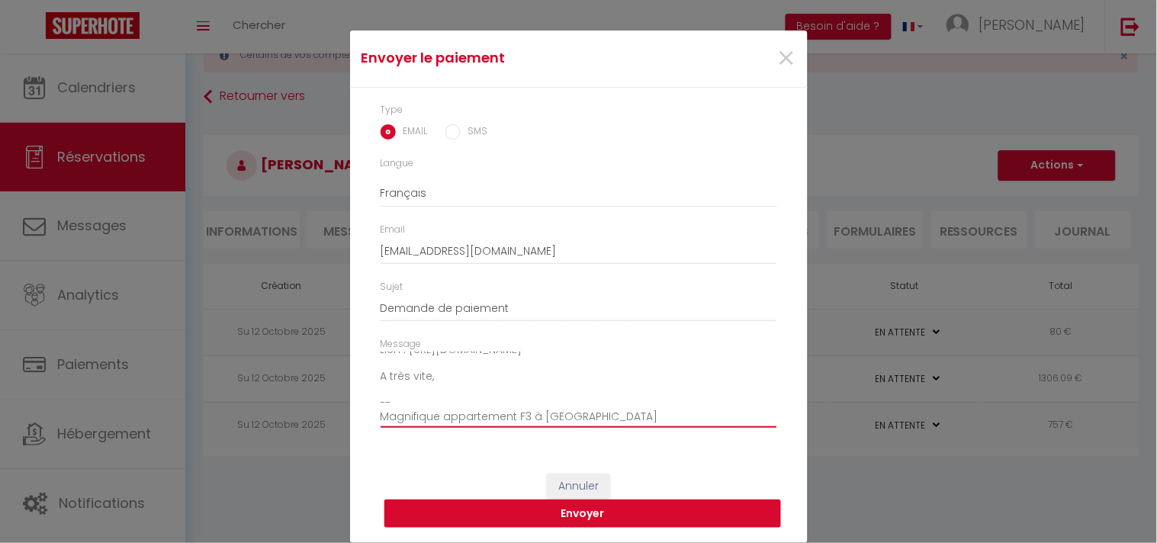
type textarea "Bonjour, Description : We invite you to click on the link below to make the pay…"
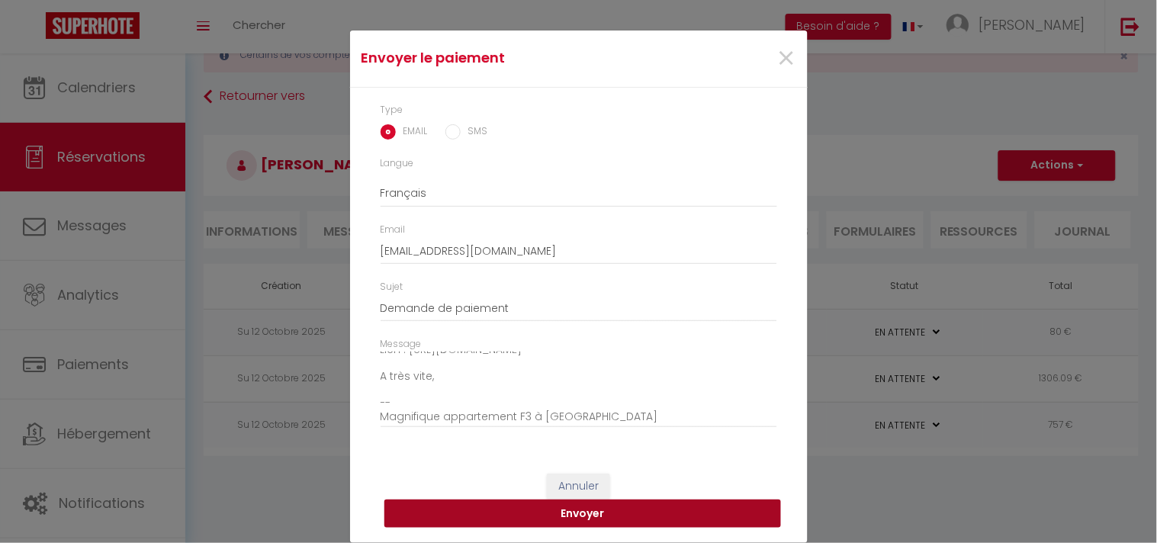
drag, startPoint x: 661, startPoint y: 513, endPoint x: 650, endPoint y: 515, distance: 11.7
click at [661, 514] on button "Envoyer" at bounding box center [582, 513] width 397 height 29
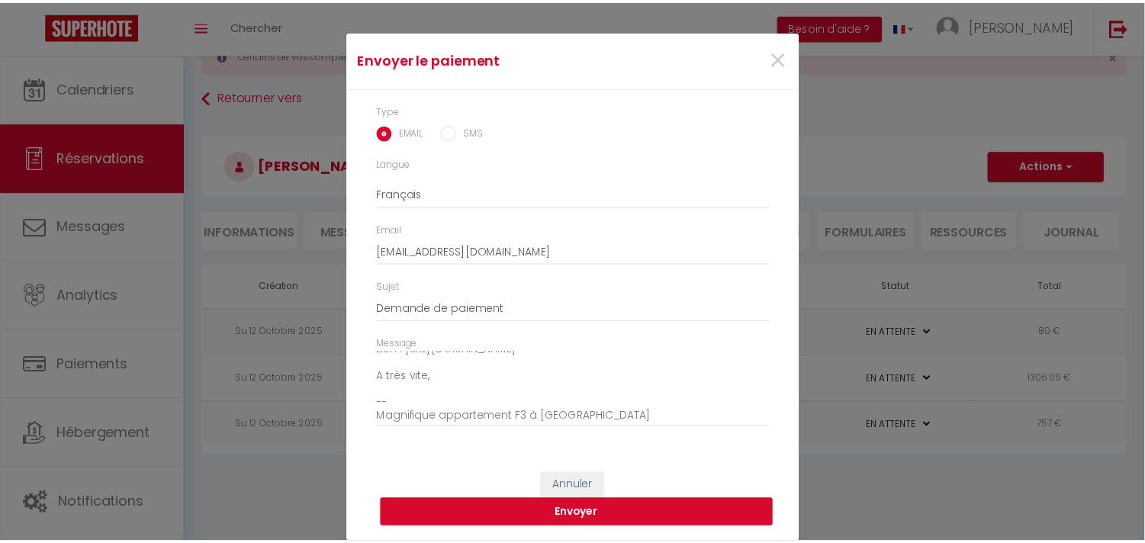
scroll to position [18, 0]
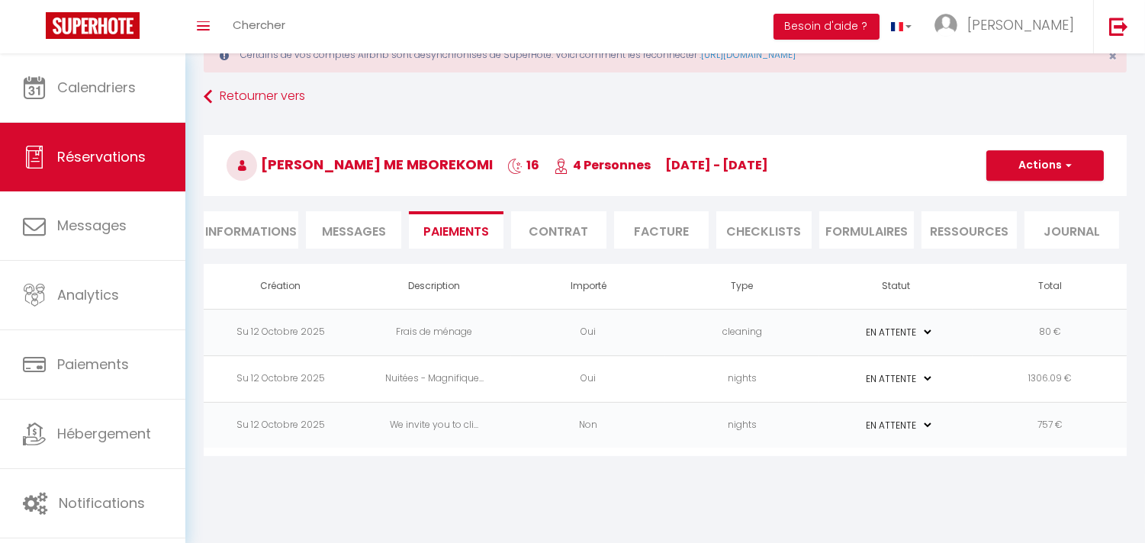
click at [923, 428] on select "PAYÉ EN ATTENTE" at bounding box center [895, 425] width 76 height 14
click at [605, 428] on td "Non" at bounding box center [588, 425] width 154 height 47
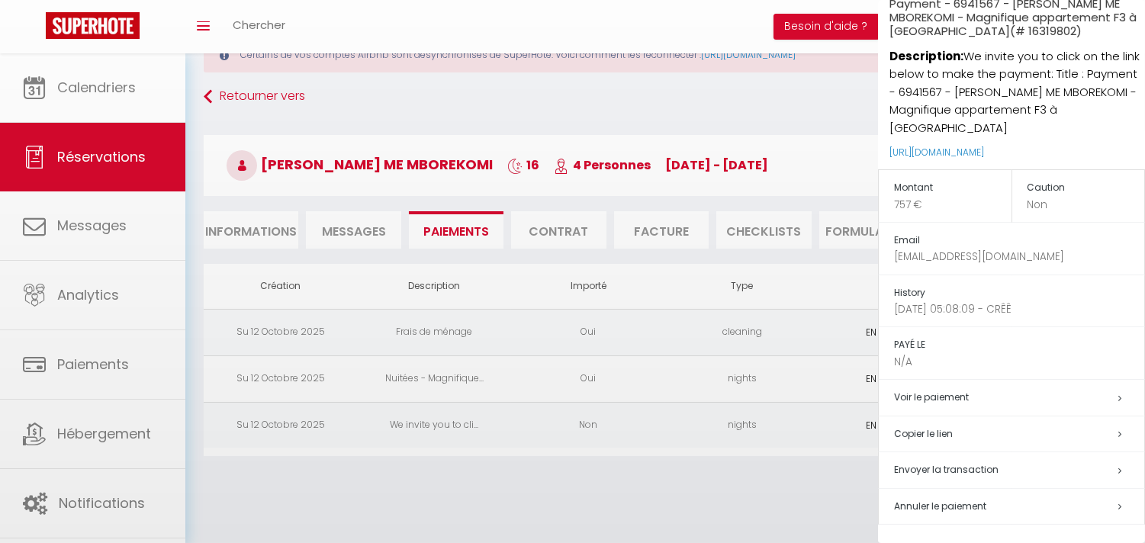
scroll to position [64, 0]
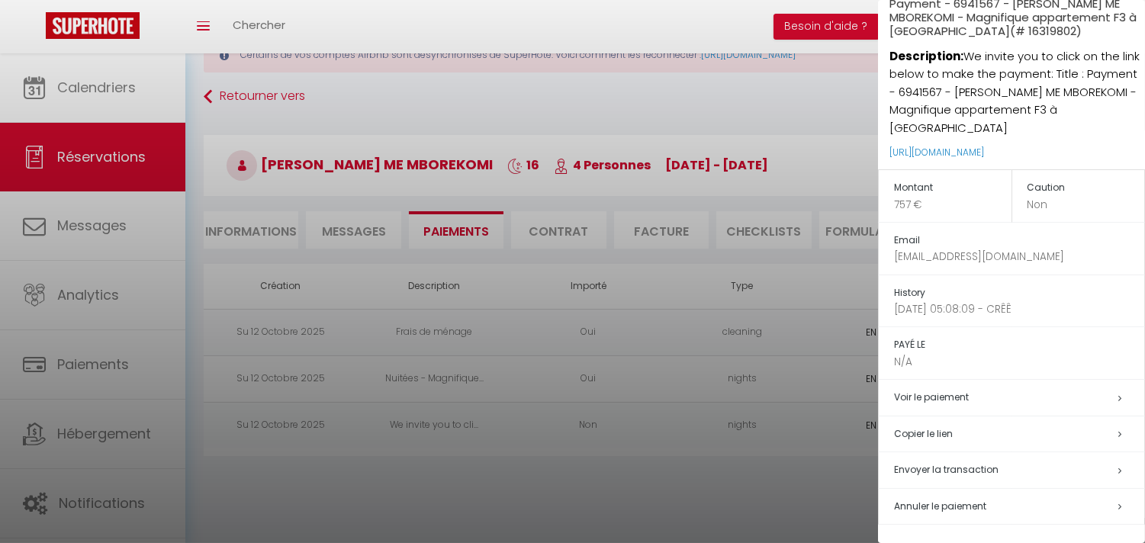
click at [87, 436] on div at bounding box center [572, 271] width 1145 height 543
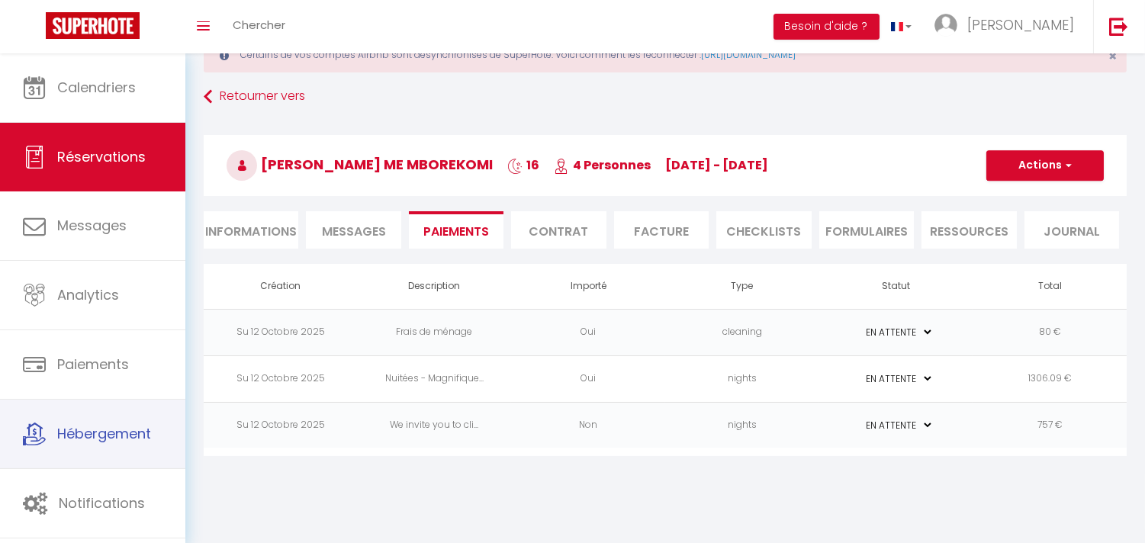
click at [88, 435] on span "Hébergement" at bounding box center [104, 433] width 94 height 19
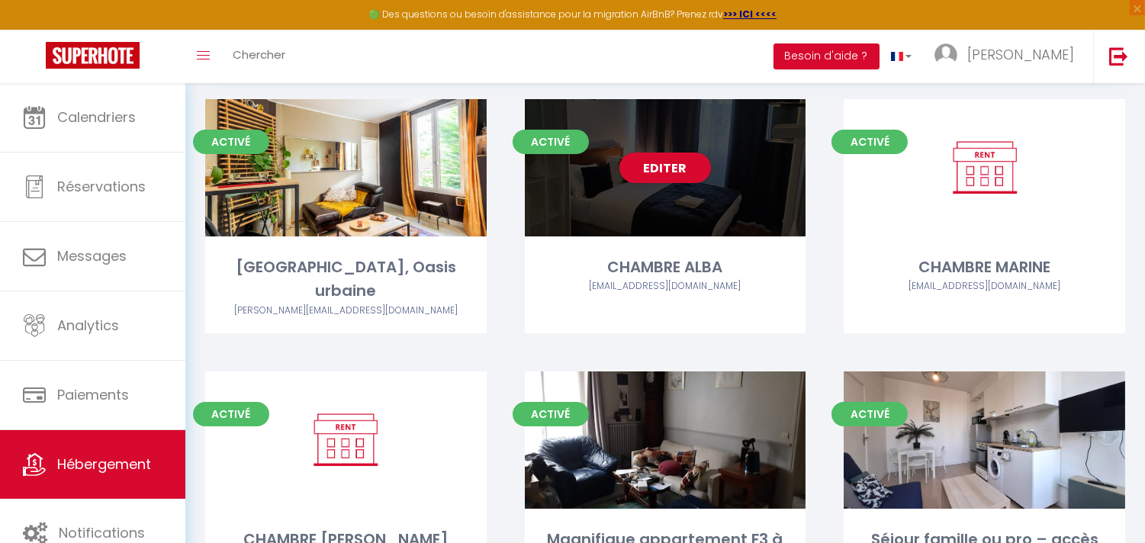
scroll to position [339, 0]
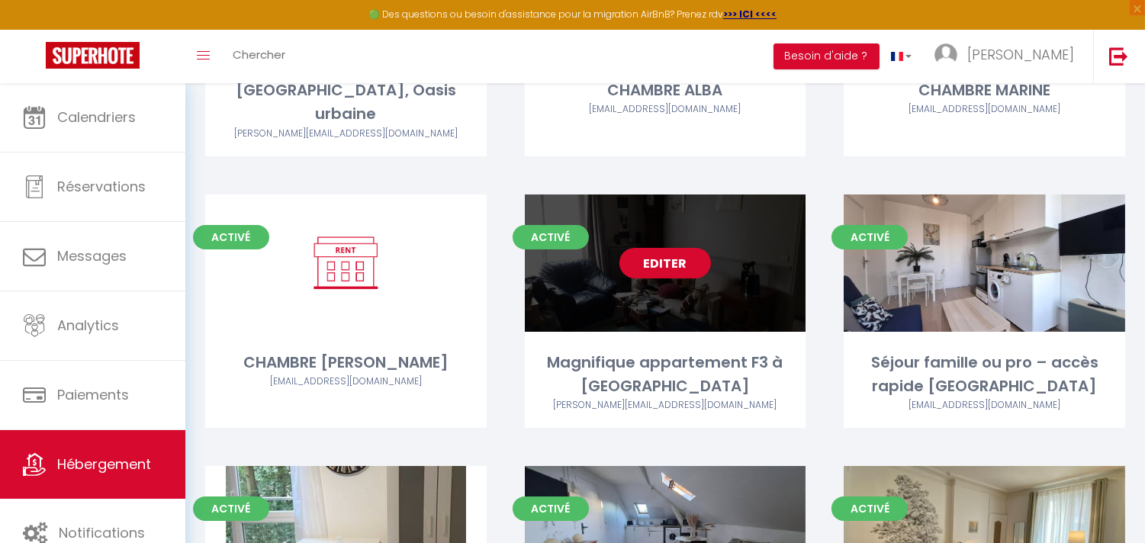
click at [638, 248] on link "Editer" at bounding box center [665, 263] width 92 height 31
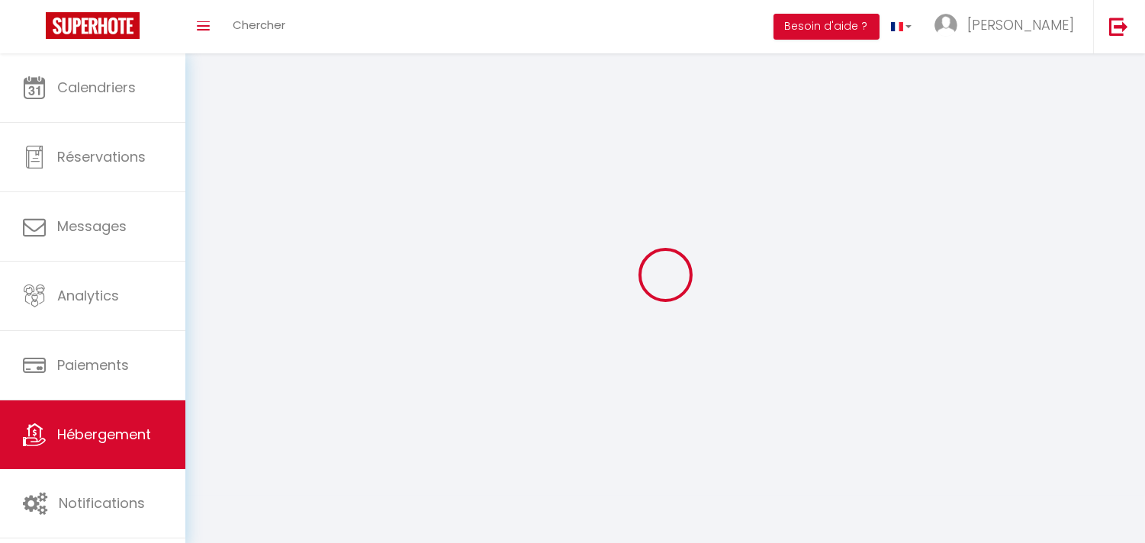
select select "1"
select select
select select "28"
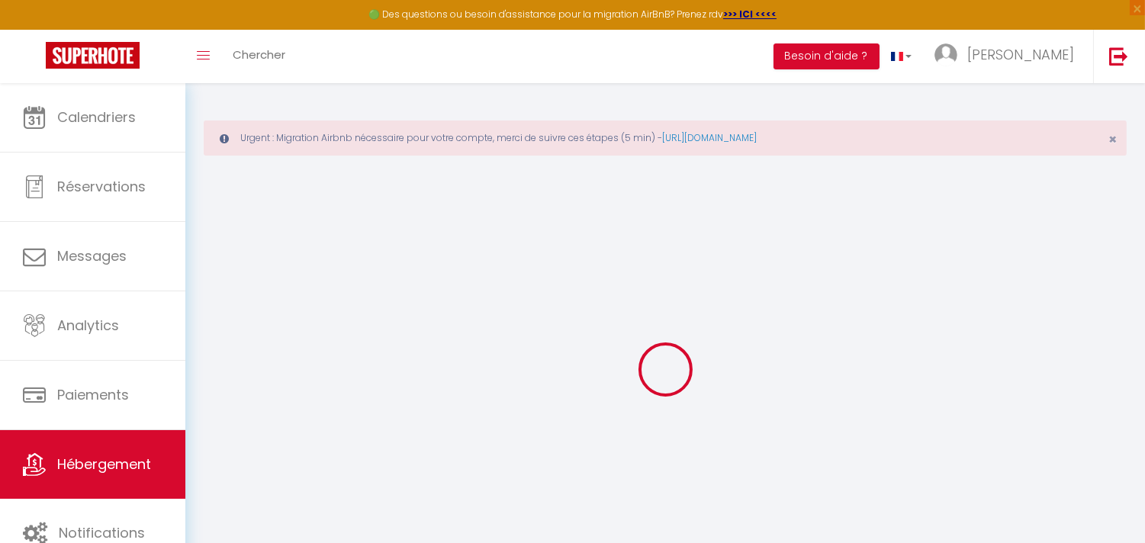
select select
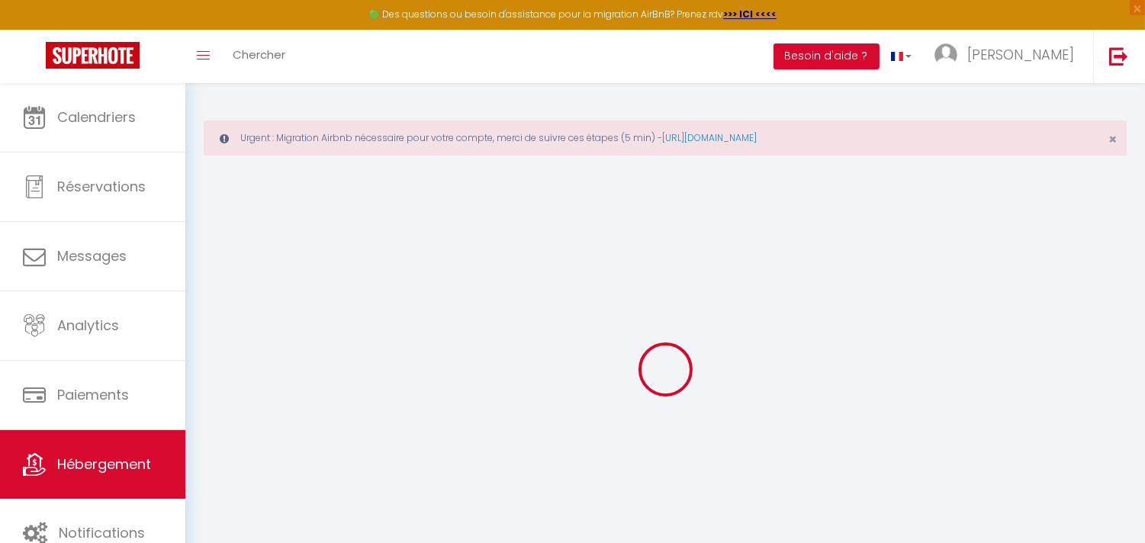
select select
checkbox input "false"
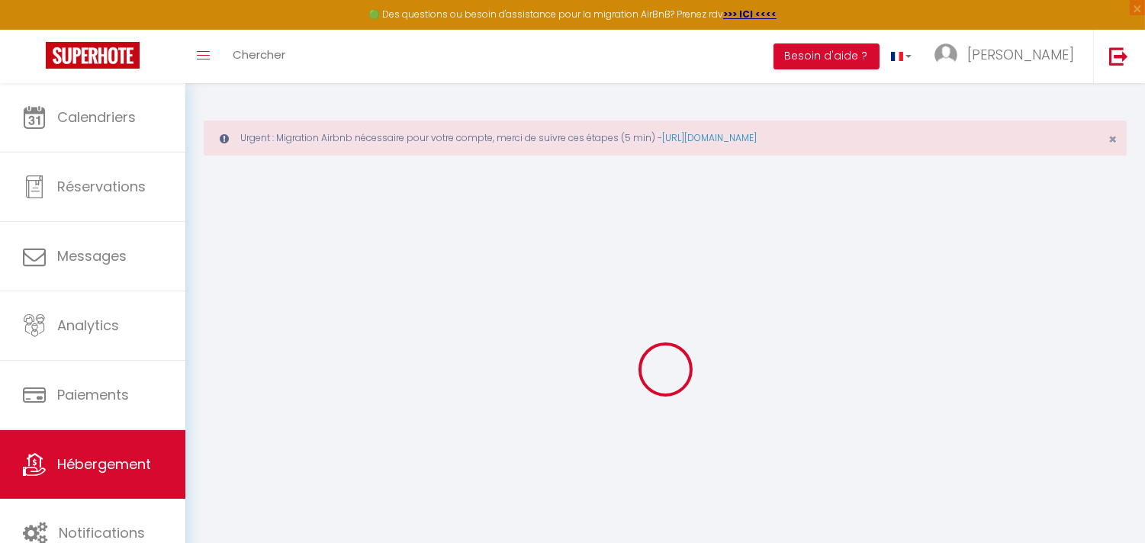
select select
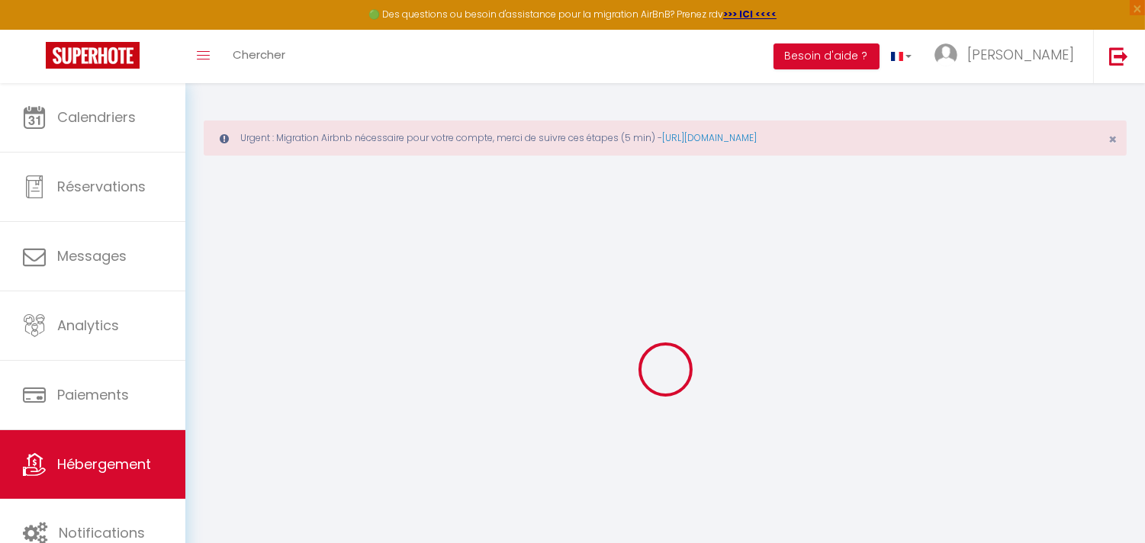
select select
checkbox input "false"
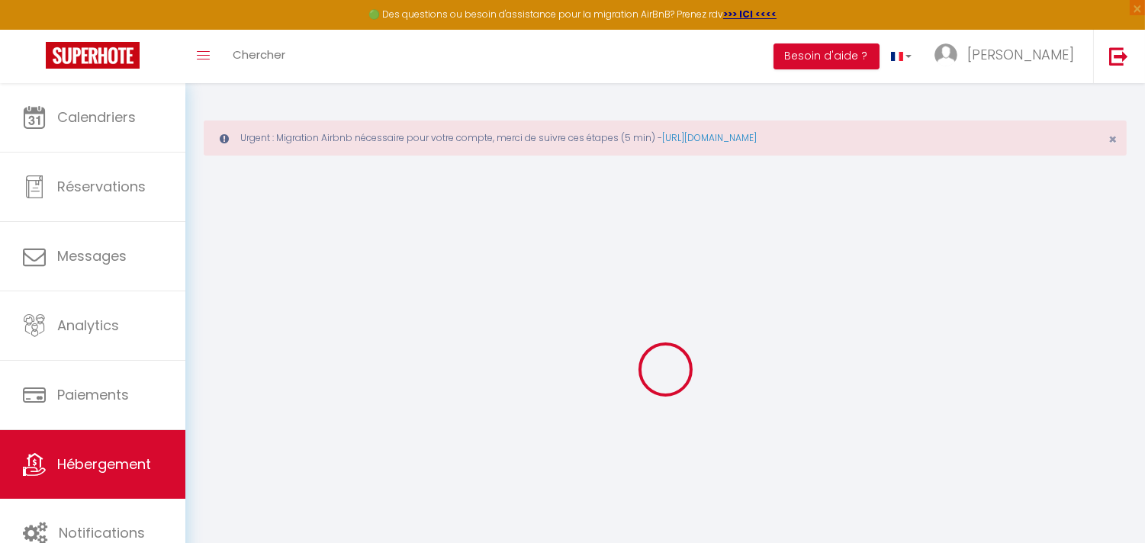
checkbox input "false"
select select
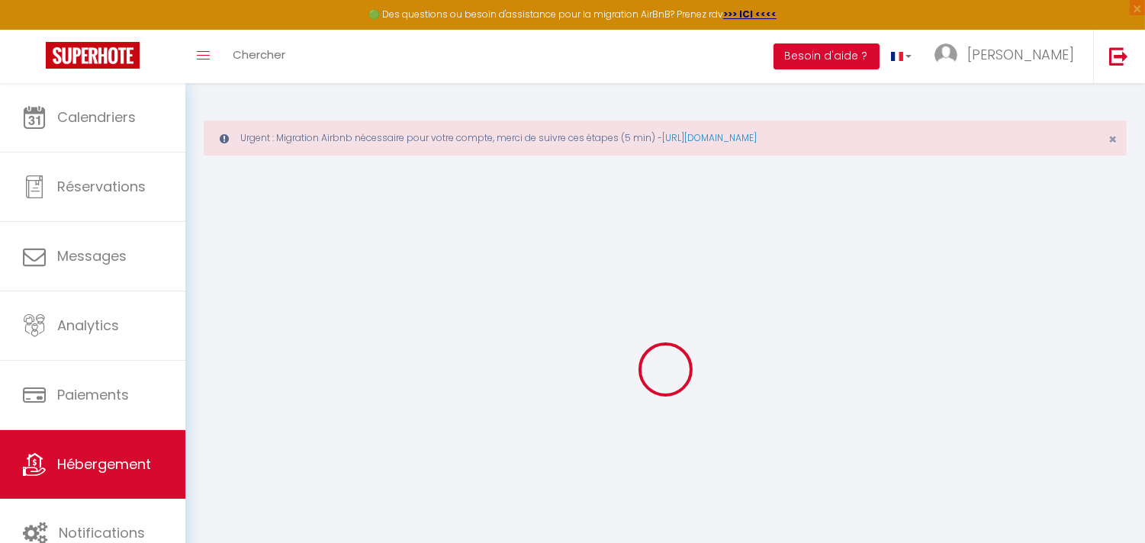
select select
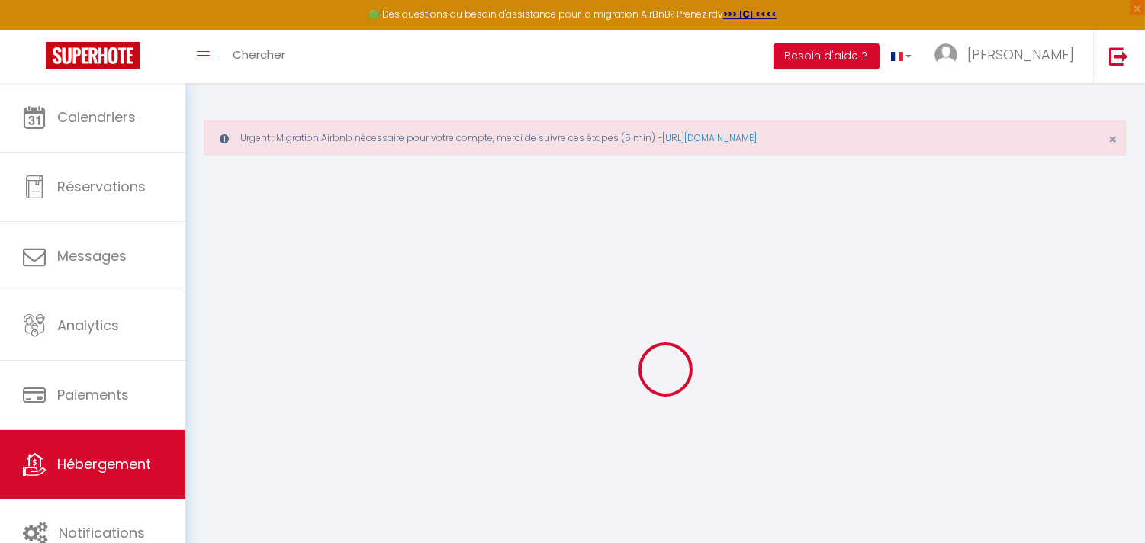
checkbox input "false"
select select
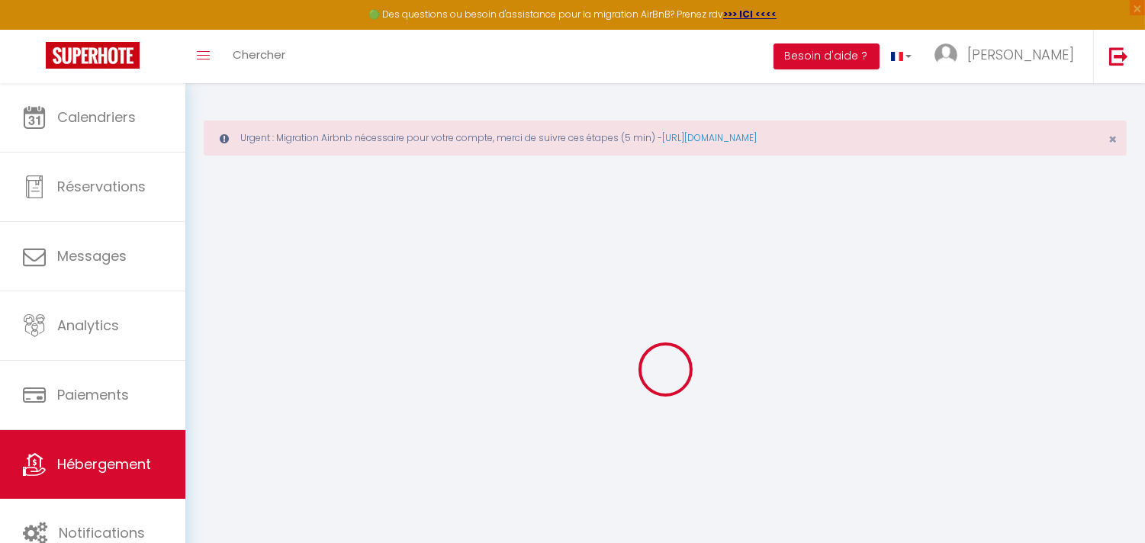
select select
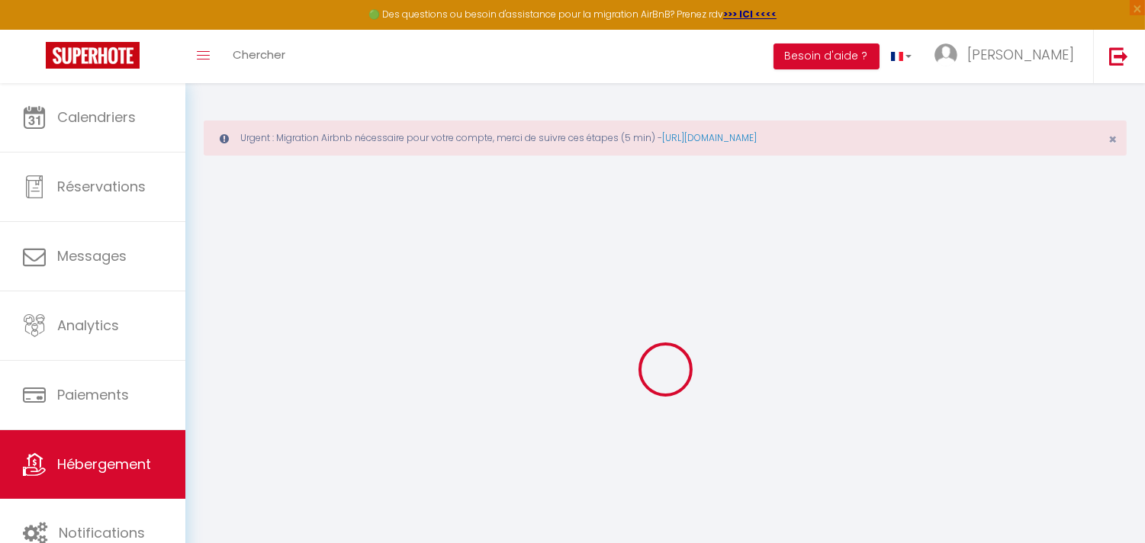
select select
checkbox input "false"
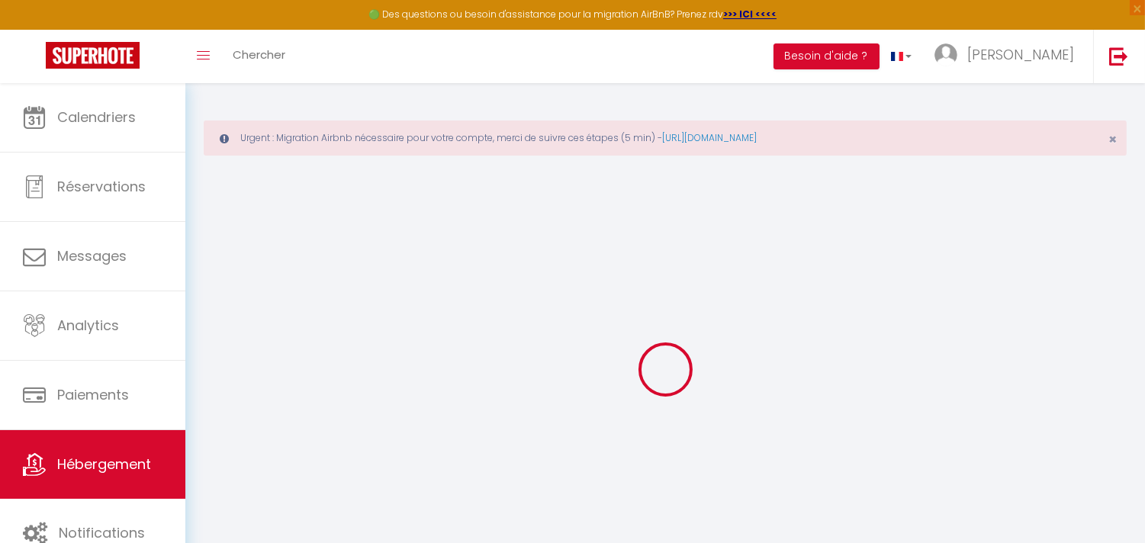
checkbox input "false"
select select
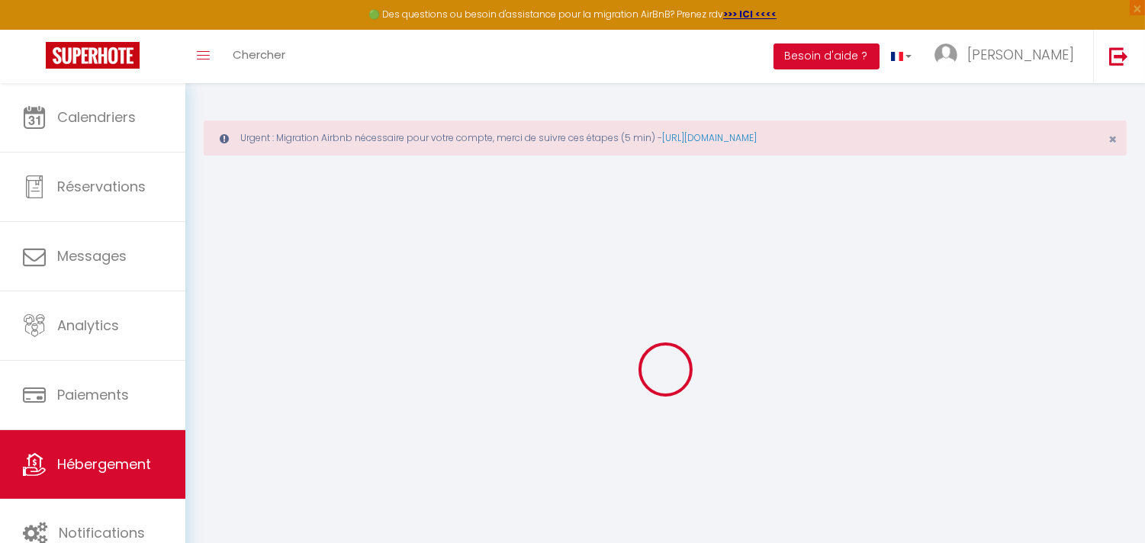
select select
checkbox input "false"
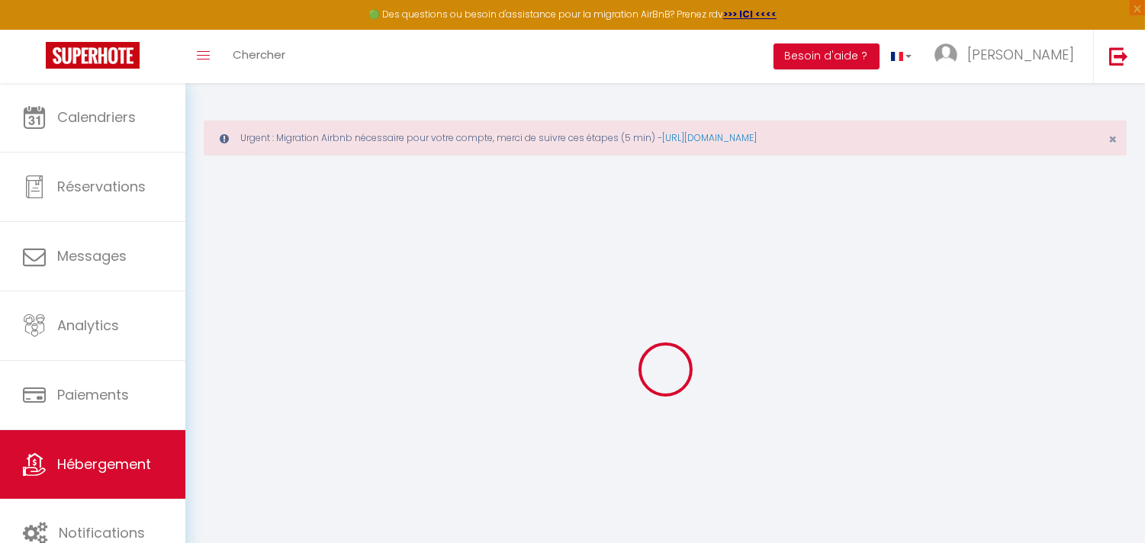
checkbox input "false"
select select
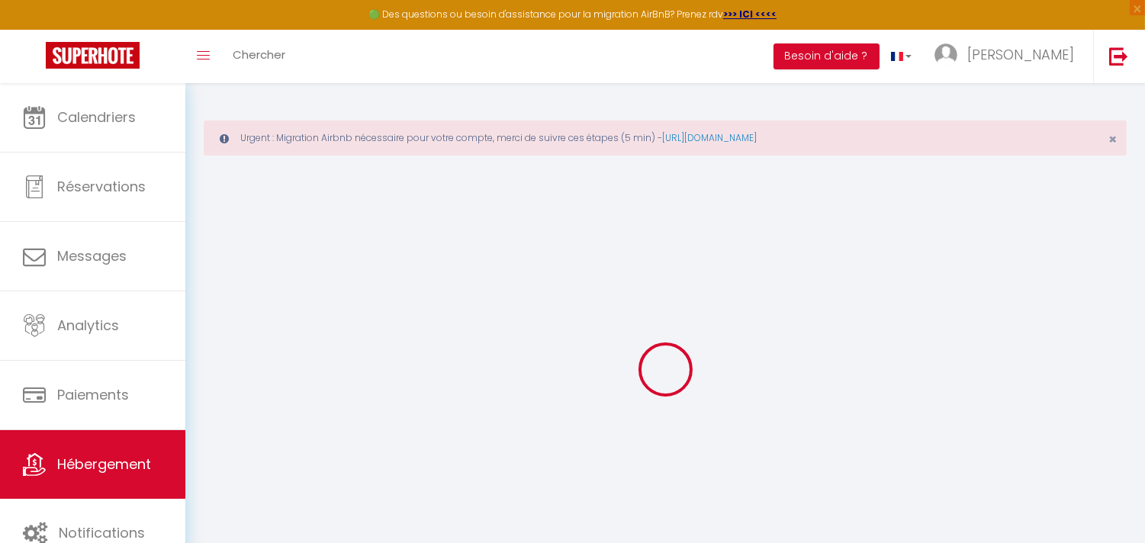
type input "Magnifique appartement F3 à [GEOGRAPHIC_DATA]"
type input "Adrien"
type input "DEMAREZ"
type input "45 Avenue du Général de Gaulle"
type input "94700"
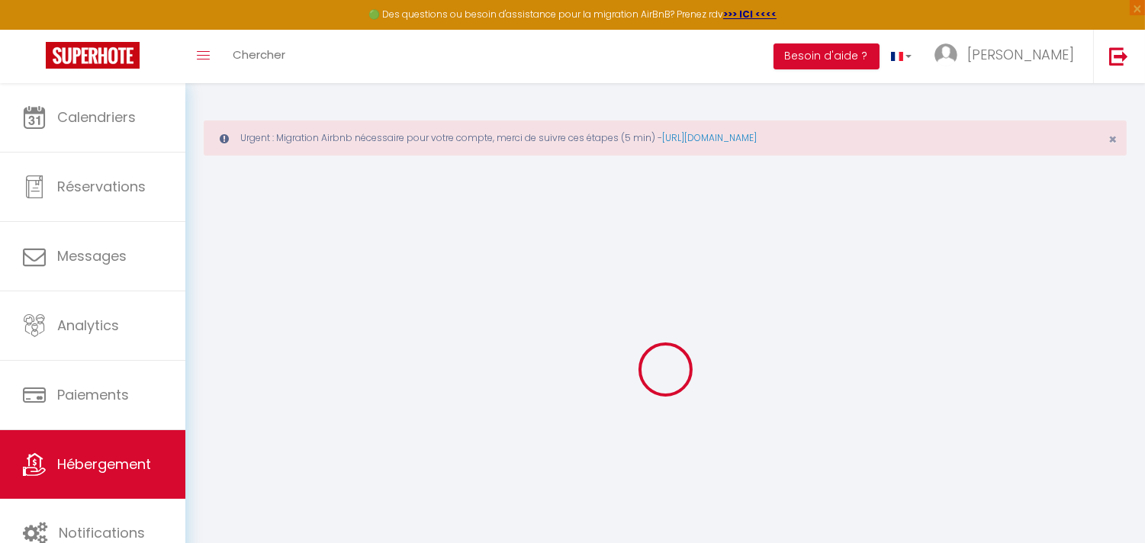
type input "Maisons-Alfort"
select select "4"
select select "2"
type input "999"
type input "70"
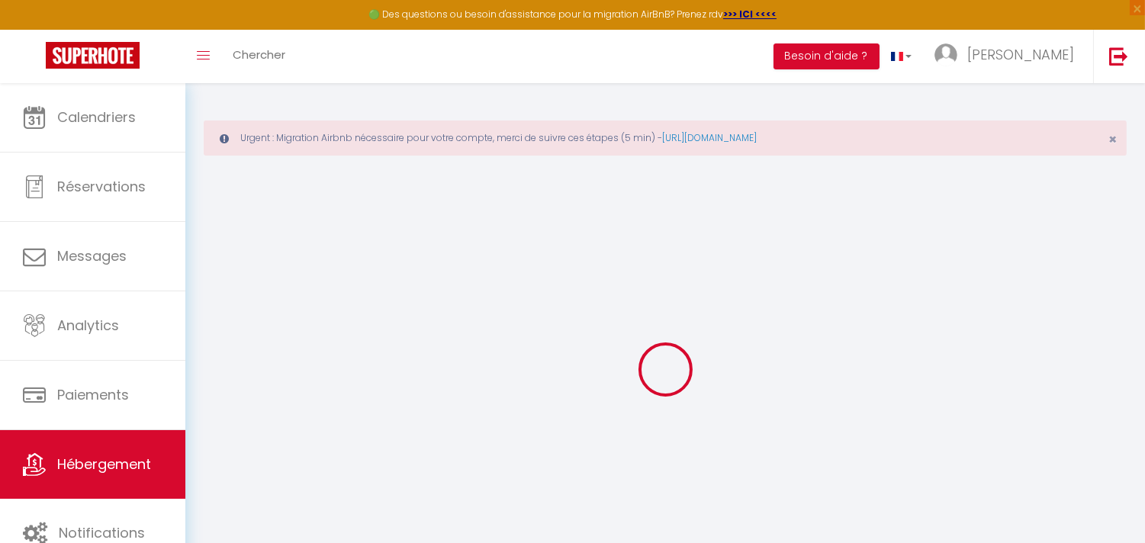
type input "510"
select select
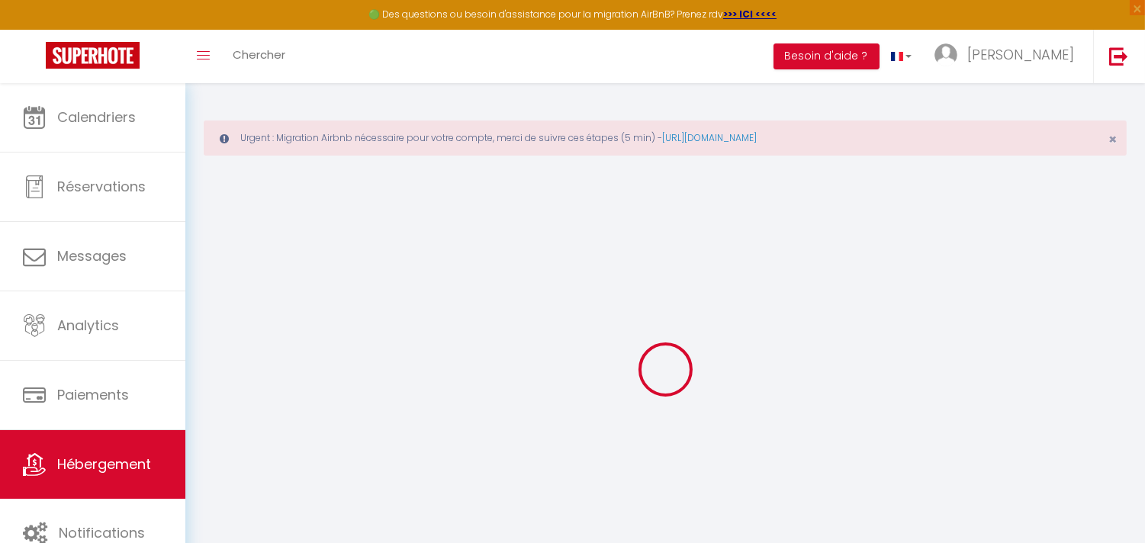
select select
type input "45 Avenue du Général de Gaulle"
type input "94700"
type input "Maisons-Alfort"
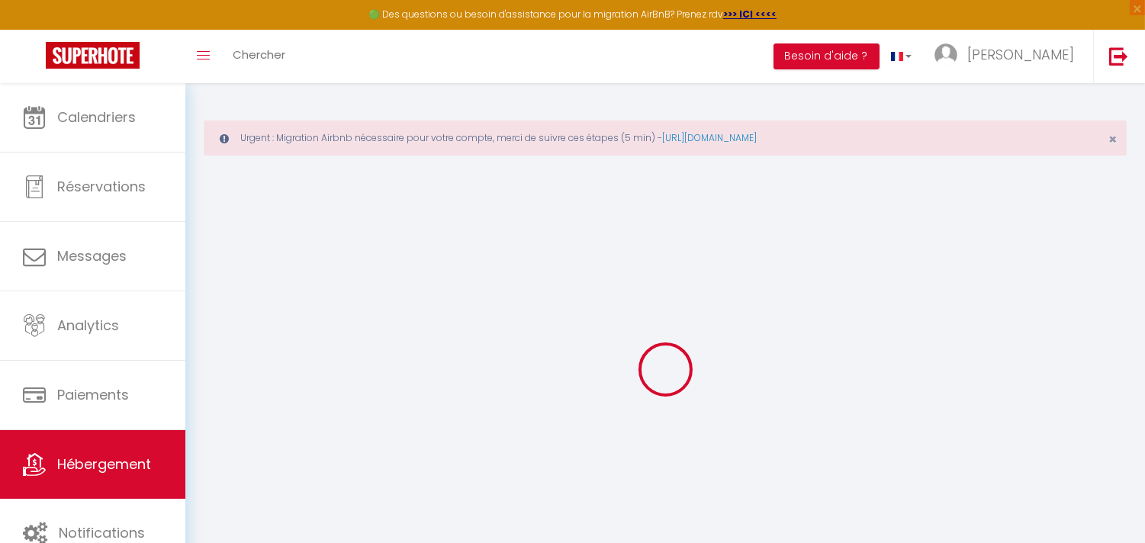
type input "contact@rena-conciergerie.com"
select select "16244"
checkbox input "false"
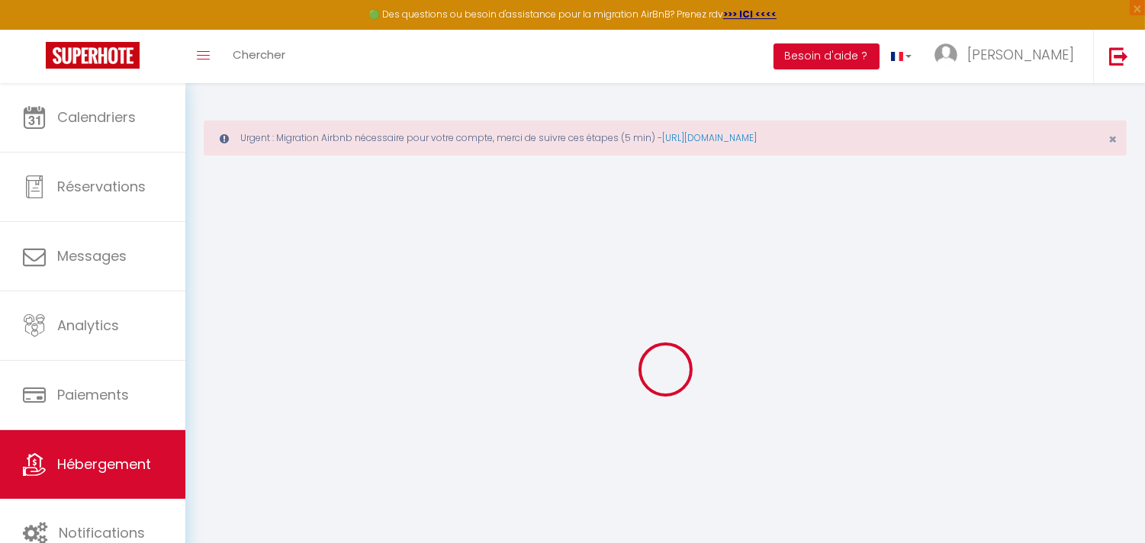
checkbox input "false"
type input "0"
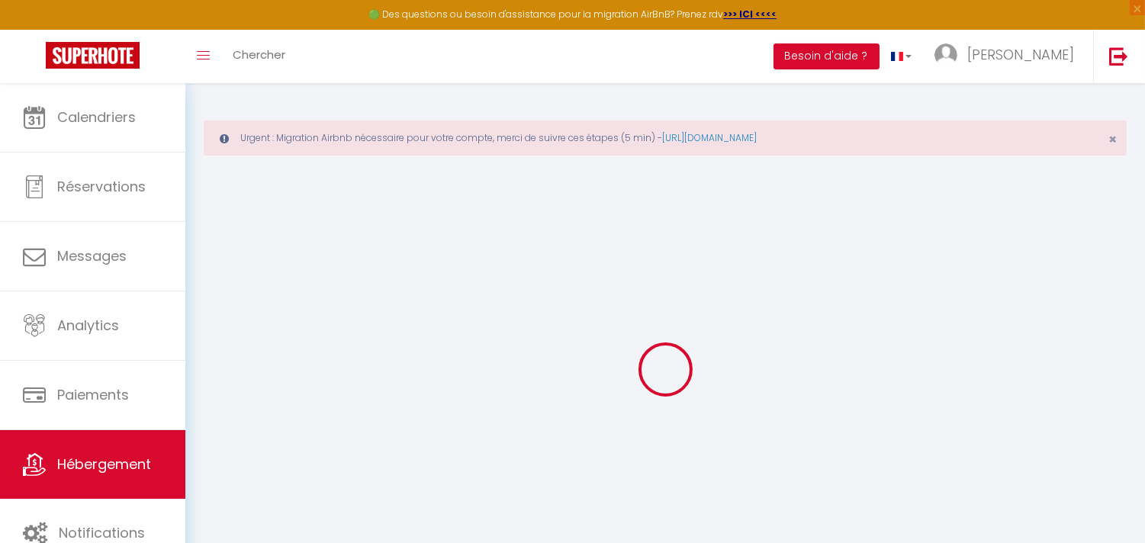
select select
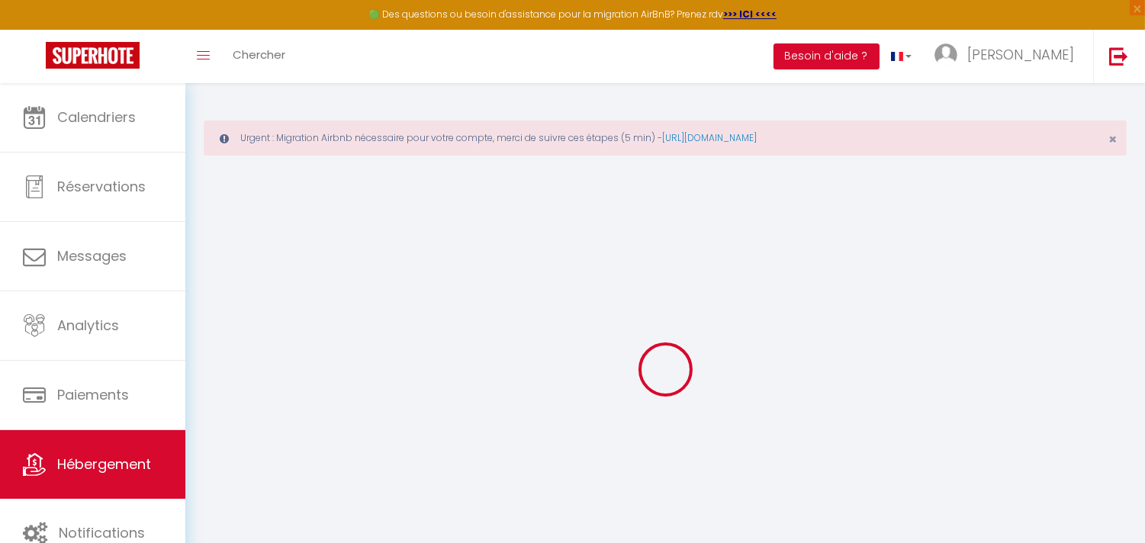
select select
checkbox input "false"
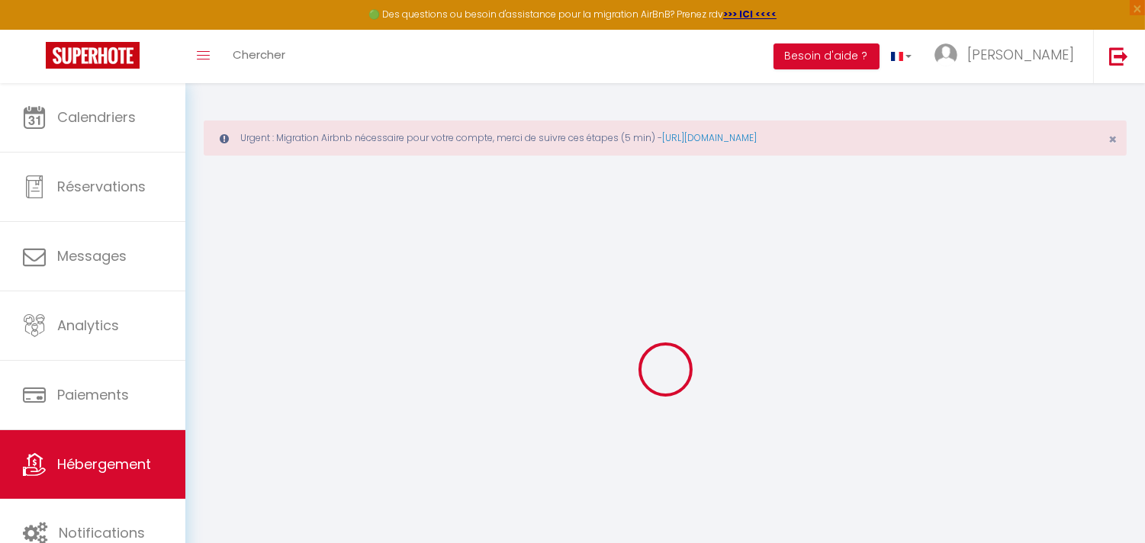
select select
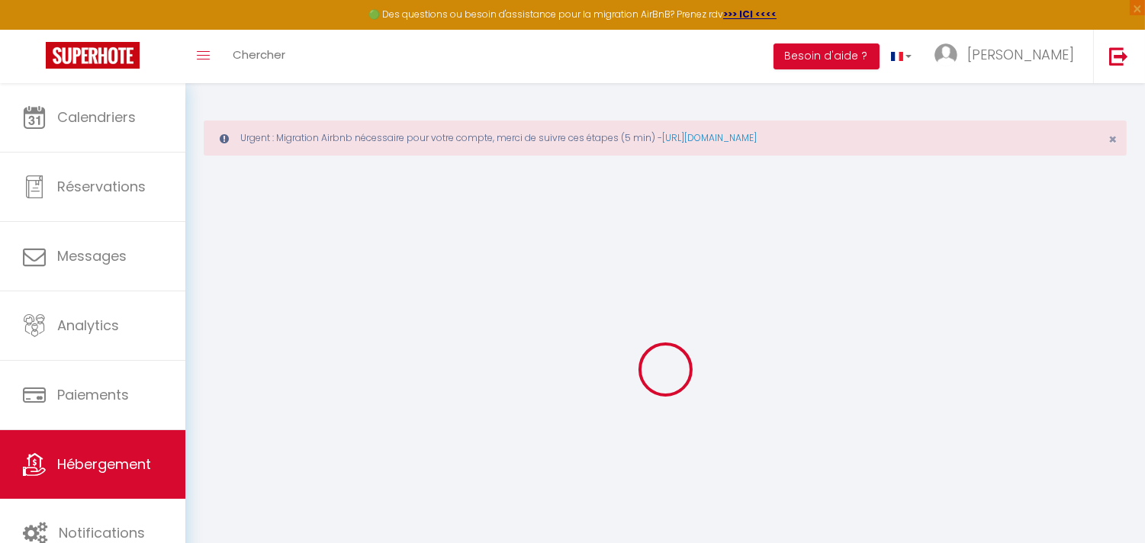
select select
checkbox input "false"
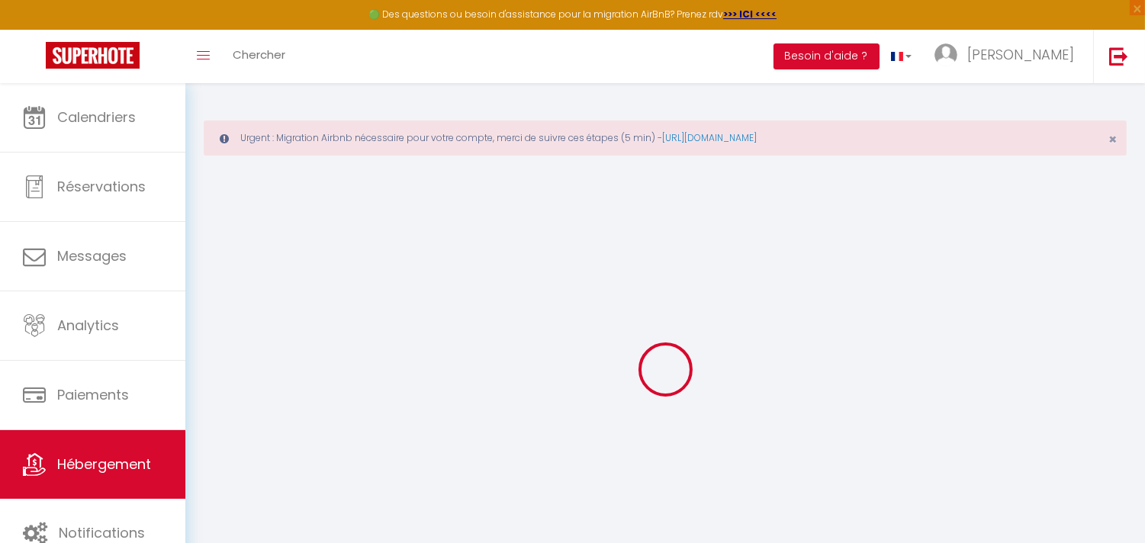
select select "+ 42 %"
select select "+ 48 %"
checkbox input "false"
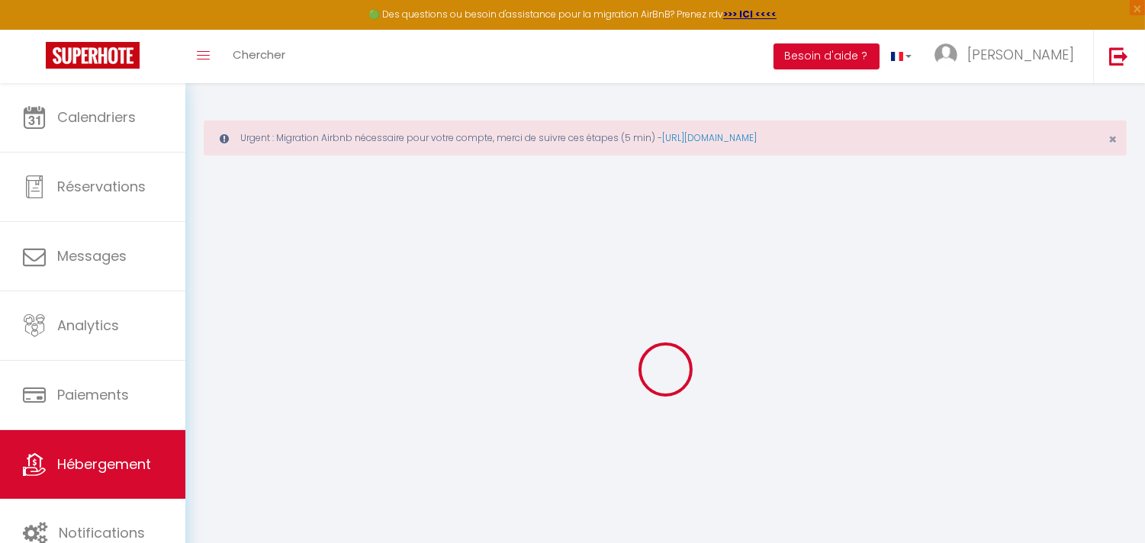
checkbox input "false"
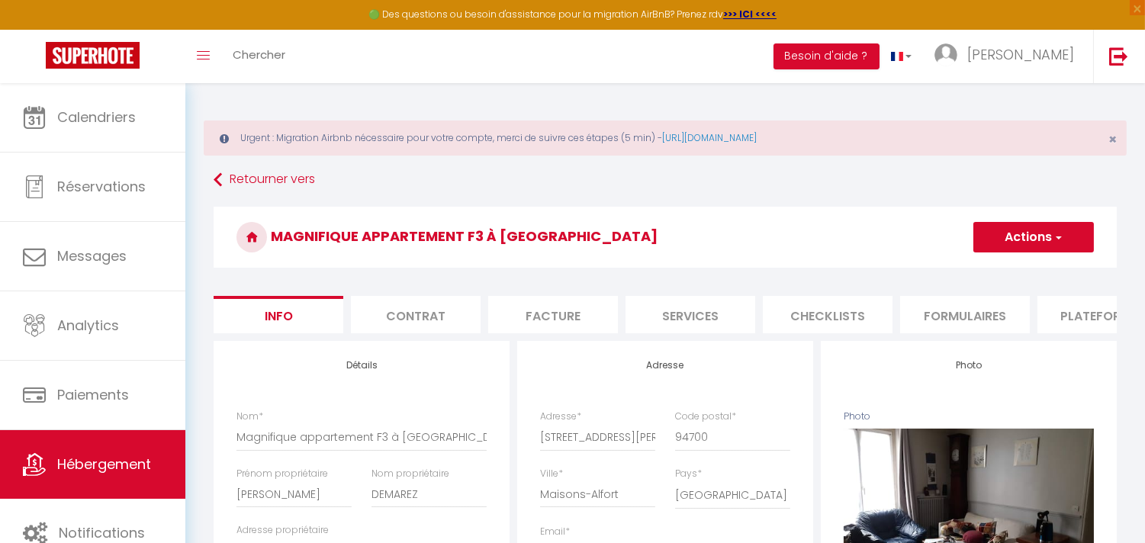
checkbox input "false"
select select "EUR"
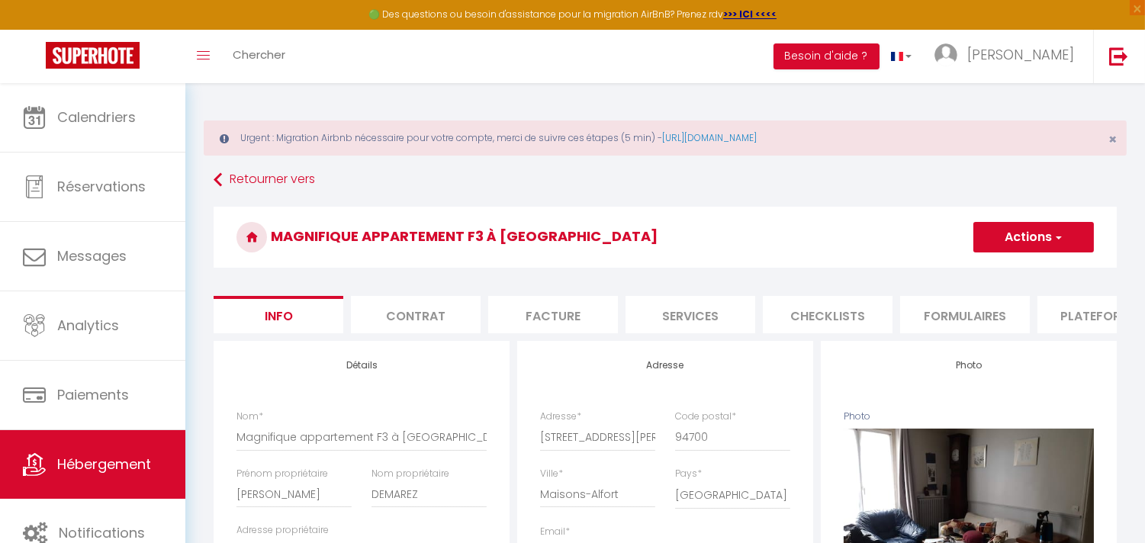
select select
select select "22278-1521524897529070146"
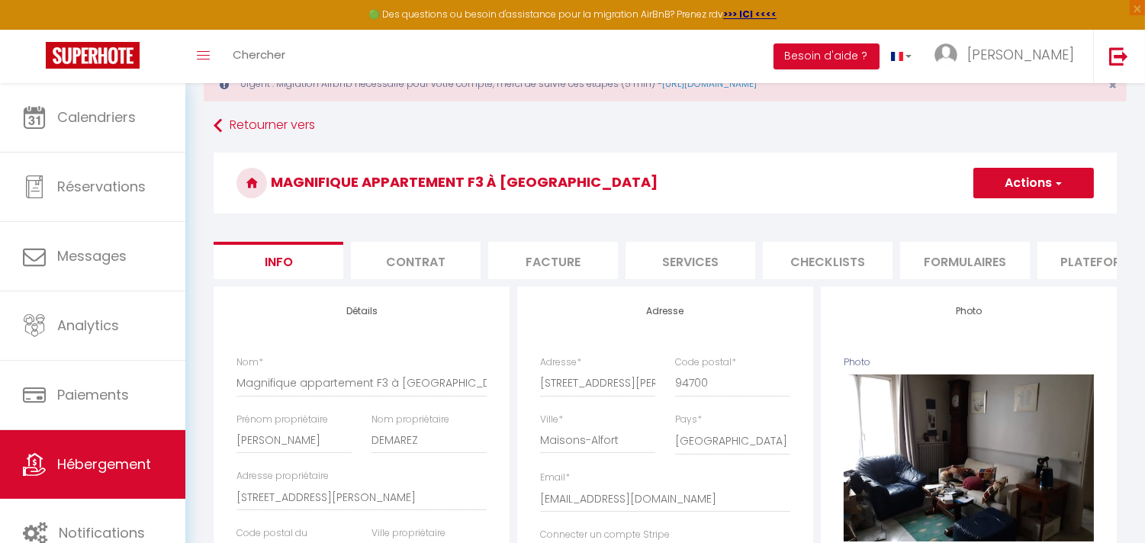
scroll to position [85, 0]
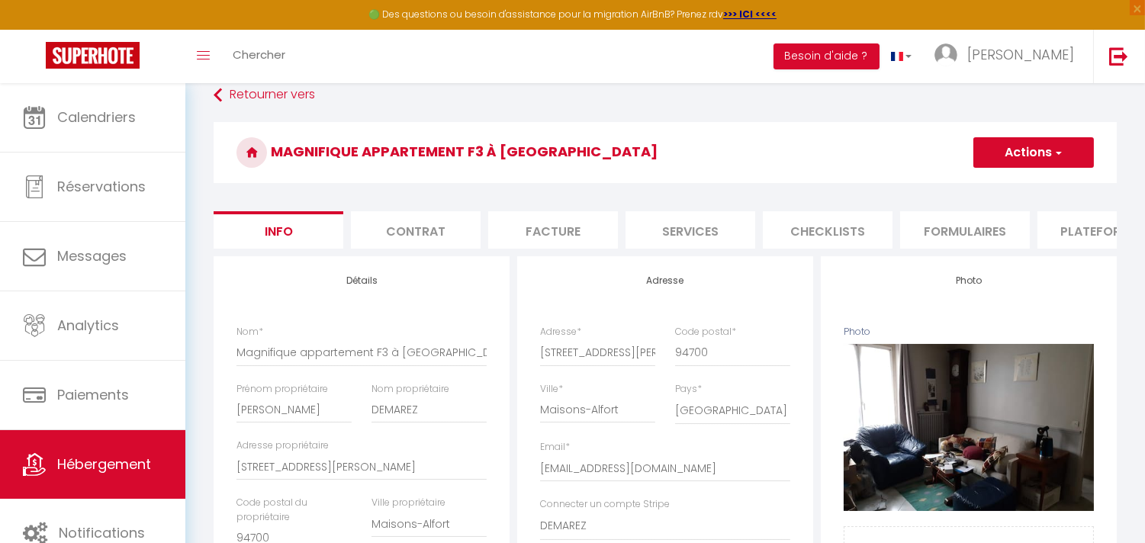
click at [1076, 236] on li "Plateformes" at bounding box center [1102, 229] width 130 height 37
select select
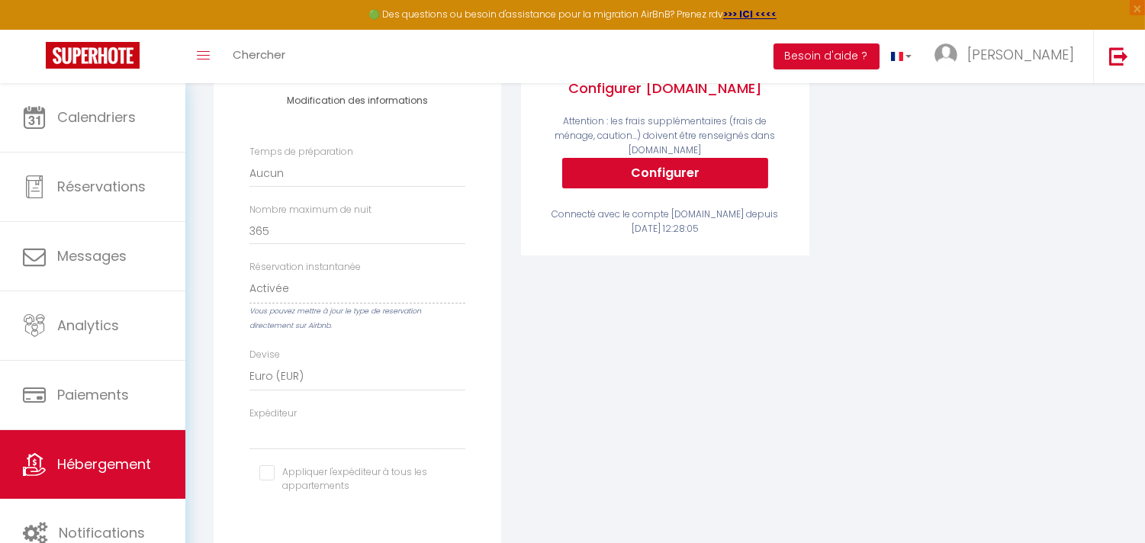
scroll to position [423, 0]
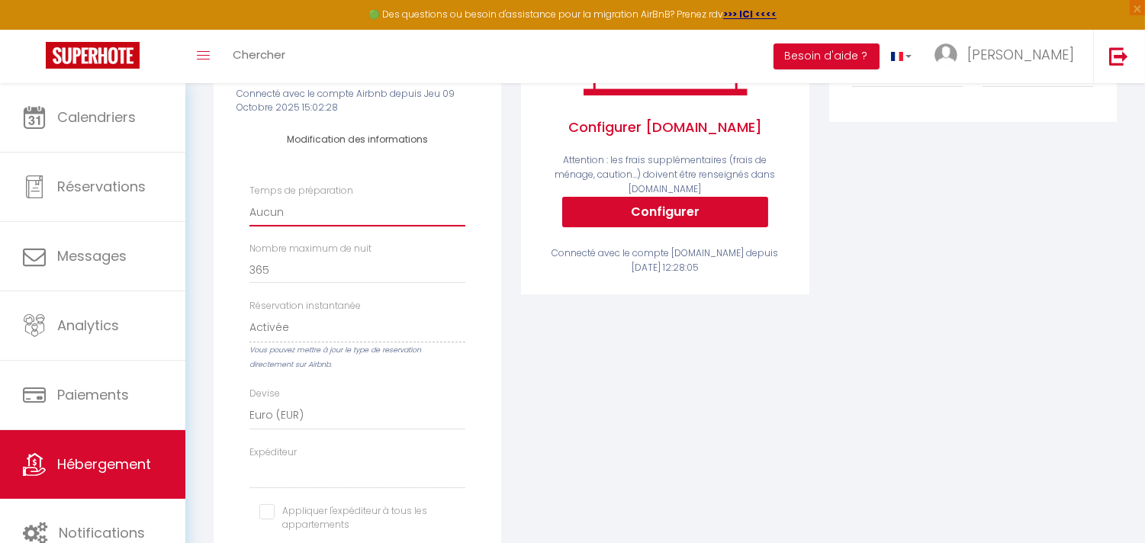
click at [308, 225] on select "Aucun 1 nuit avant et après chaque réservation 2 nuits avant et après chaque ré…" at bounding box center [357, 211] width 216 height 29
click at [351, 226] on select "Aucun 1 nuit avant et après chaque réservation 2 nuits avant et après chaque ré…" at bounding box center [357, 211] width 216 height 29
select select "1"
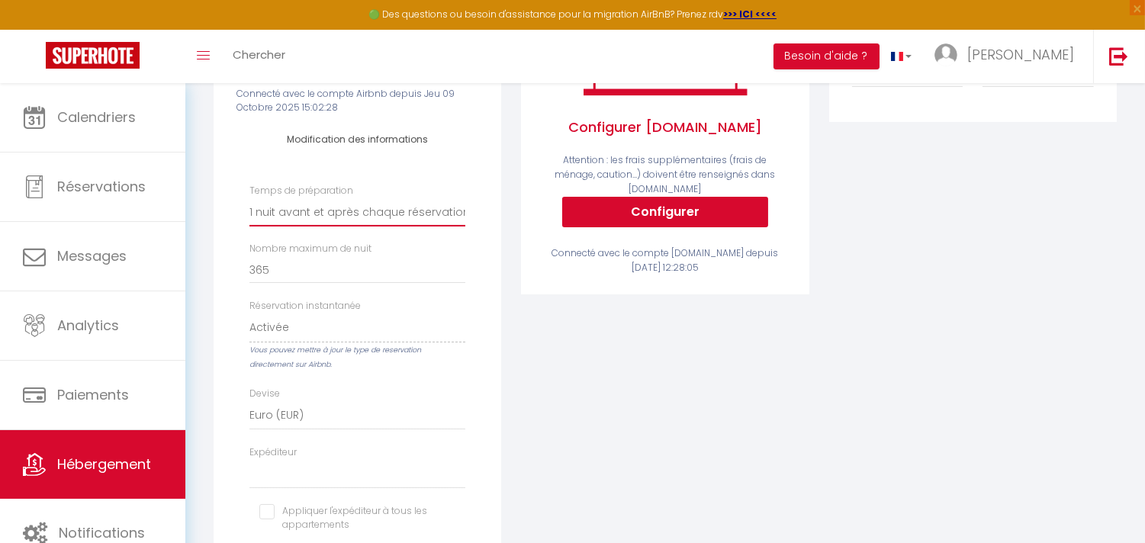
click at [249, 210] on select "Aucun 1 nuit avant et après chaque réservation 2 nuits avant et après chaque ré…" at bounding box center [357, 211] width 216 height 29
select select
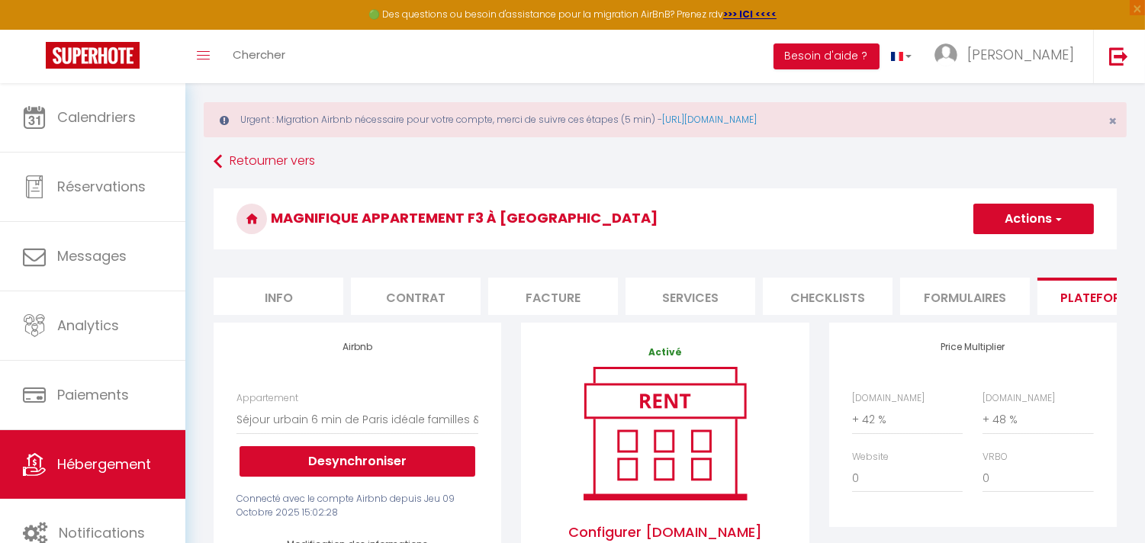
scroll to position [0, 0]
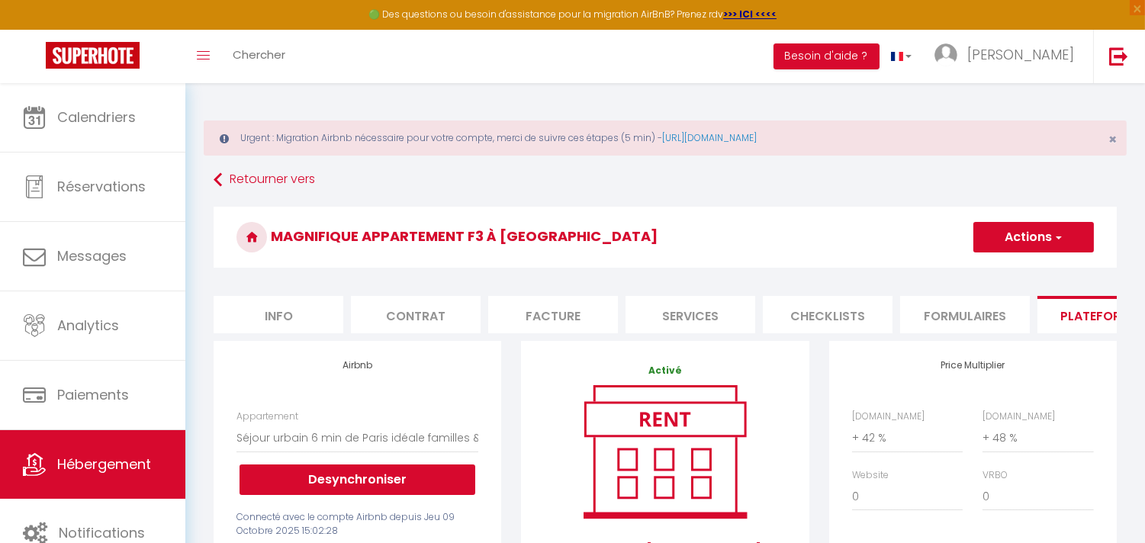
click at [1058, 230] on span "button" at bounding box center [1057, 237] width 10 height 15
click at [1038, 268] on link "Enregistrer" at bounding box center [1032, 271] width 120 height 20
select select "1"
select select "EUR"
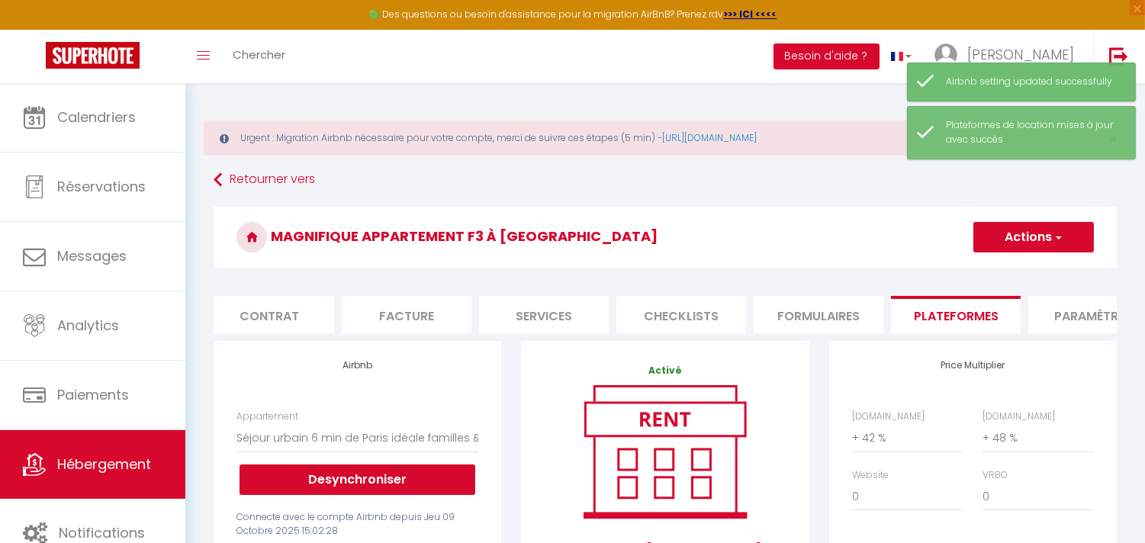
scroll to position [0, 169]
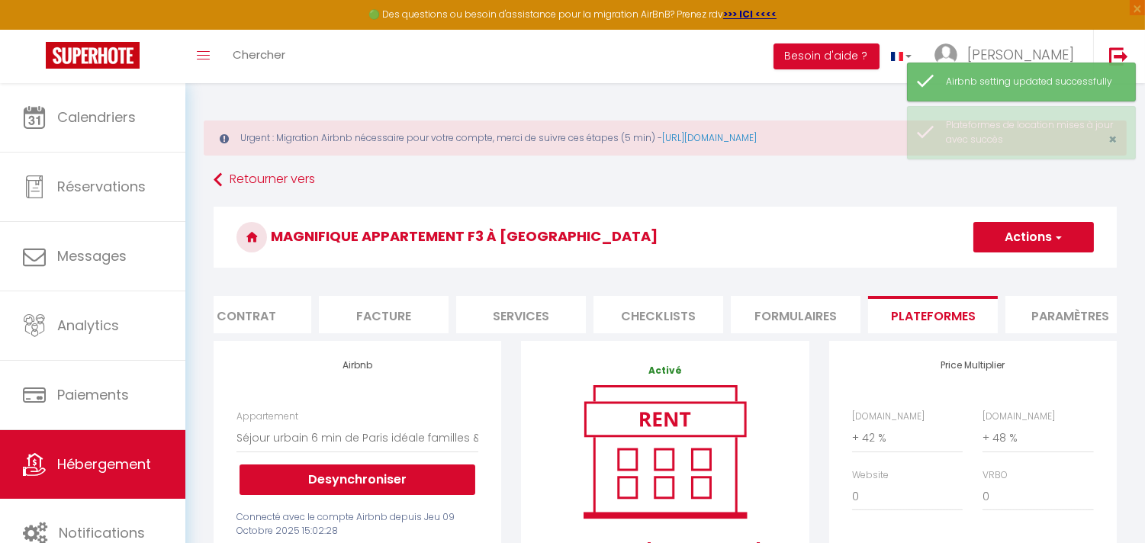
click at [1086, 310] on li "Paramètres" at bounding box center [1070, 314] width 130 height 37
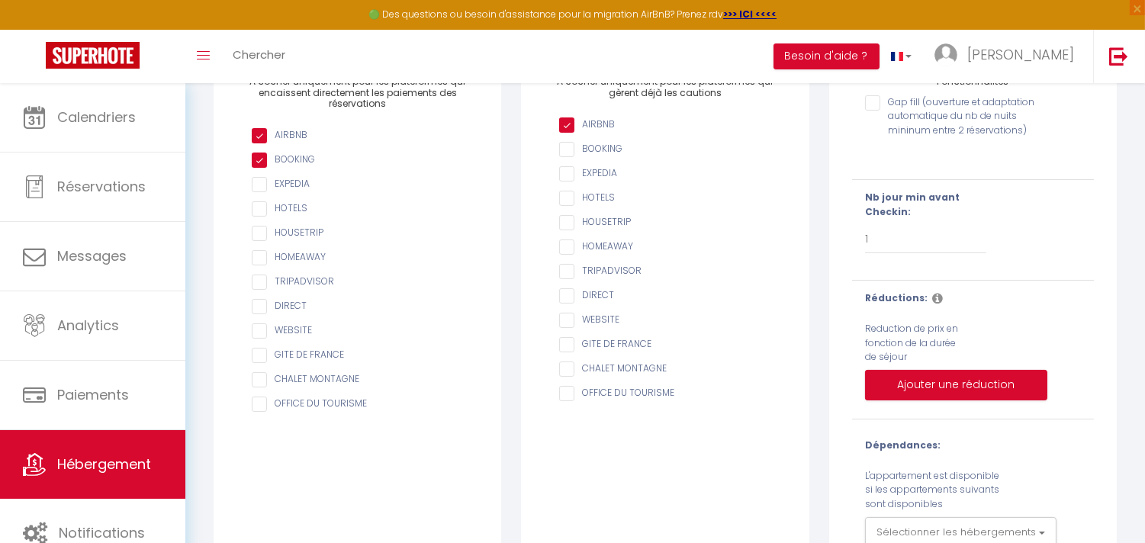
scroll to position [184, 0]
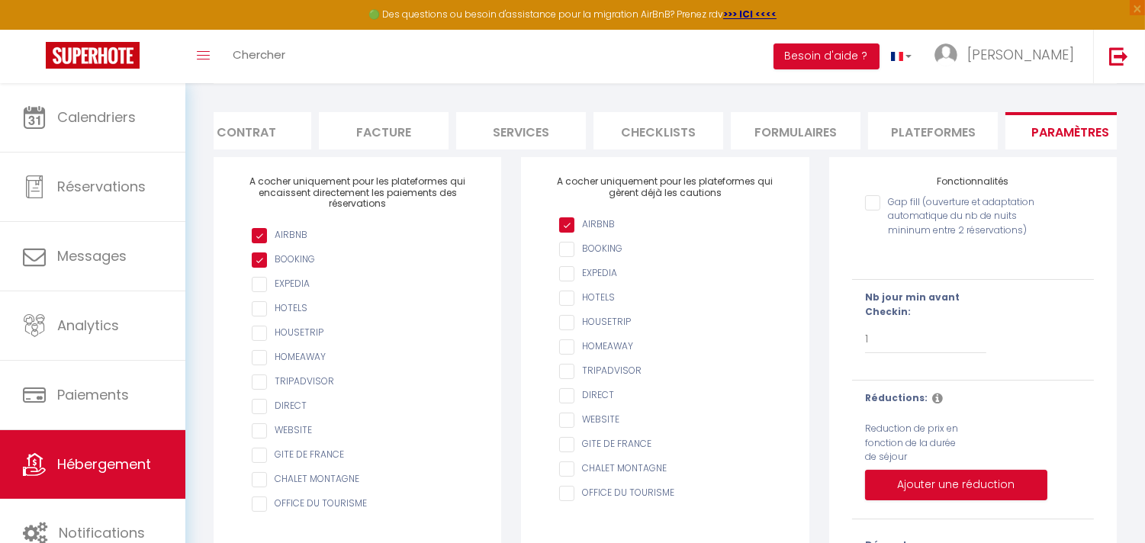
click at [917, 128] on li "Plateformes" at bounding box center [933, 130] width 130 height 37
select select
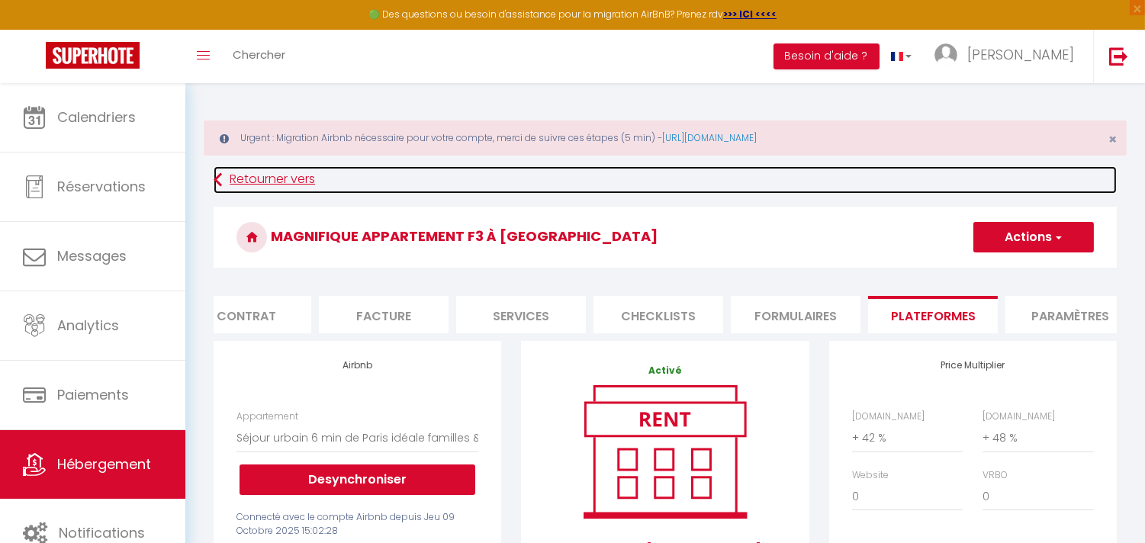
click at [214, 179] on icon at bounding box center [218, 179] width 8 height 27
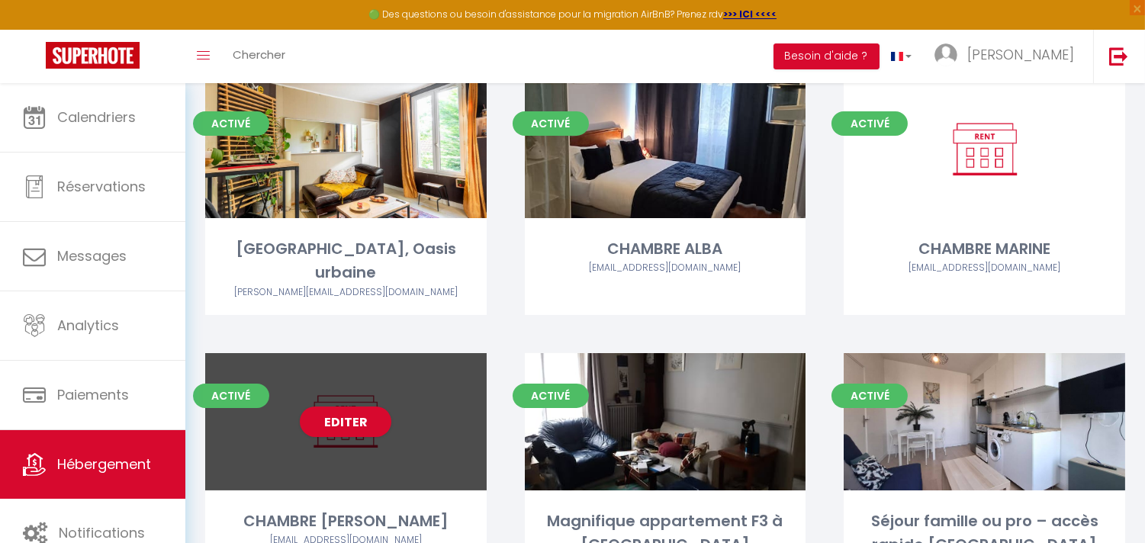
scroll to position [423, 0]
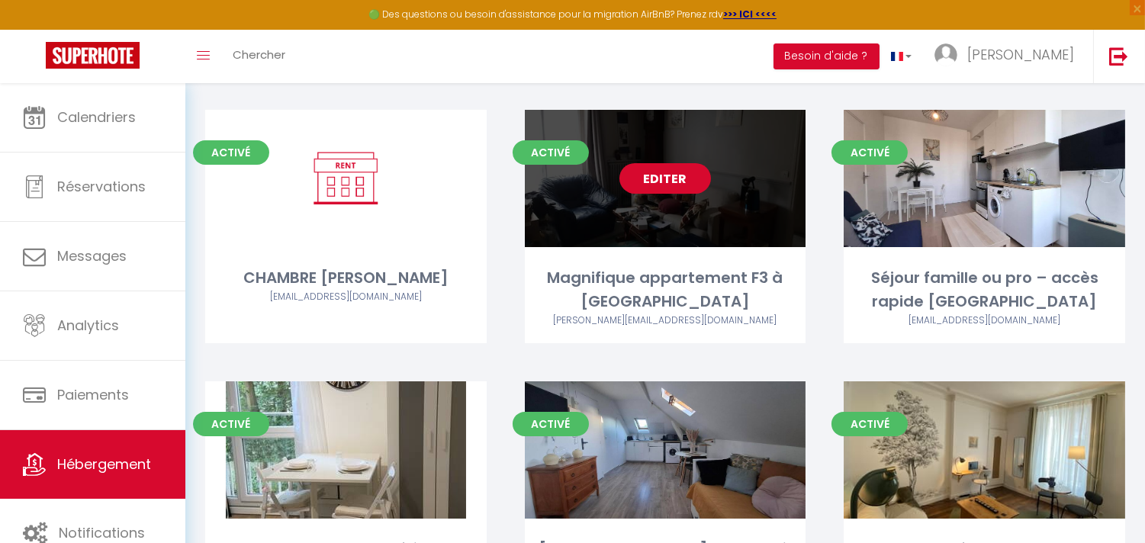
click at [673, 163] on link "Editer" at bounding box center [665, 178] width 92 height 31
select select "3"
select select "2"
select select "1"
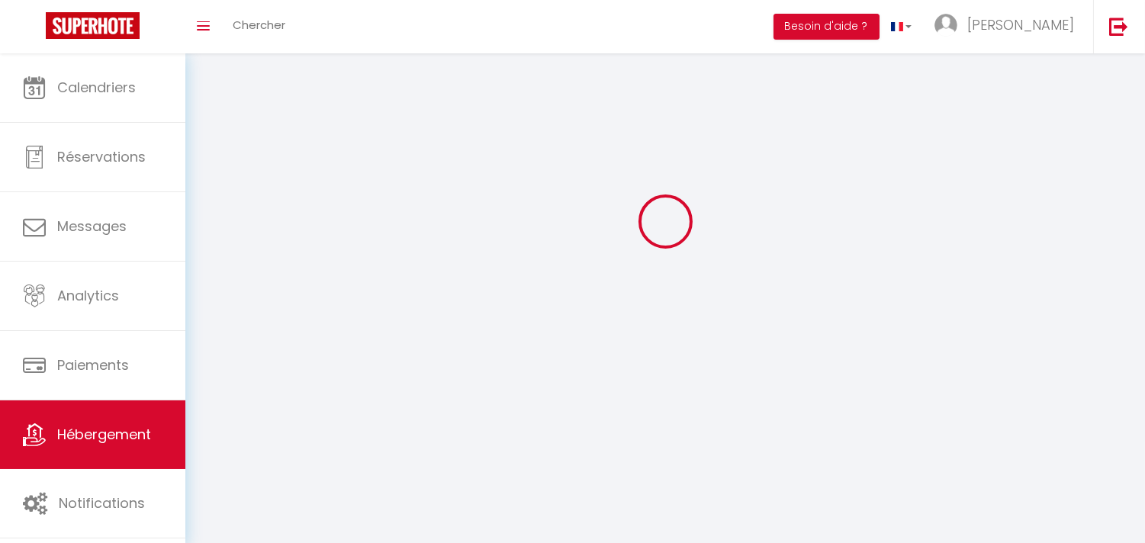
select select
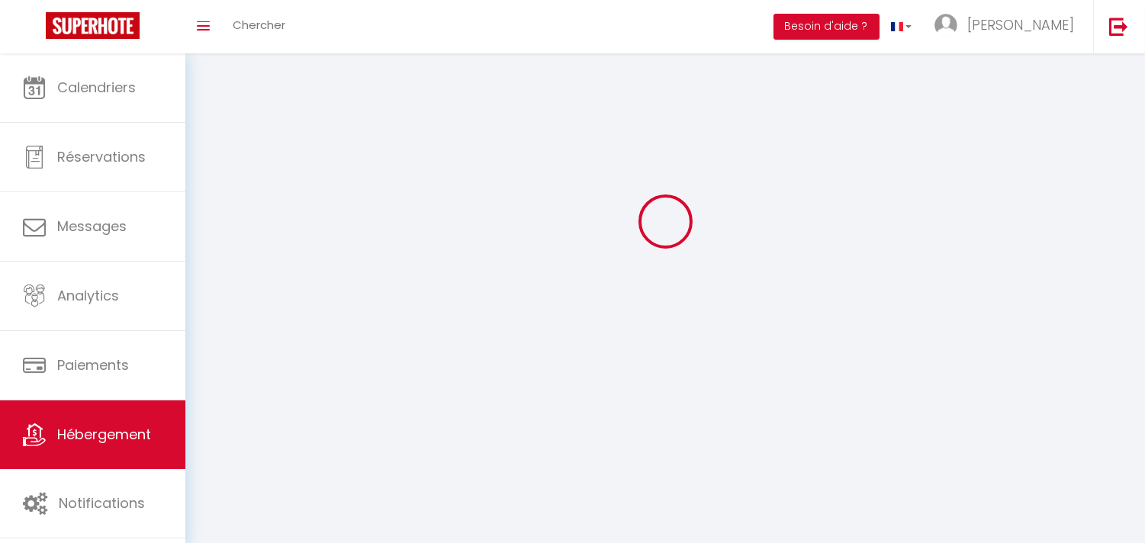
checkbox input "false"
select select
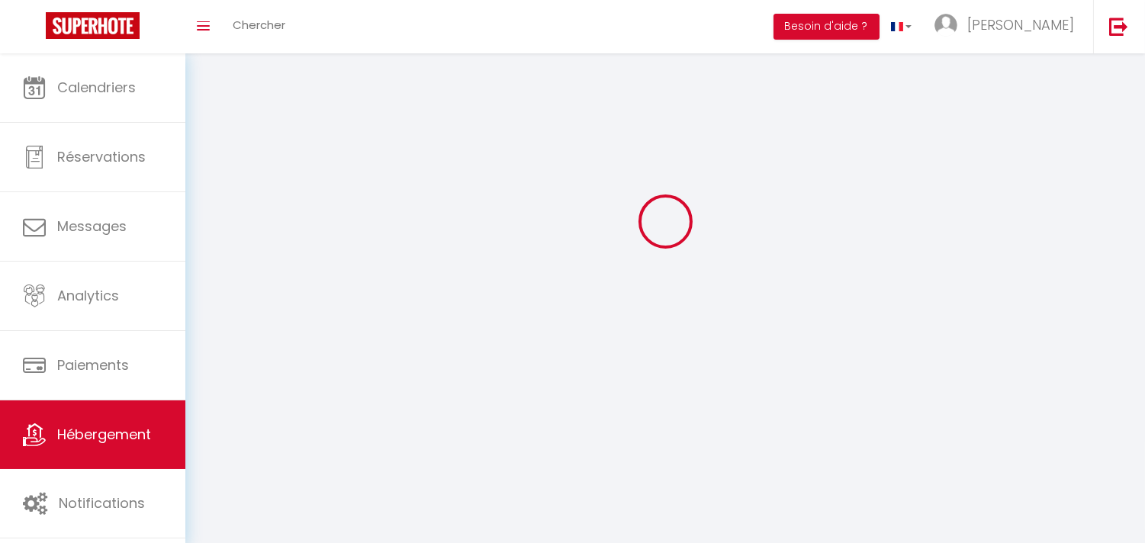
select select
select select "1"
select select
select select "28"
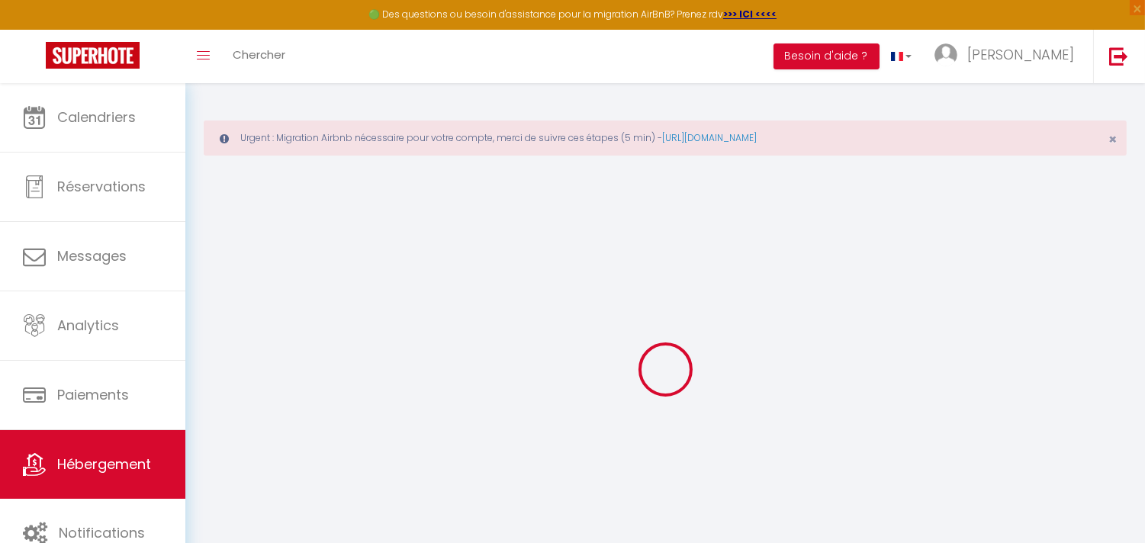
select select
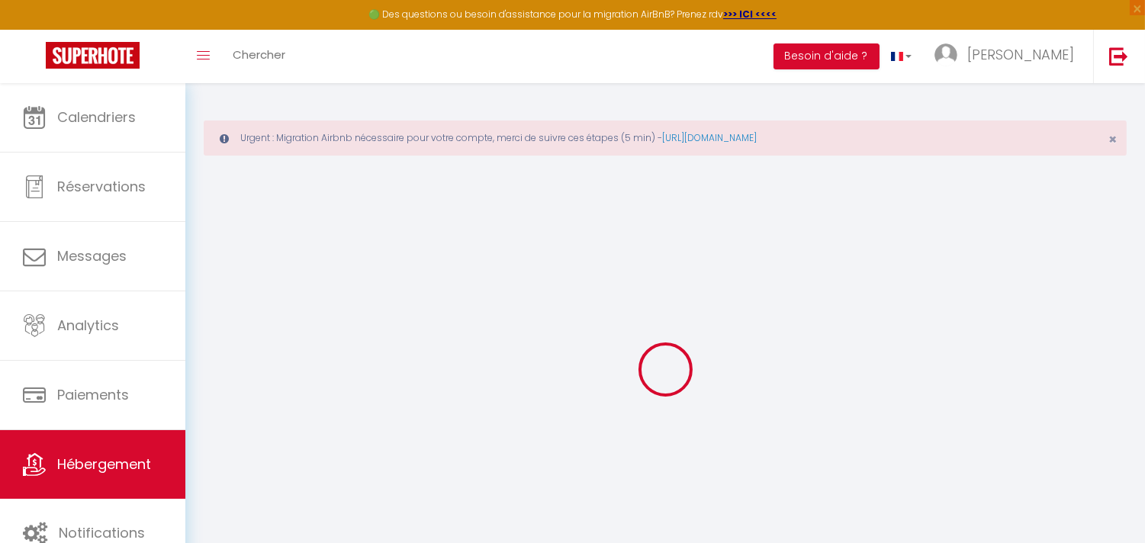
select select
checkbox input "false"
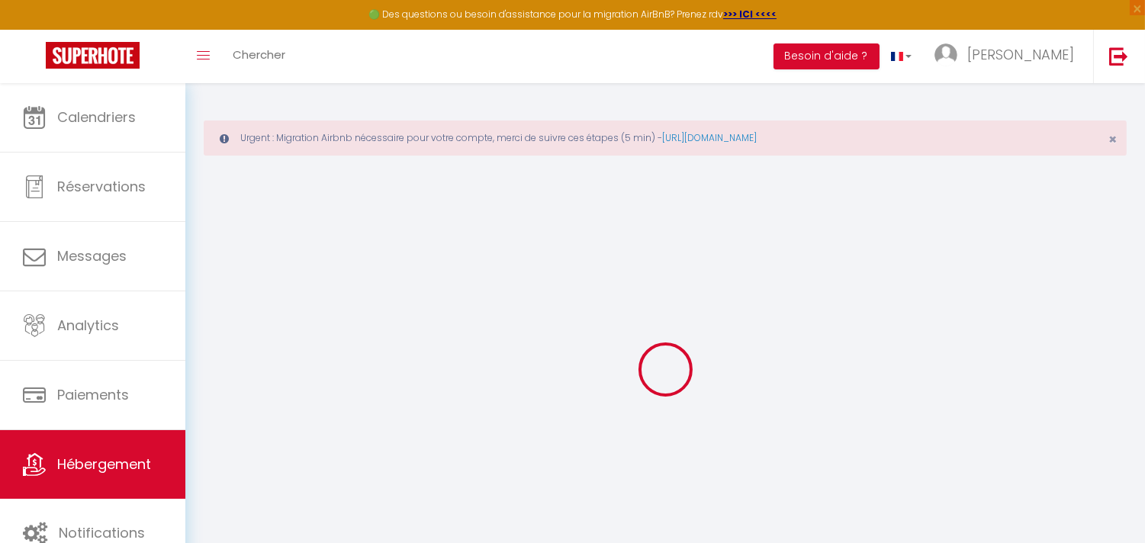
select select
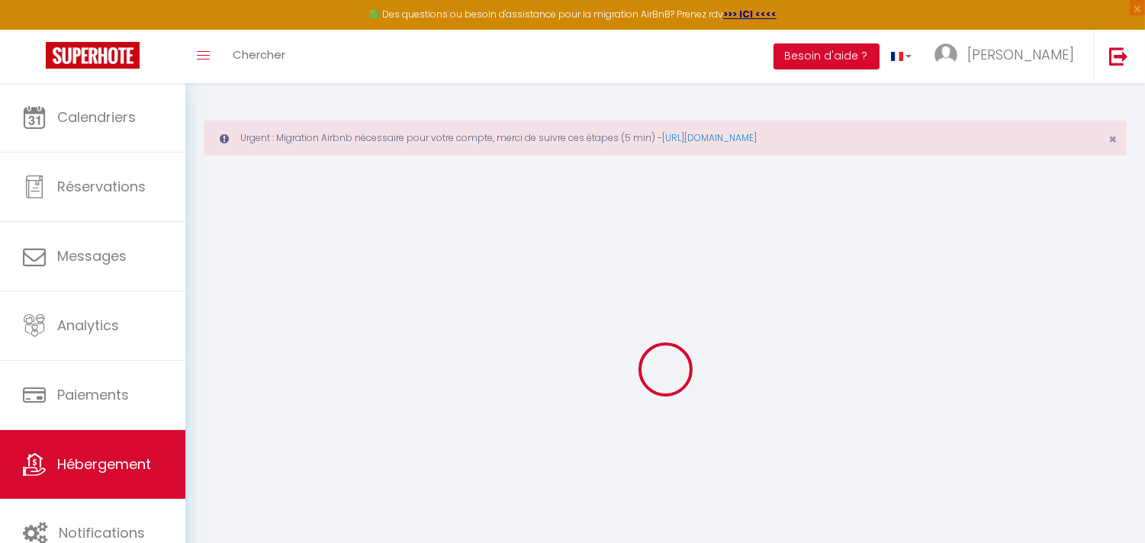
select select
checkbox input "false"
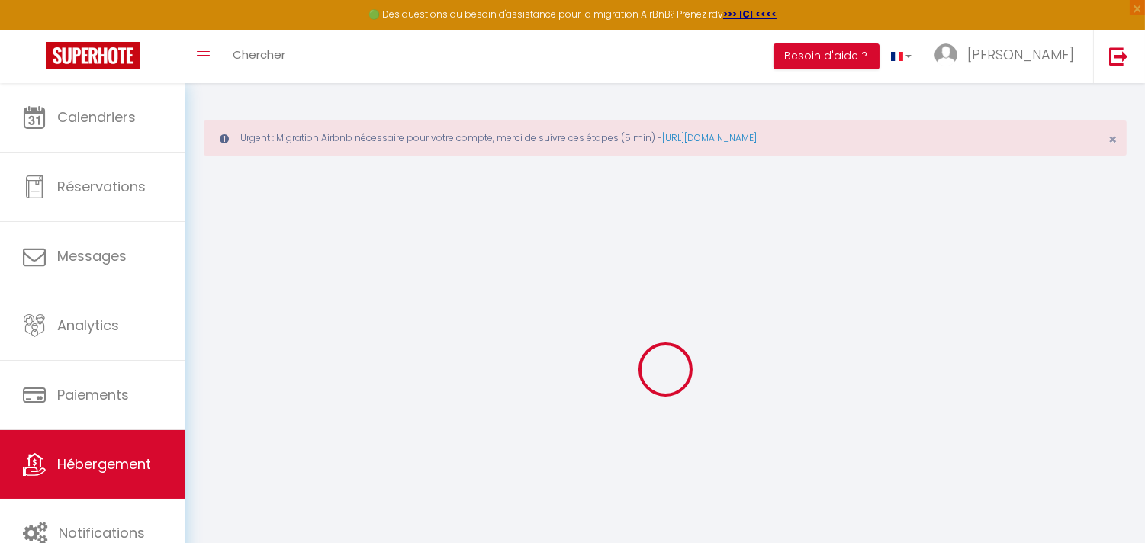
checkbox input "false"
select select
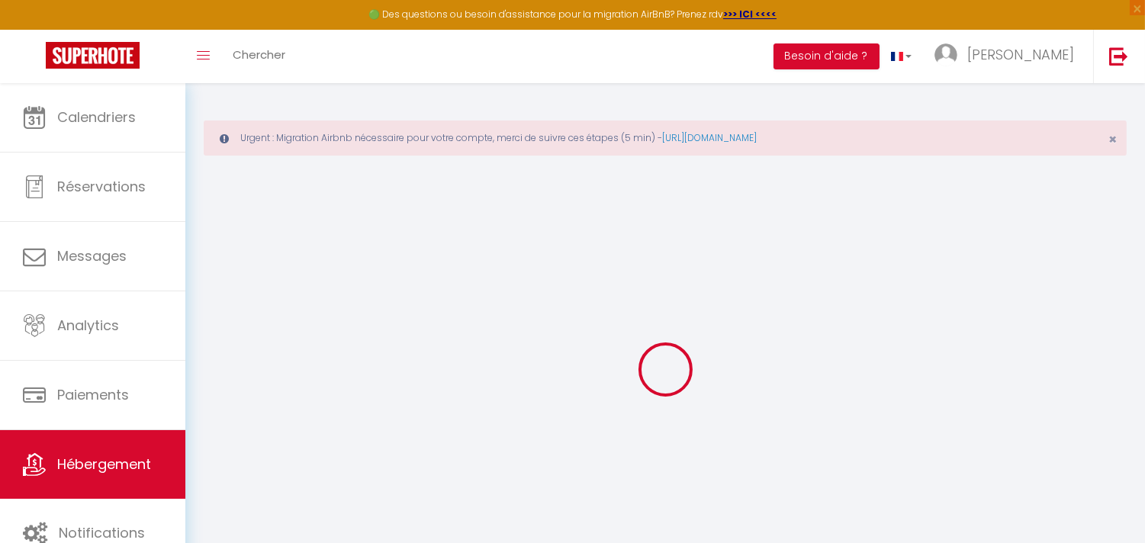
select select
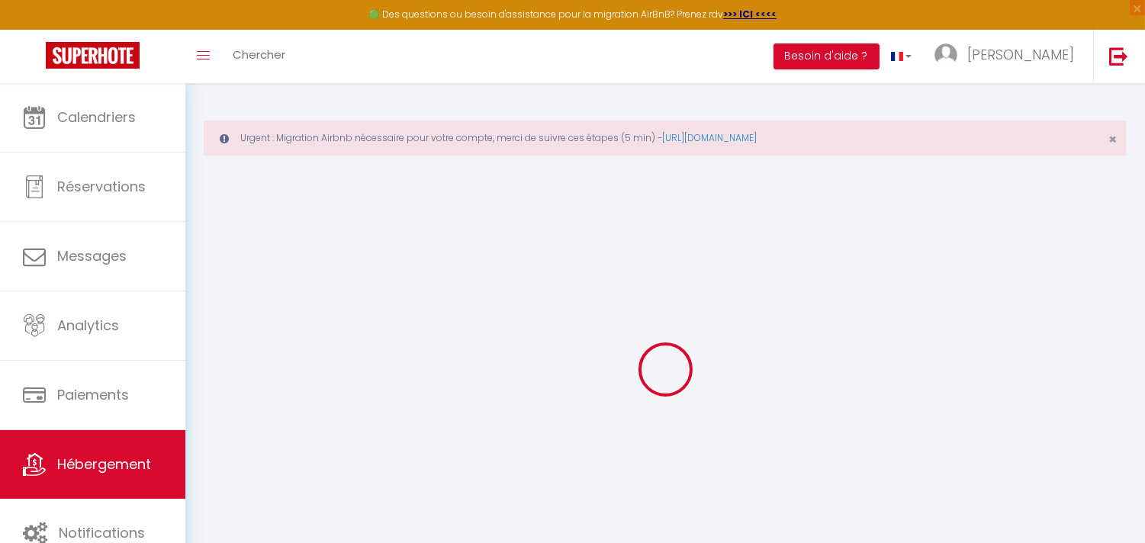
checkbox input "false"
select select
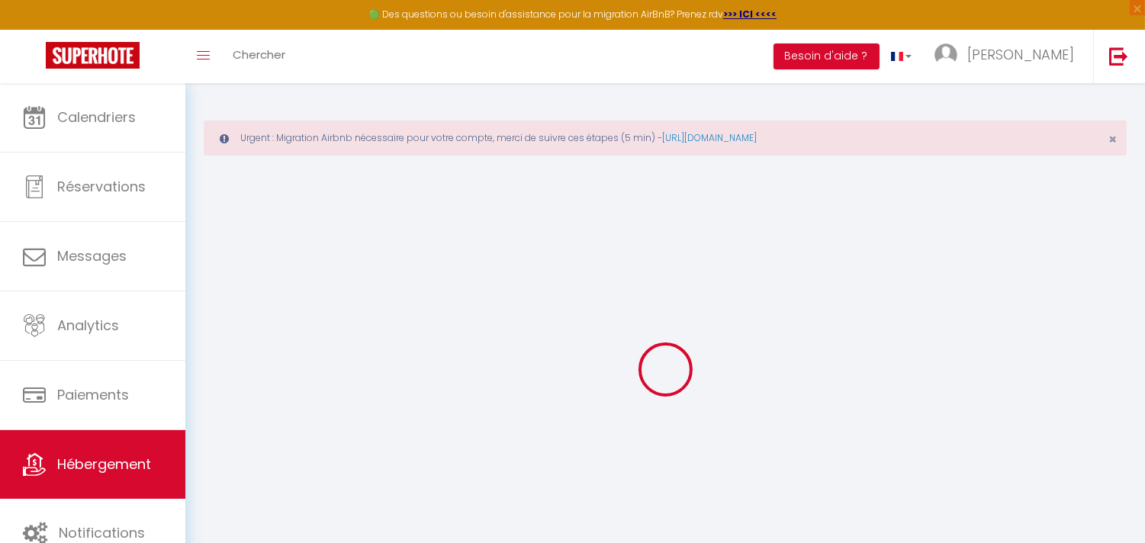
select select
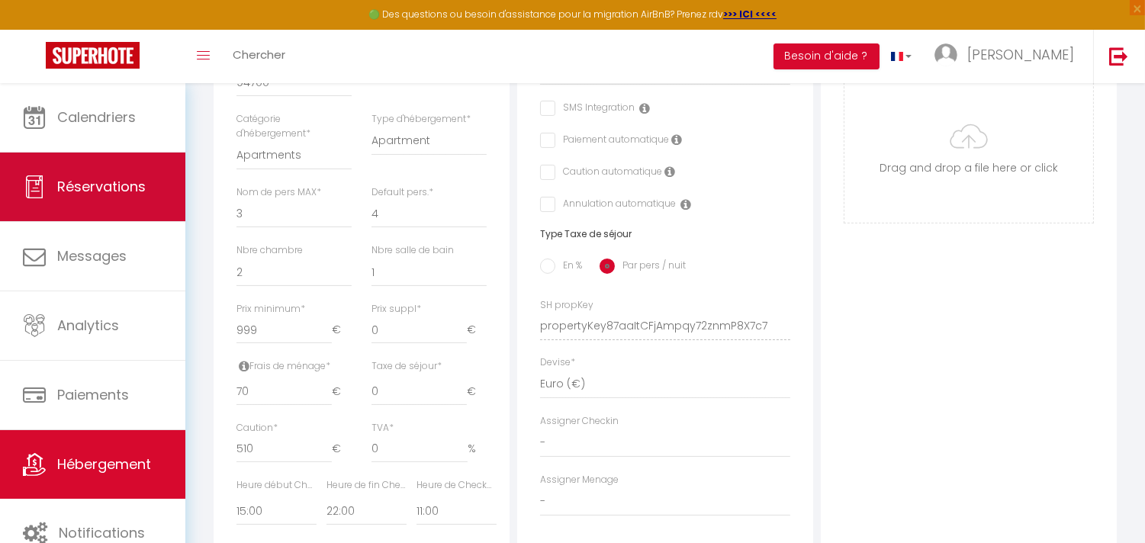
scroll to position [423, 0]
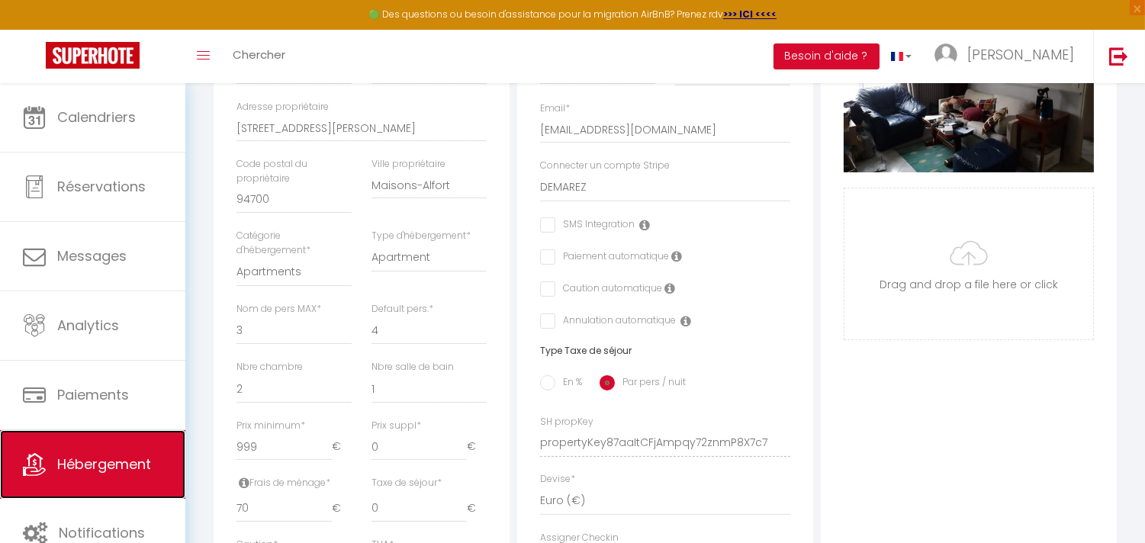
click at [115, 468] on span "Hébergement" at bounding box center [104, 463] width 94 height 19
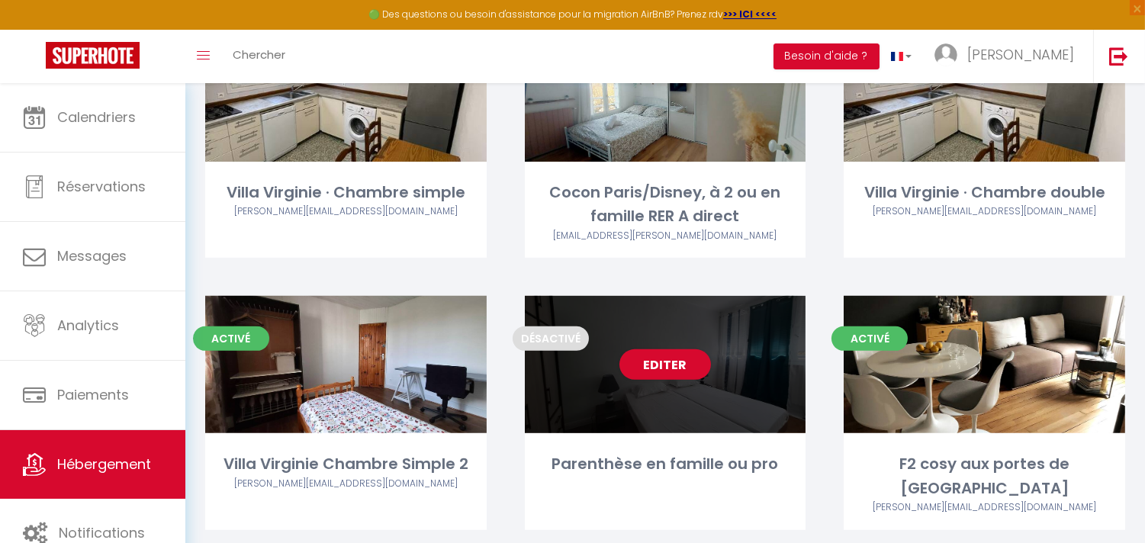
scroll to position [1101, 0]
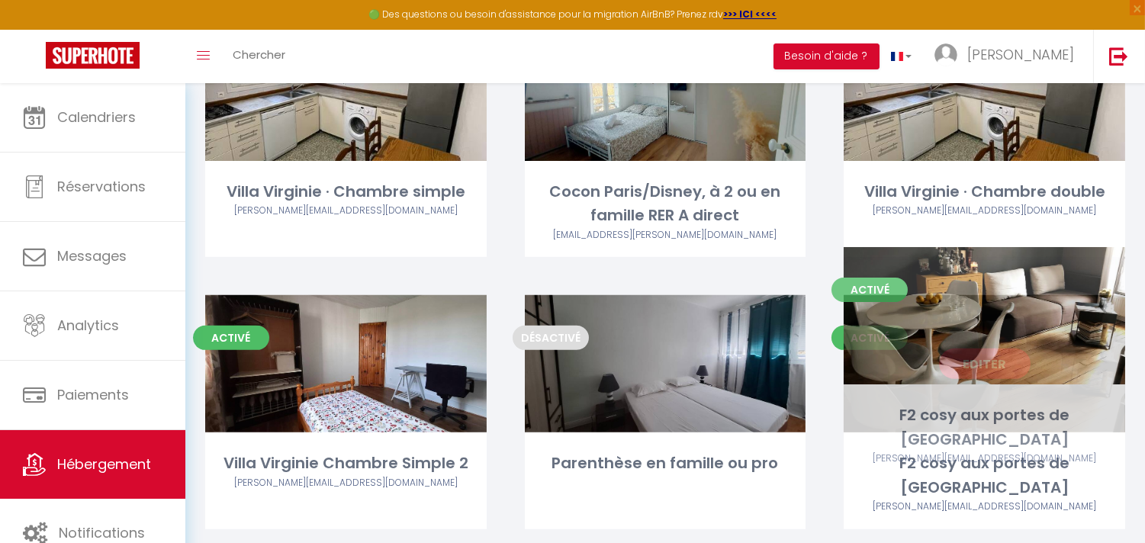
click at [993, 348] on link "Editer" at bounding box center [985, 363] width 92 height 31
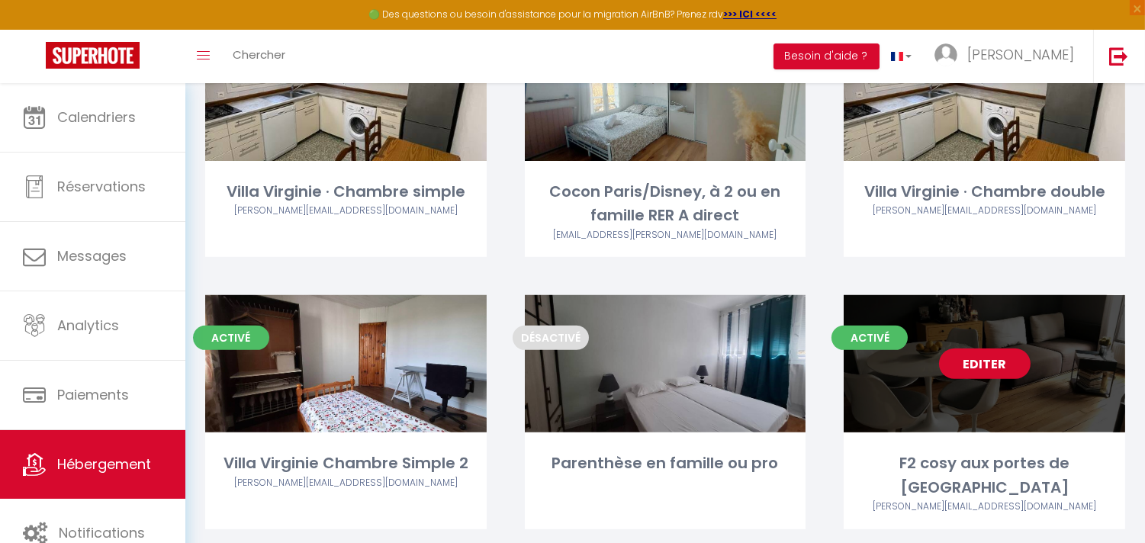
click at [992, 348] on link "Editer" at bounding box center [985, 363] width 92 height 31
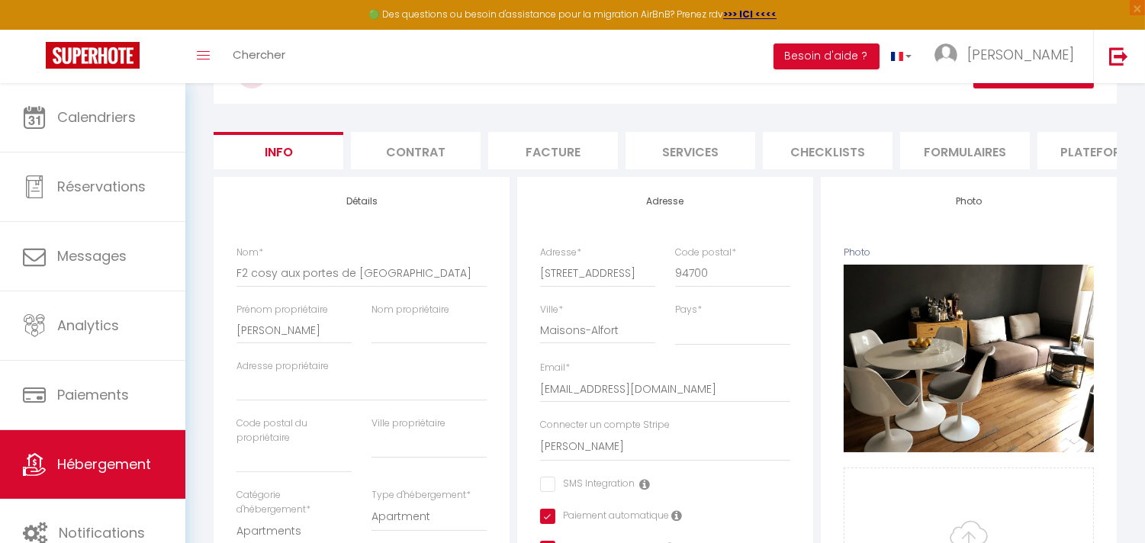
scroll to position [169, 0]
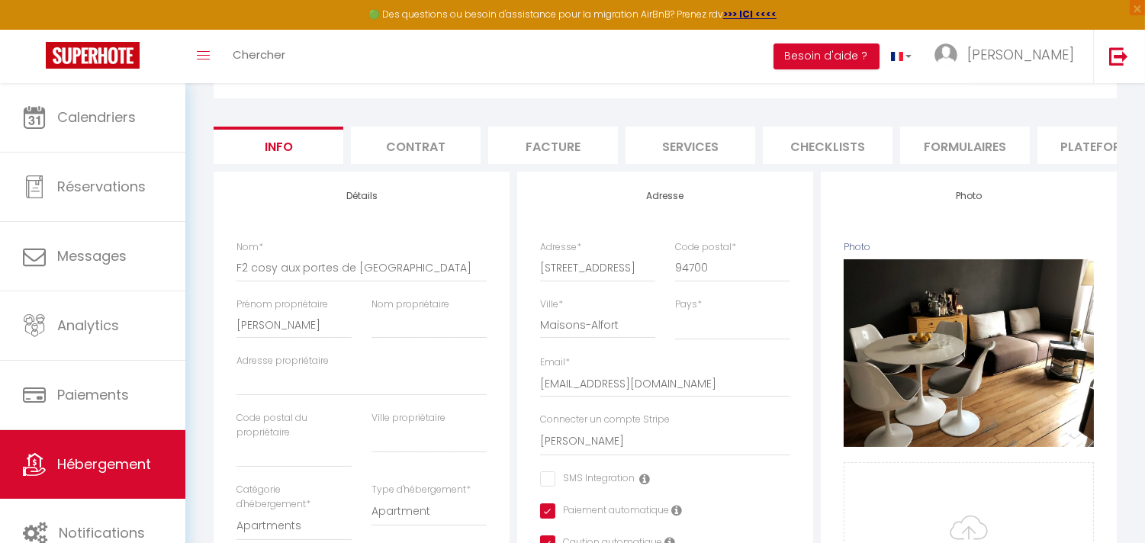
click at [1076, 140] on li "Plateformes" at bounding box center [1102, 145] width 130 height 37
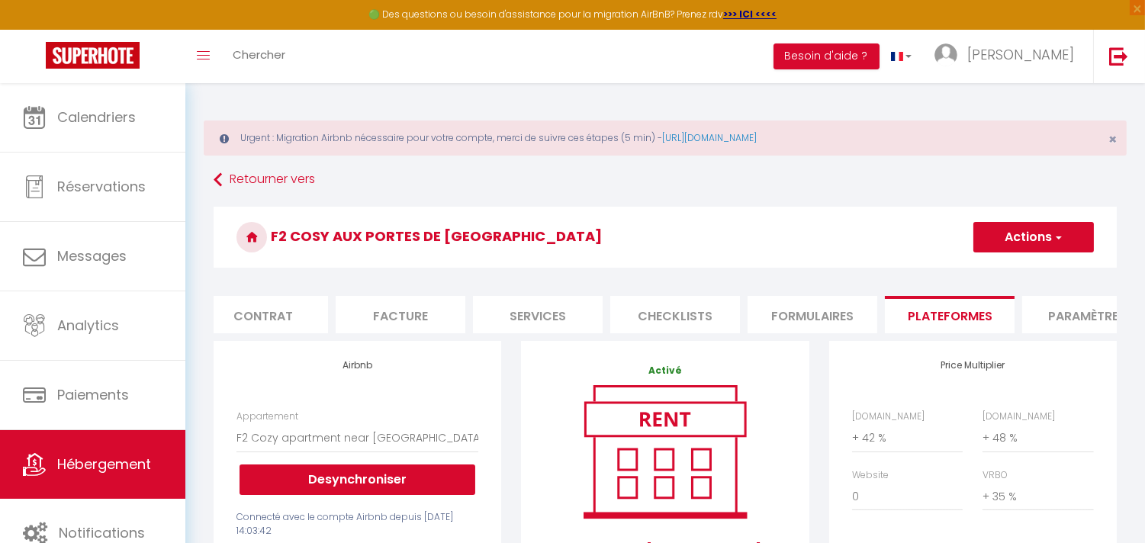
scroll to position [0, 169]
click at [1084, 315] on li "Paramètres" at bounding box center [1070, 314] width 130 height 37
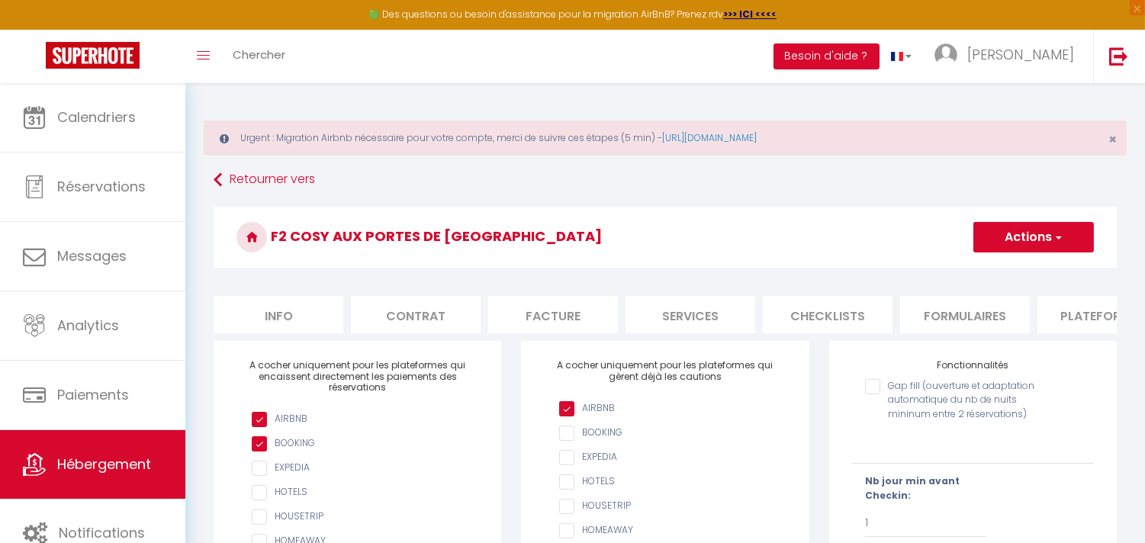
drag, startPoint x: 381, startPoint y: 332, endPoint x: 189, endPoint y: 345, distance: 192.5
click at [189, 345] on div "Urgent : Migration Airbnb nécessaire pour votre compte, merci de suivre ces éta…" at bounding box center [664, 483] width 959 height 801
click at [280, 321] on li "Info" at bounding box center [279, 314] width 130 height 37
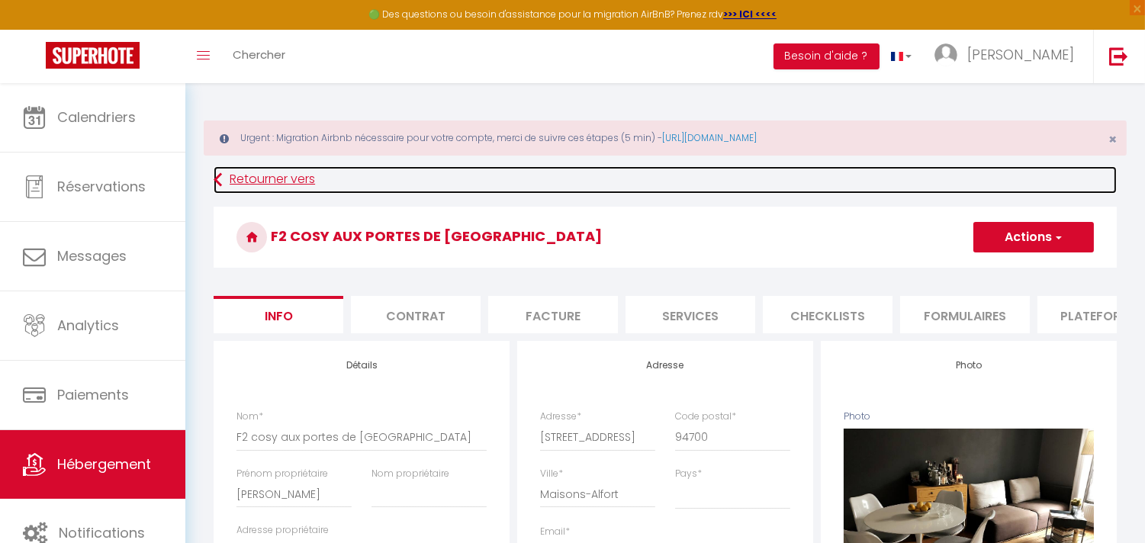
click at [231, 168] on link "Retourner vers" at bounding box center [665, 179] width 903 height 27
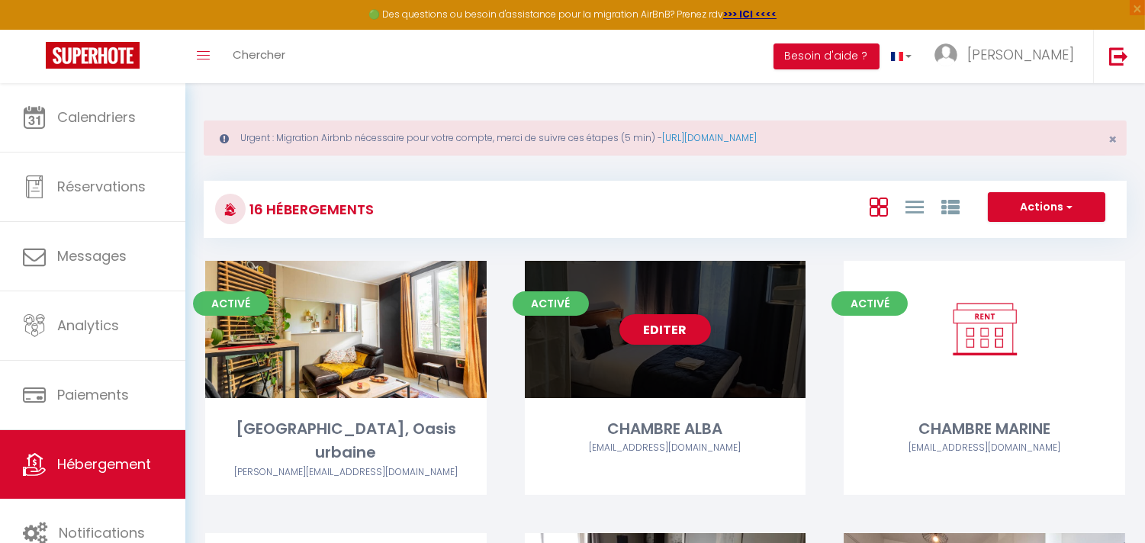
scroll to position [339, 0]
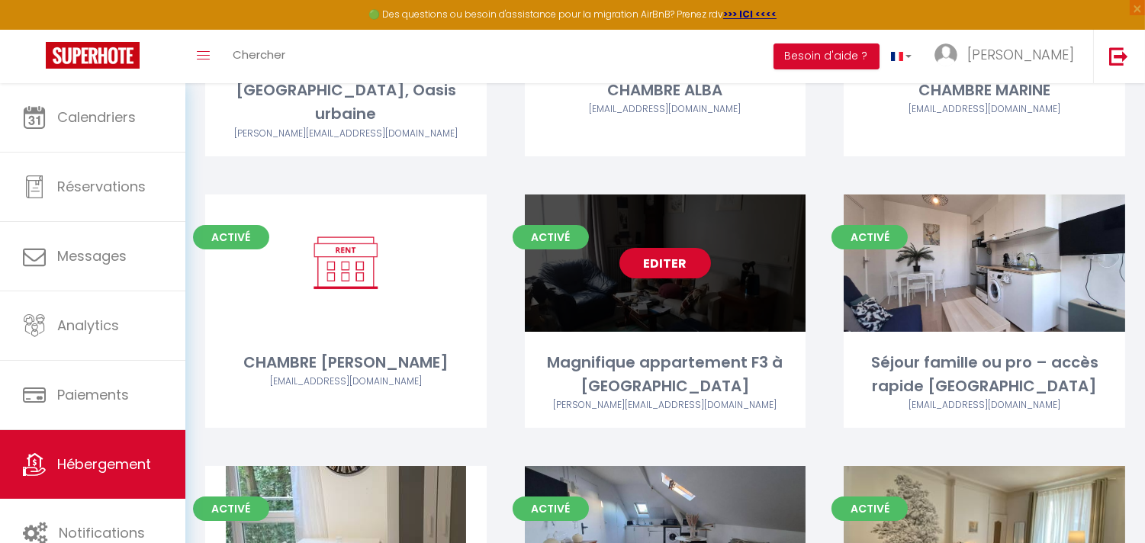
click at [620, 248] on div "Editer" at bounding box center [665, 262] width 281 height 137
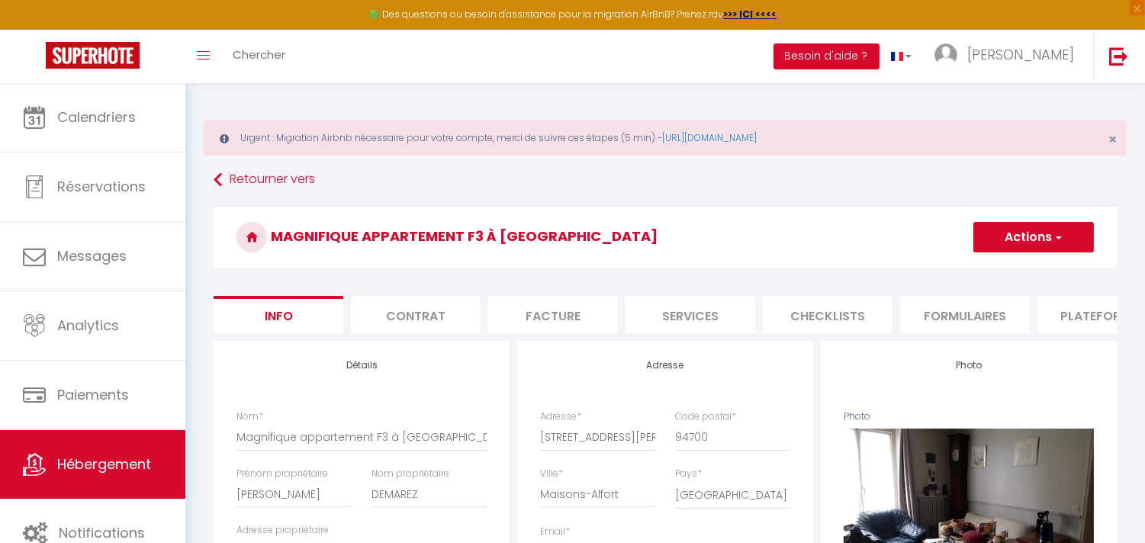
click at [1095, 309] on li "Plateformes" at bounding box center [1102, 314] width 130 height 37
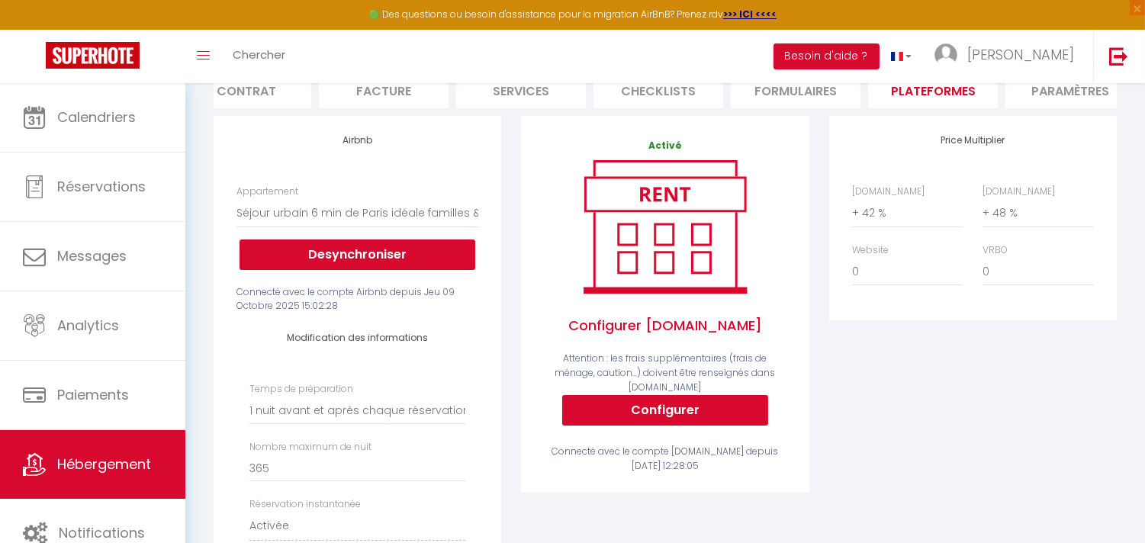
scroll to position [85, 0]
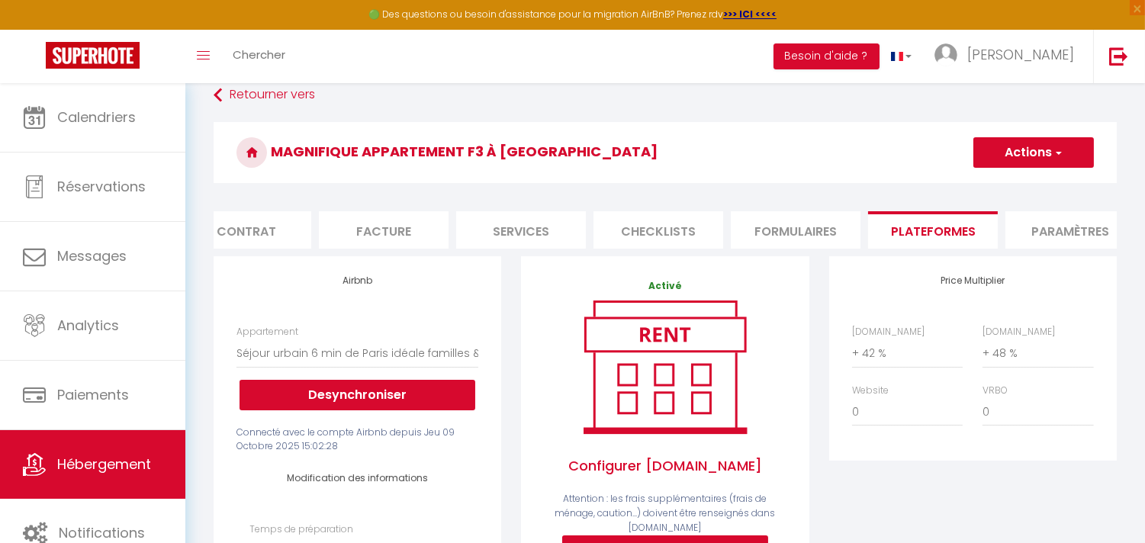
click at [1049, 233] on li "Paramètres" at bounding box center [1070, 229] width 130 height 37
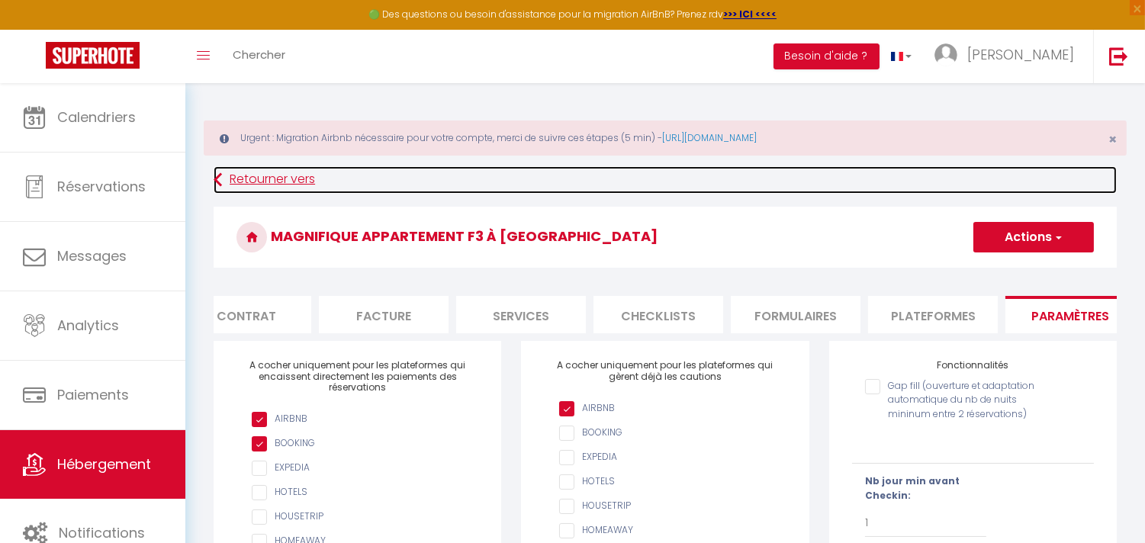
click at [221, 180] on icon at bounding box center [218, 179] width 8 height 27
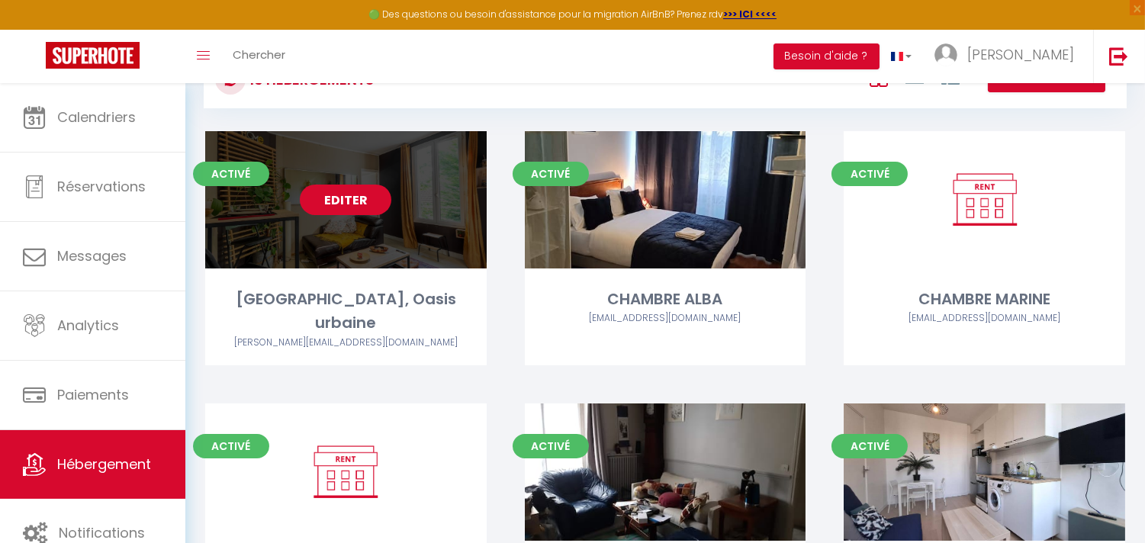
scroll to position [339, 0]
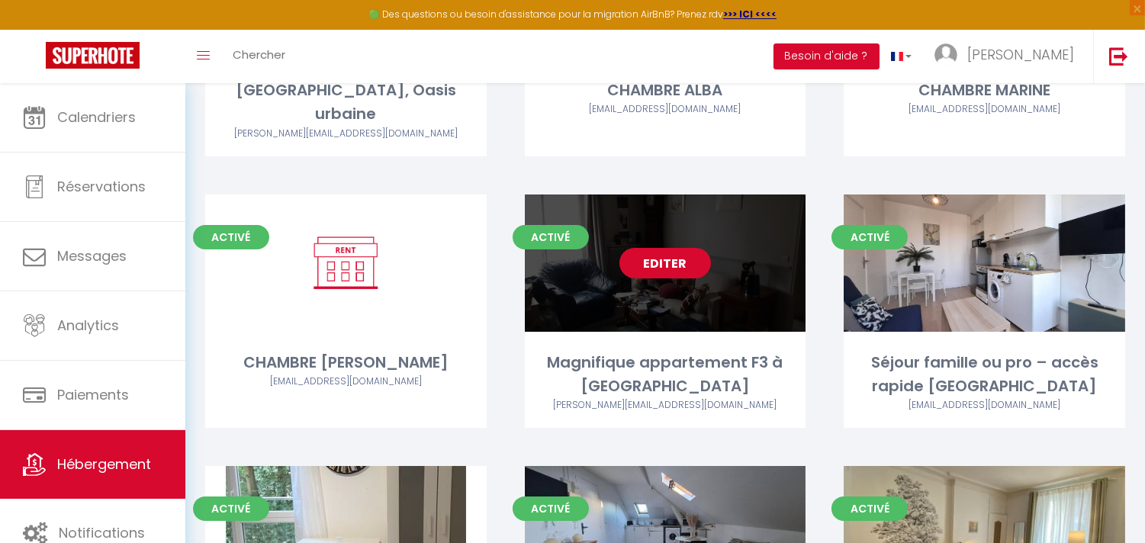
click at [675, 248] on link "Editer" at bounding box center [665, 263] width 92 height 31
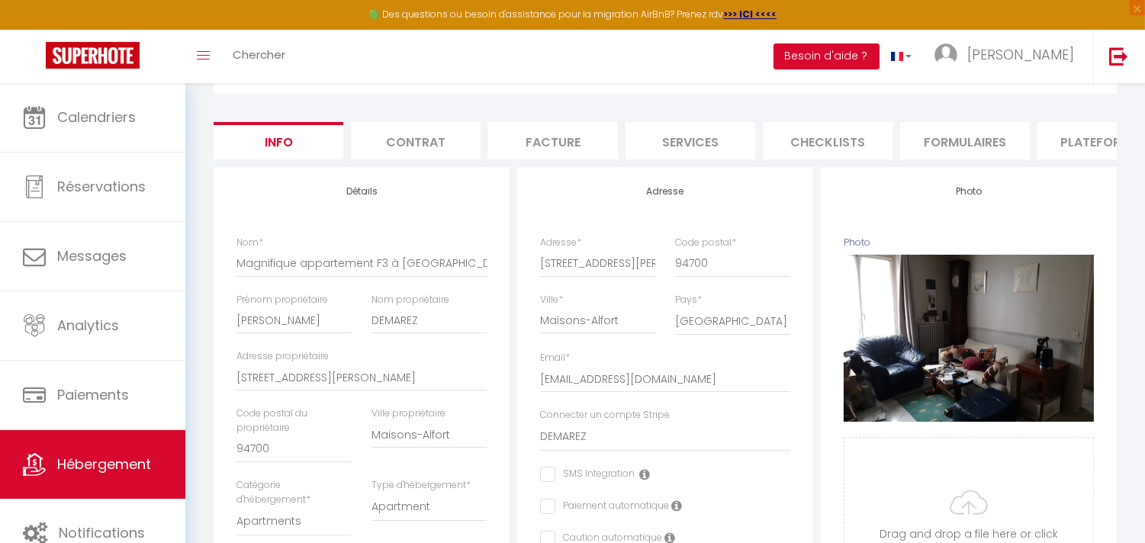
scroll to position [85, 0]
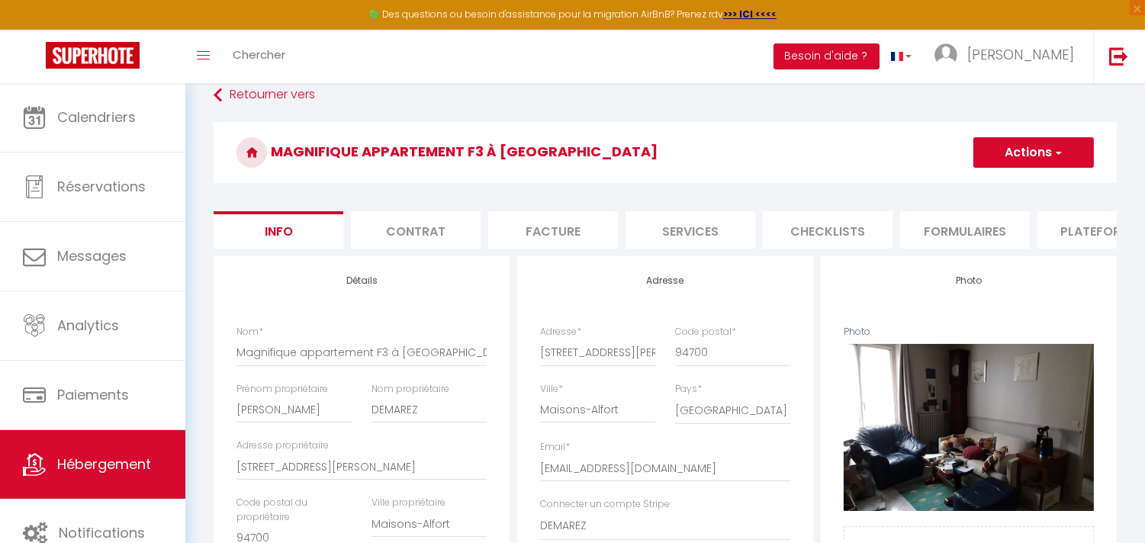
click at [1042, 231] on li "Plateformes" at bounding box center [1102, 229] width 130 height 37
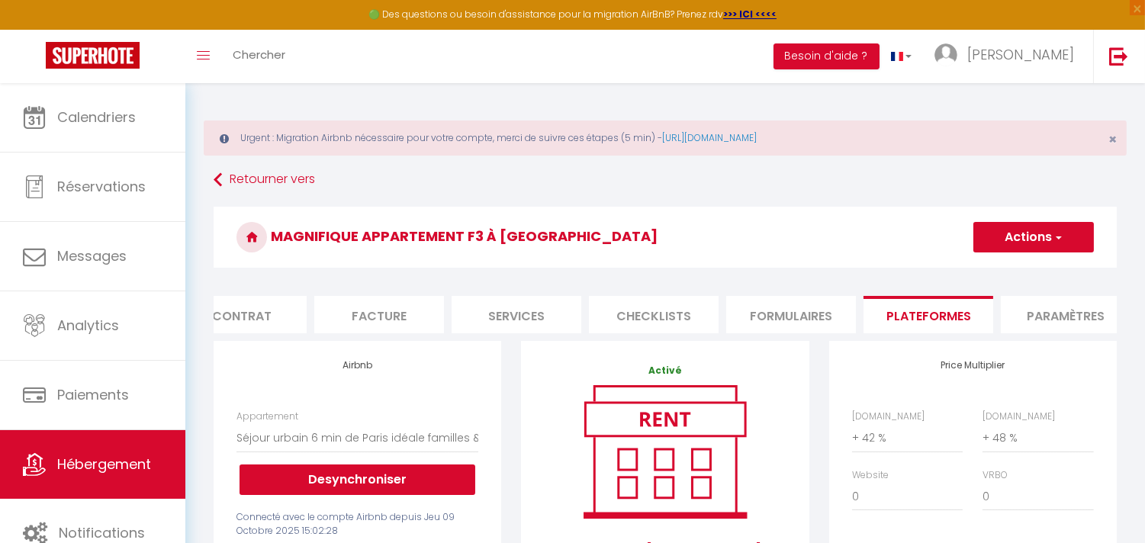
scroll to position [0, 203]
click at [1043, 306] on li "Paramètres" at bounding box center [1036, 314] width 130 height 37
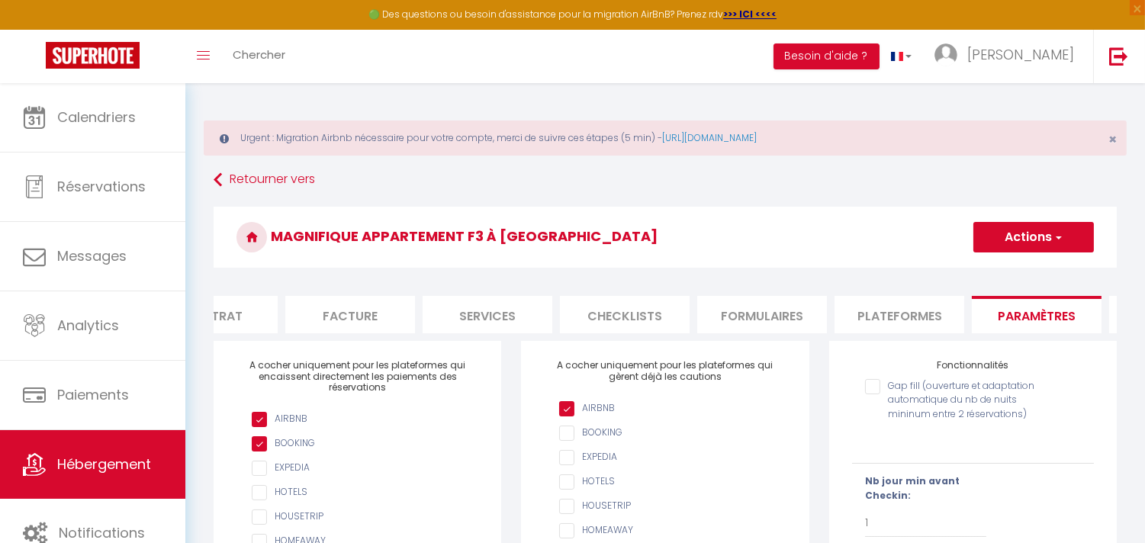
click at [1061, 239] on span "button" at bounding box center [1057, 237] width 10 height 15
click at [1028, 265] on input "Enregistrer" at bounding box center [1015, 270] width 56 height 15
